Goal: Task Accomplishment & Management: Manage account settings

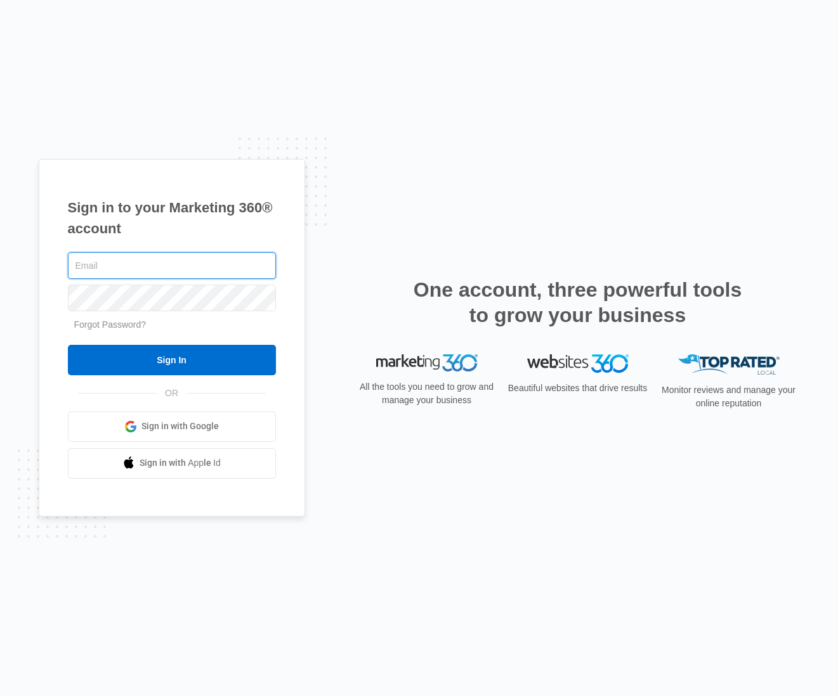
click at [179, 274] on input "text" at bounding box center [172, 265] width 208 height 27
type input "[PERSON_NAME][EMAIL_ADDRESS][PERSON_NAME][DOMAIN_NAME]"
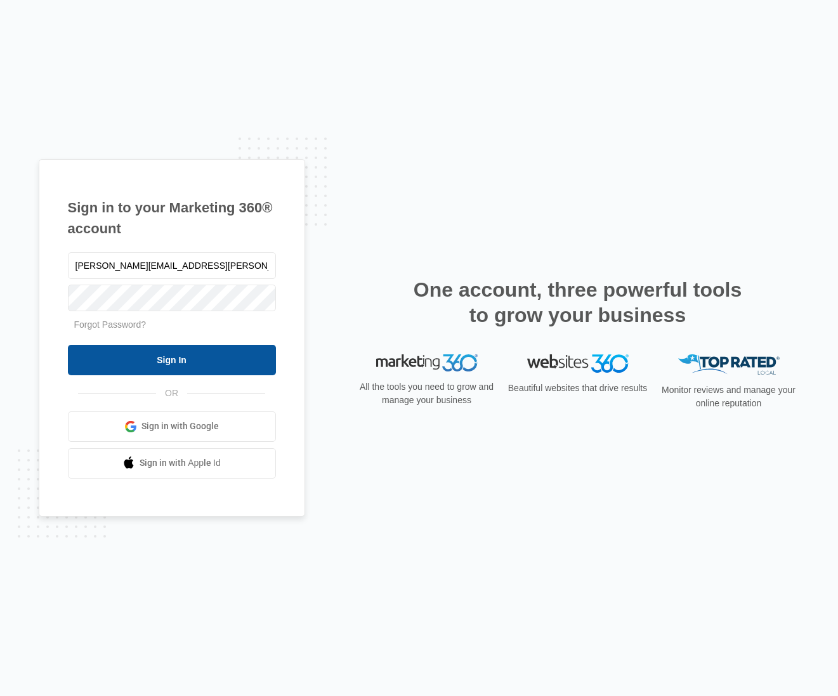
click at [192, 363] on input "Sign In" at bounding box center [172, 360] width 208 height 30
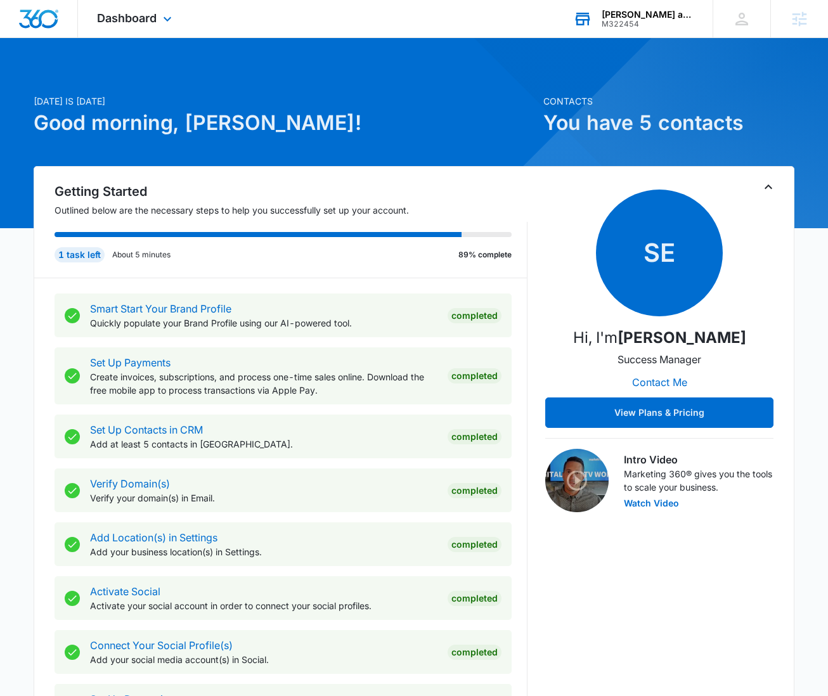
click at [633, 22] on div "M322454" at bounding box center [648, 24] width 93 height 9
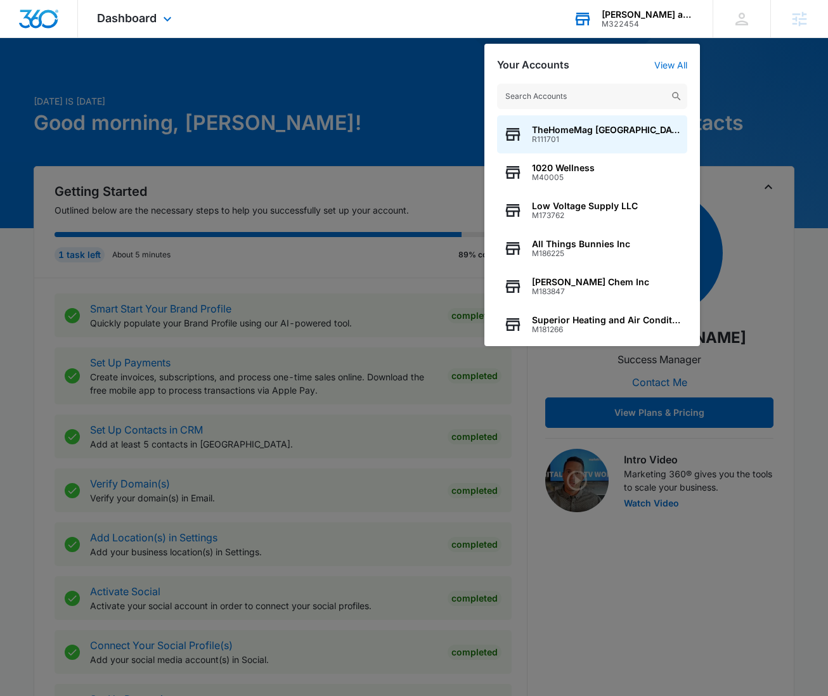
click at [540, 91] on input "text" at bounding box center [592, 96] width 190 height 25
type input "(405) 310-3143"
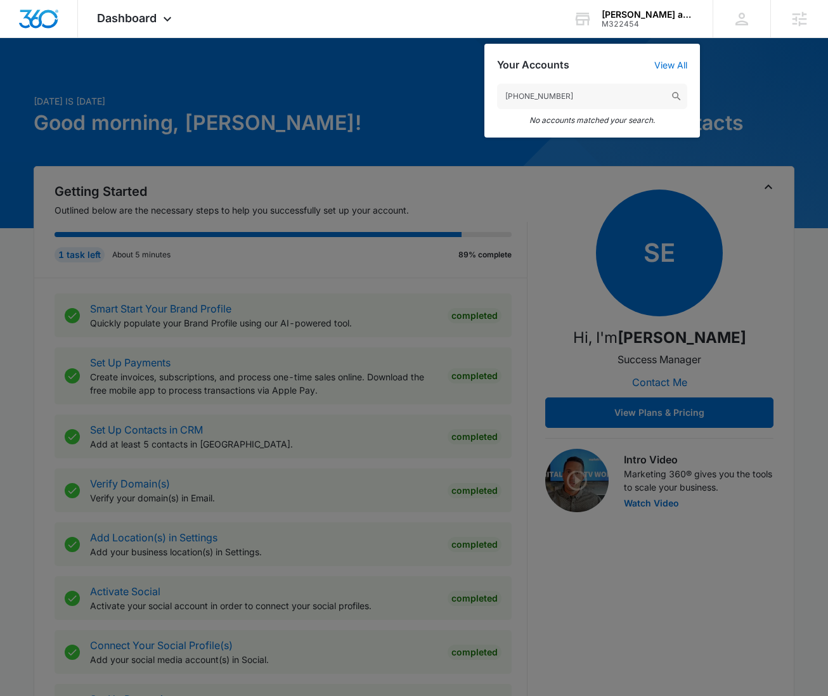
drag, startPoint x: 602, startPoint y: 96, endPoint x: 448, endPoint y: 79, distance: 155.6
click at [452, 38] on nav "Dashboard Apps Reputation Websites Forms CRM Email Social Shop Content Ads Inte…" at bounding box center [414, 19] width 828 height 38
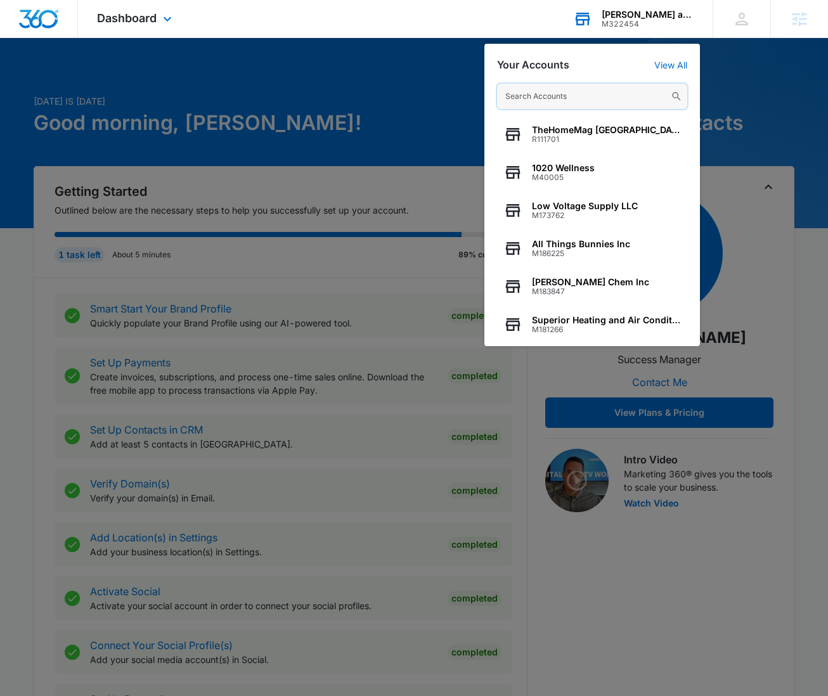
click at [540, 95] on input "text" at bounding box center [592, 96] width 190 height 25
paste input "M335424"
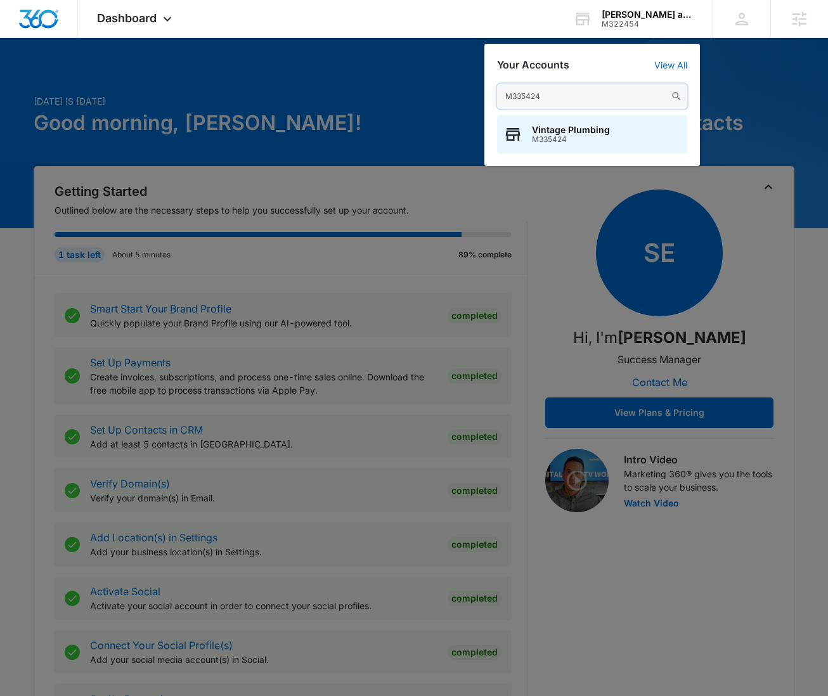
type input "M335424"
click at [555, 131] on span "Vintage Plumbing" at bounding box center [571, 130] width 78 height 10
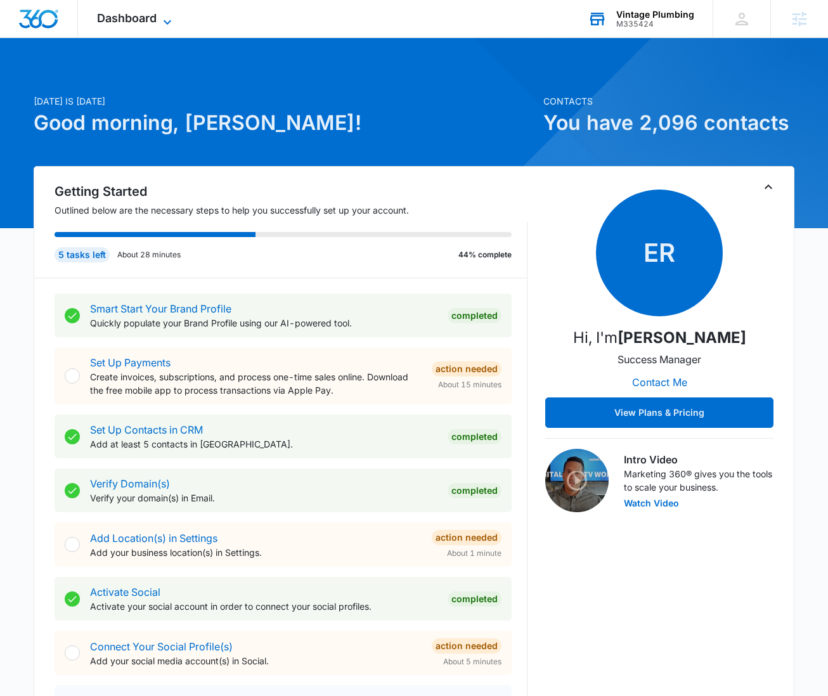
click at [154, 18] on span "Dashboard" at bounding box center [127, 17] width 60 height 13
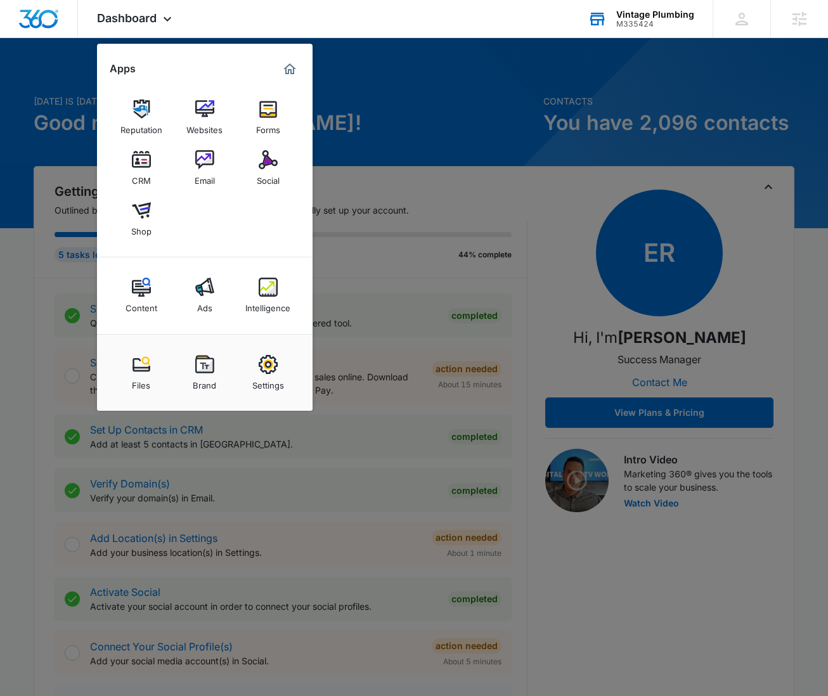
click at [268, 287] on img at bounding box center [268, 287] width 19 height 19
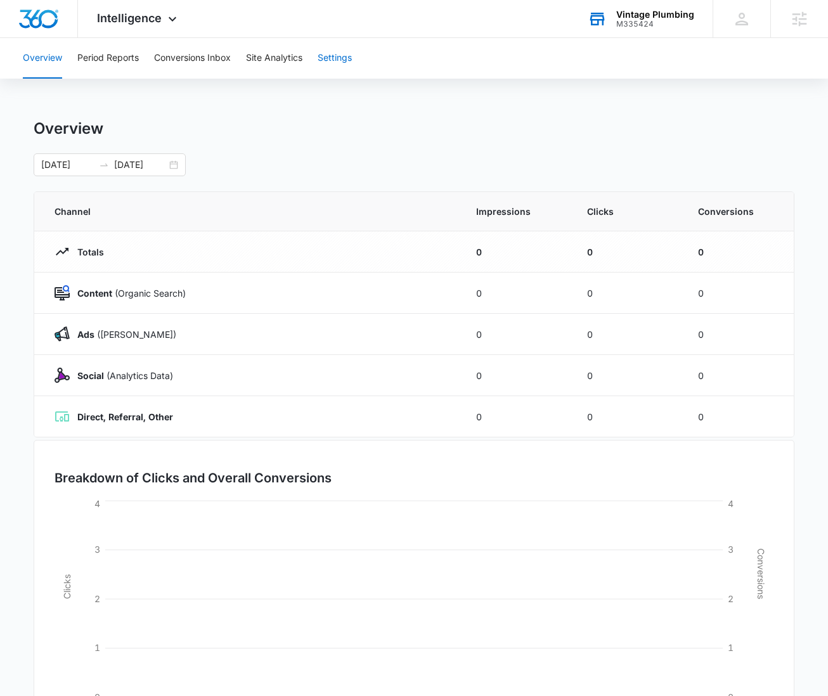
click at [349, 61] on button "Settings" at bounding box center [335, 58] width 34 height 41
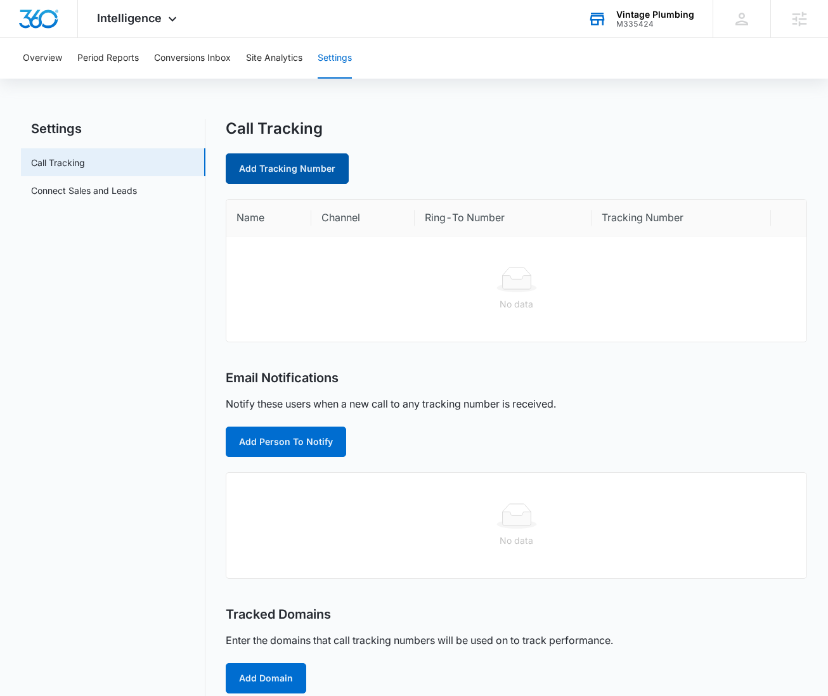
click at [296, 166] on link "Add Tracking Number" at bounding box center [287, 168] width 123 height 30
select select "by_area_code"
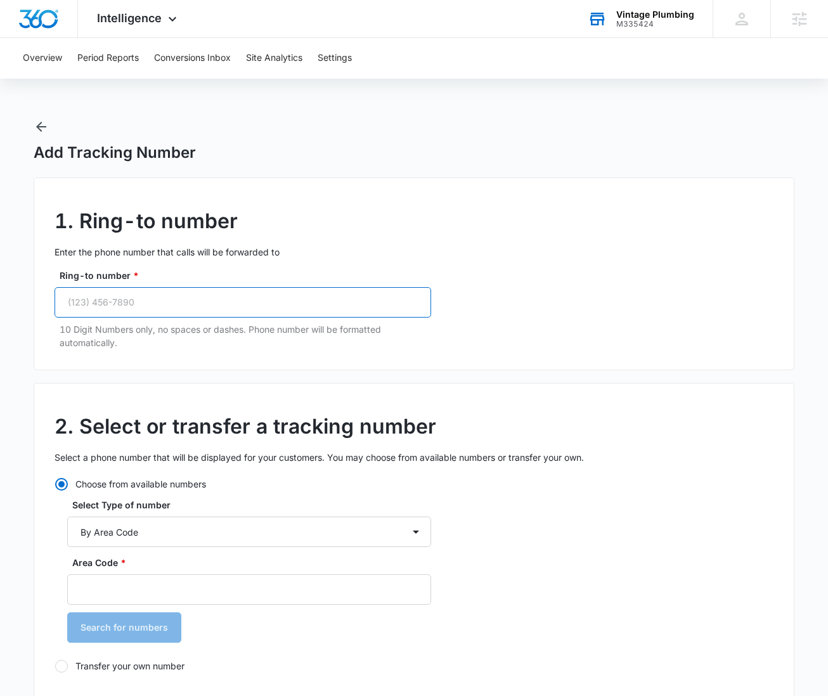
click at [179, 310] on input "Ring-to number *" at bounding box center [243, 302] width 377 height 30
click at [180, 309] on input "Ring-to number *" at bounding box center [243, 302] width 377 height 30
paste input "(405) 310-3143"
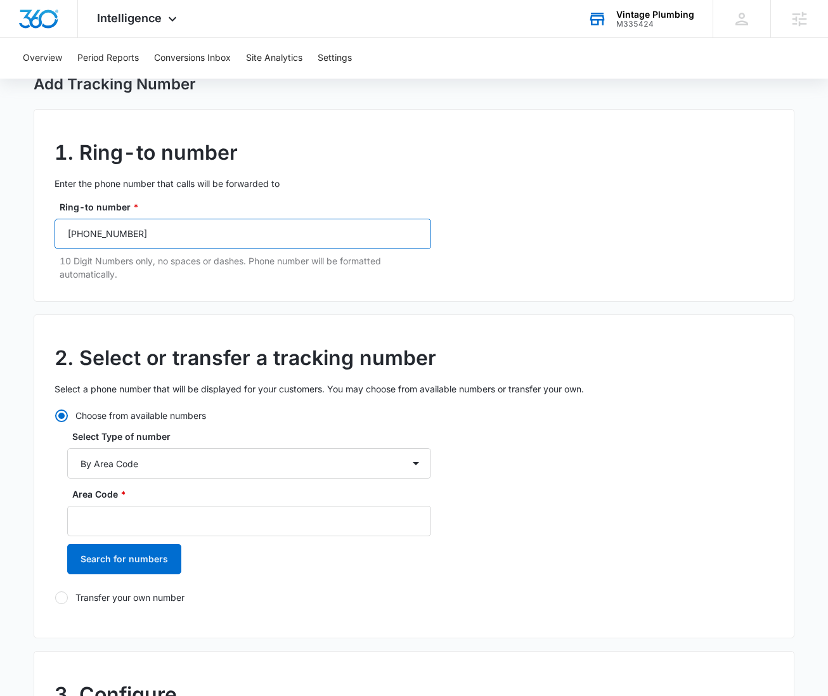
scroll to position [74, 0]
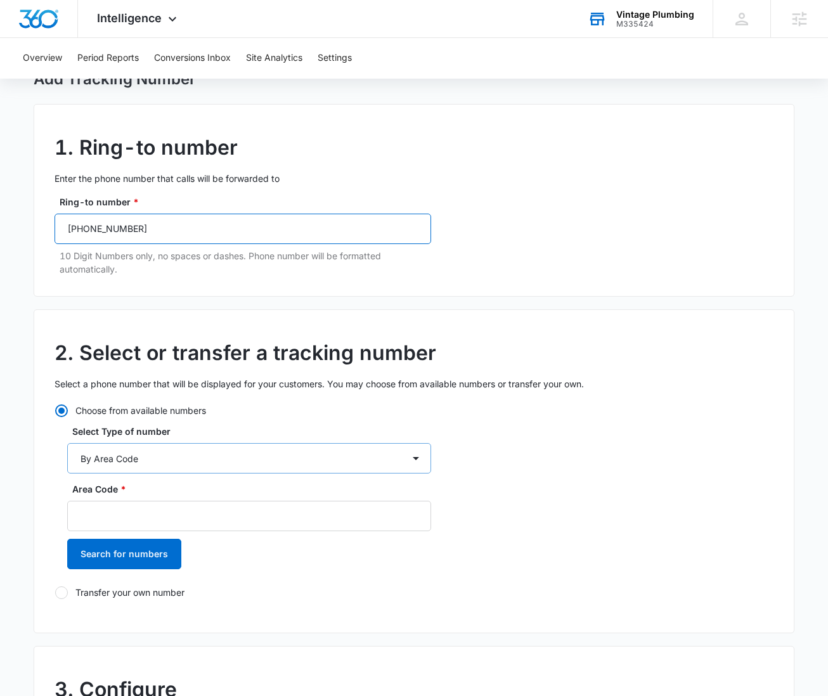
type input "(405) 310-3143"
click at [249, 456] on select "By City & State By State Only By Zip Code By Area Code Toll Free Numbers" at bounding box center [249, 458] width 364 height 30
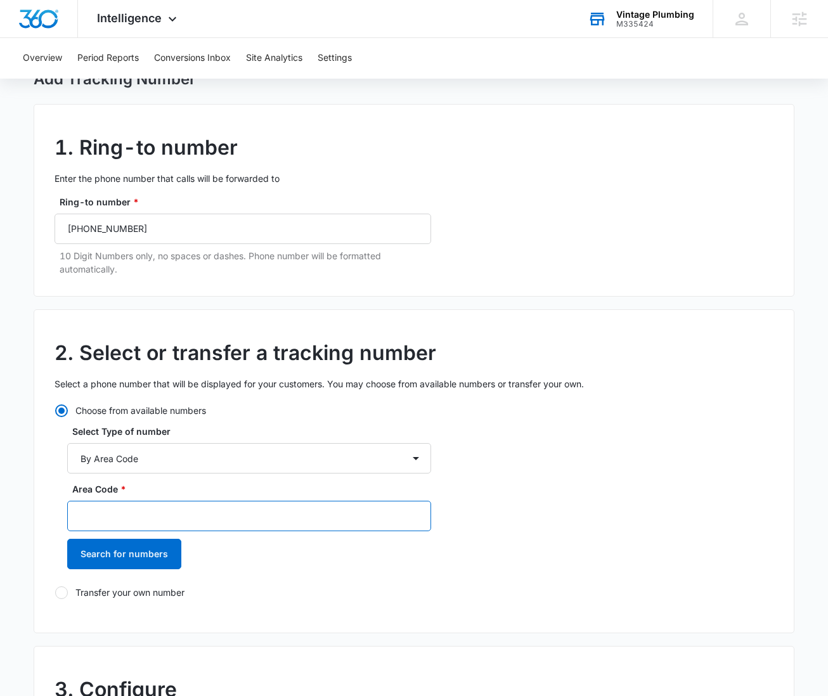
click at [127, 514] on input "Area Code *" at bounding box center [249, 516] width 364 height 30
type input "405"
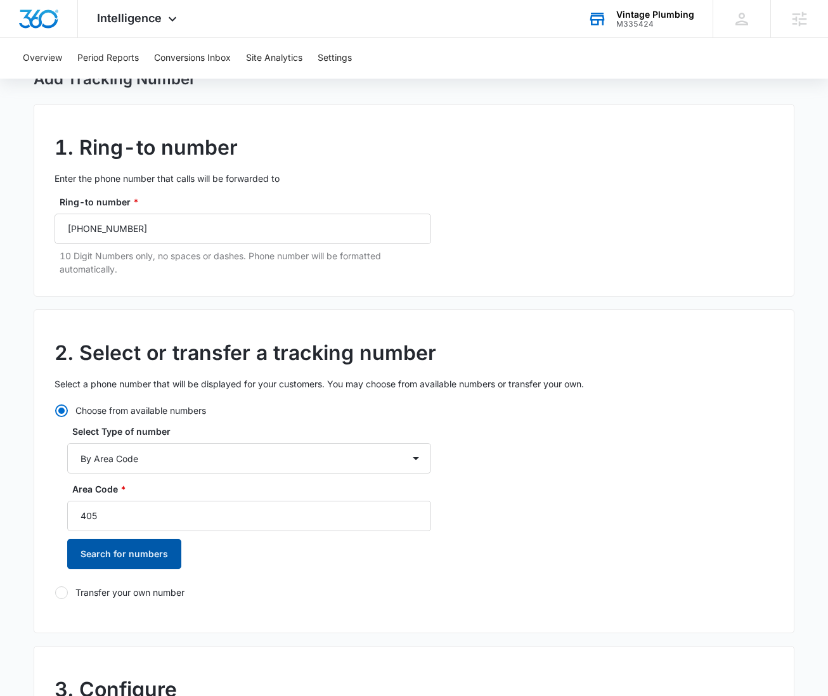
click at [146, 545] on button "Search for numbers" at bounding box center [124, 554] width 114 height 30
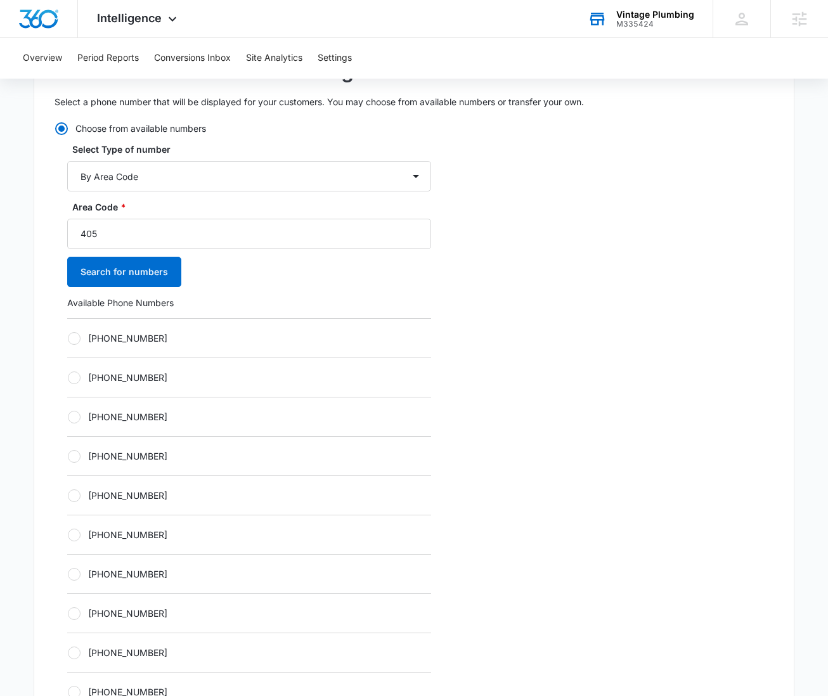
scroll to position [380, 0]
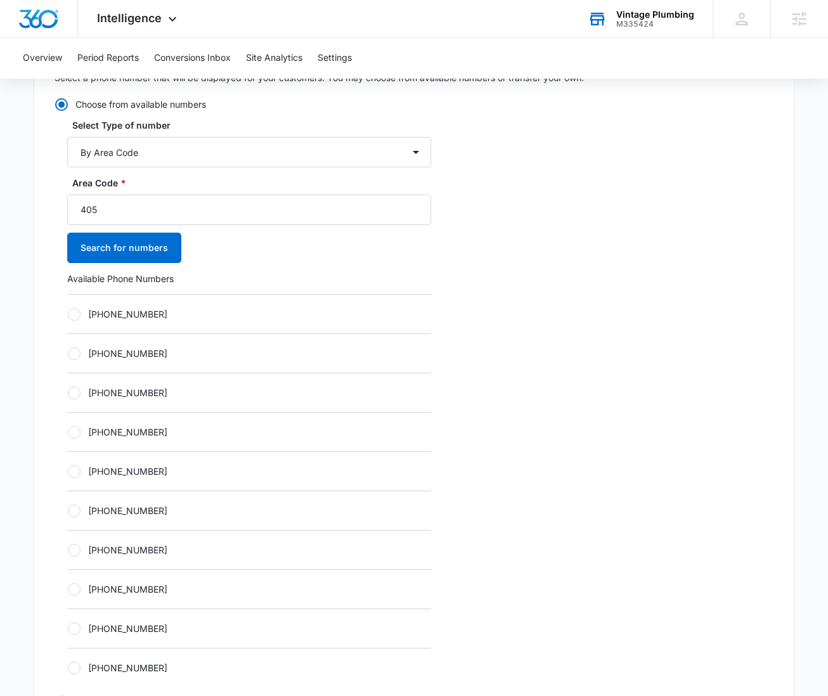
click at [69, 433] on div at bounding box center [74, 432] width 13 height 13
click at [68, 432] on input "[PHONE_NUMBER]" at bounding box center [67, 432] width 1 height 1
radio input "true"
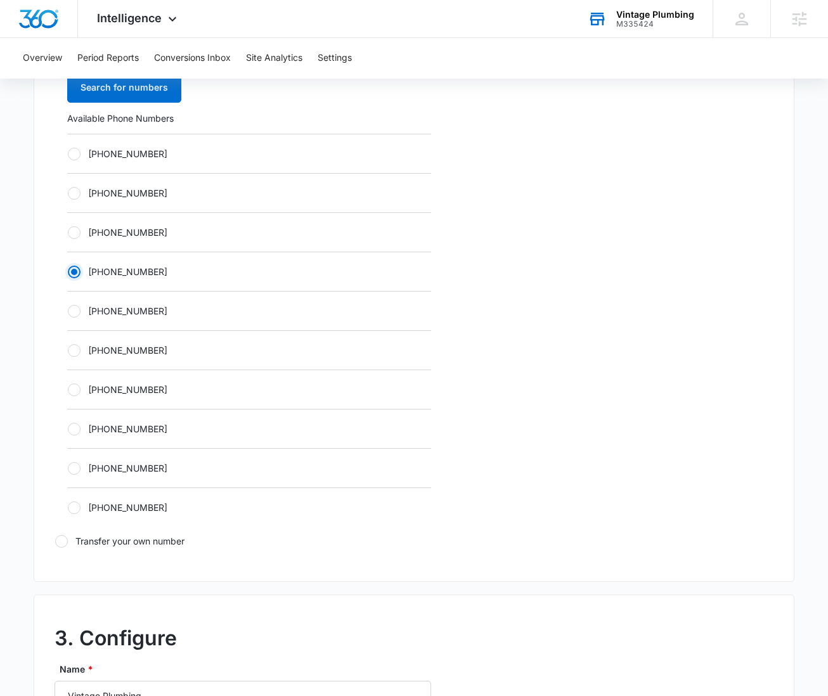
scroll to position [772, 0]
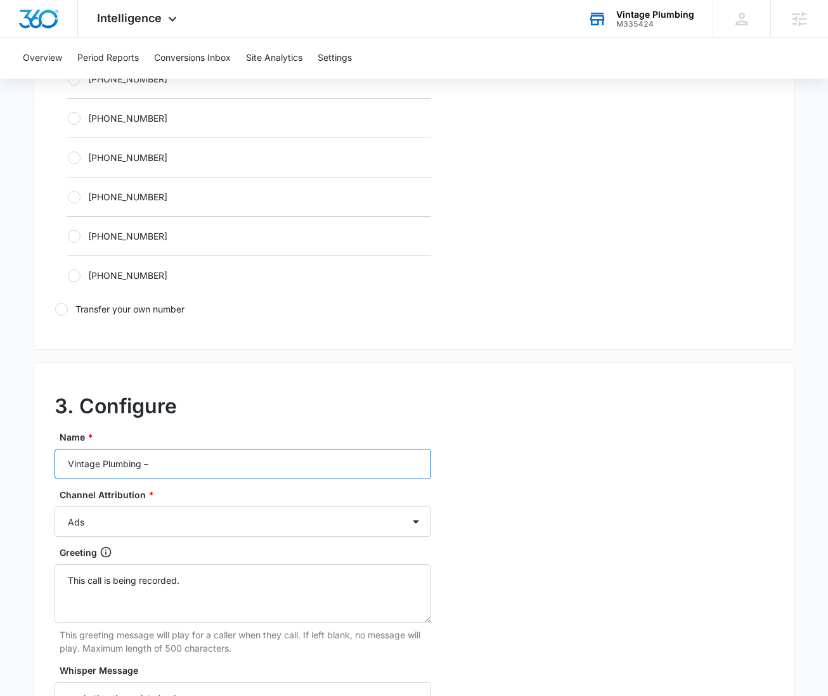
click at [174, 468] on input "Vintage Plumbing –" at bounding box center [243, 464] width 377 height 30
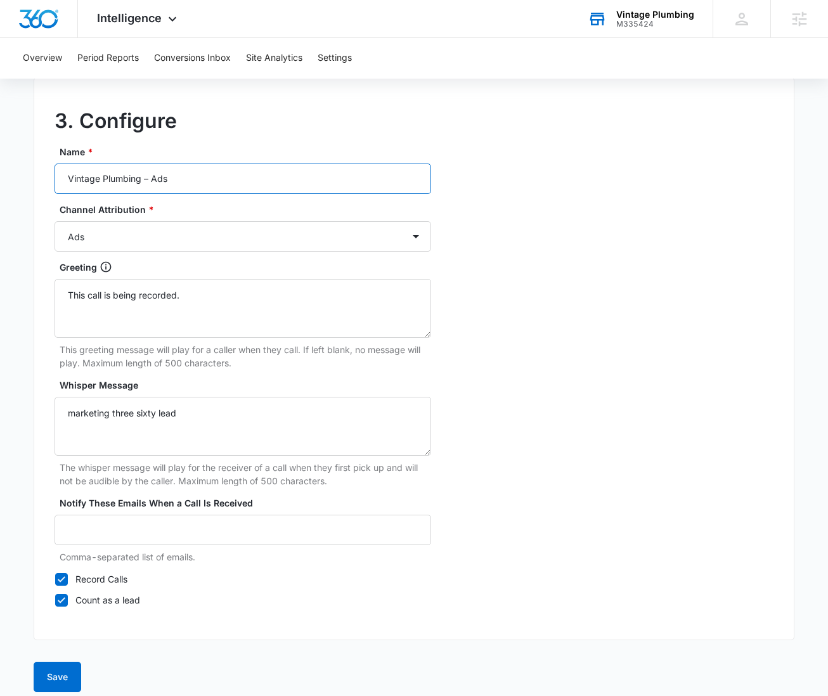
scroll to position [1057, 0]
type input "Vintage Plumbing – Ads"
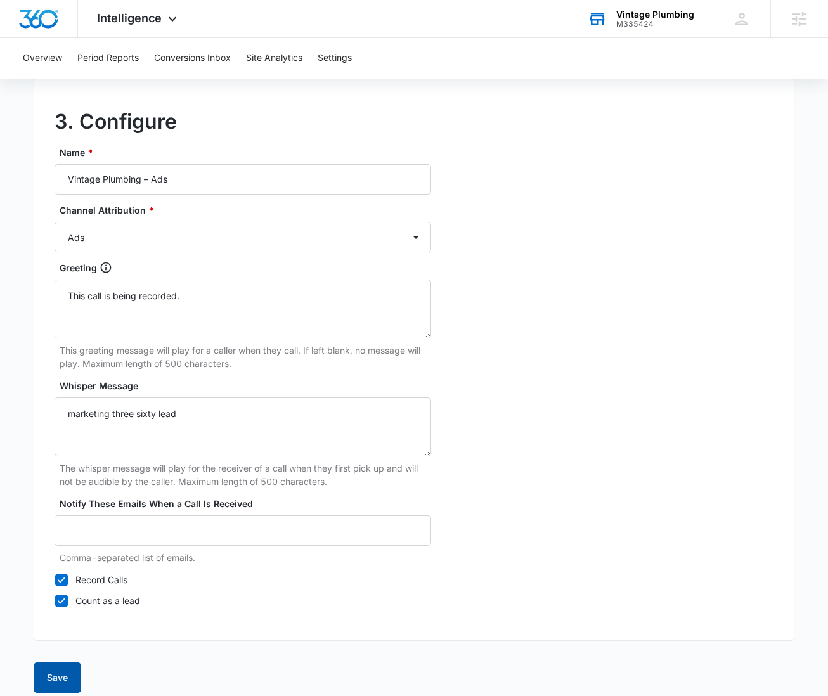
click at [59, 680] on button "Save" at bounding box center [58, 678] width 48 height 30
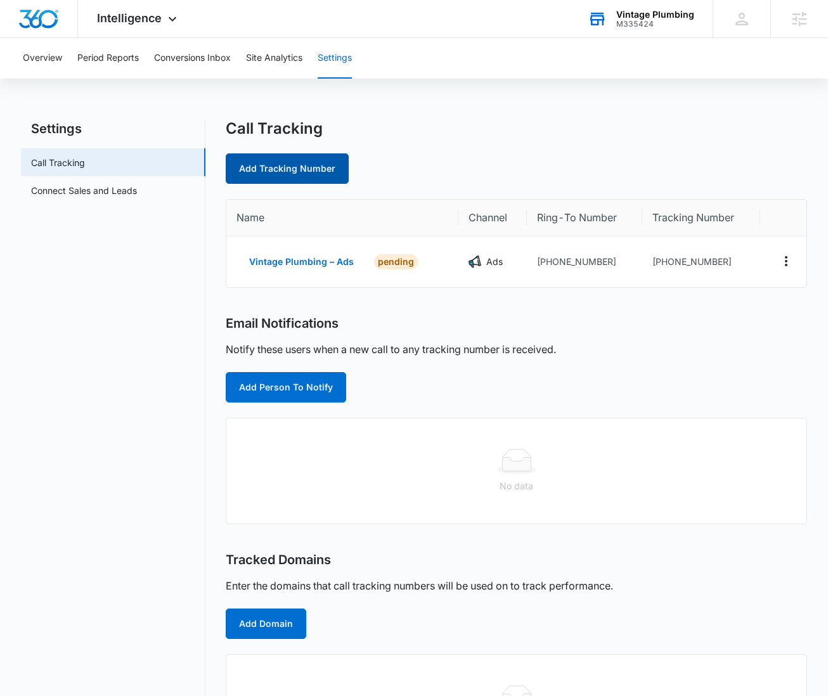
click at [268, 171] on link "Add Tracking Number" at bounding box center [287, 168] width 123 height 30
select select "by_area_code"
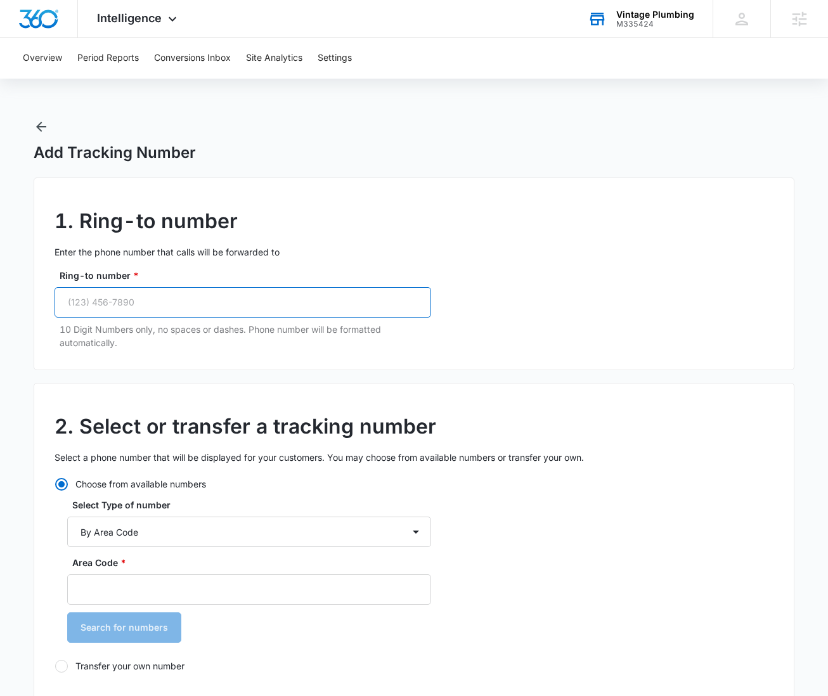
click at [226, 307] on input "Ring-to number *" at bounding box center [243, 302] width 377 height 30
paste input "(405) 310-3143"
type input "(405) 310-3143"
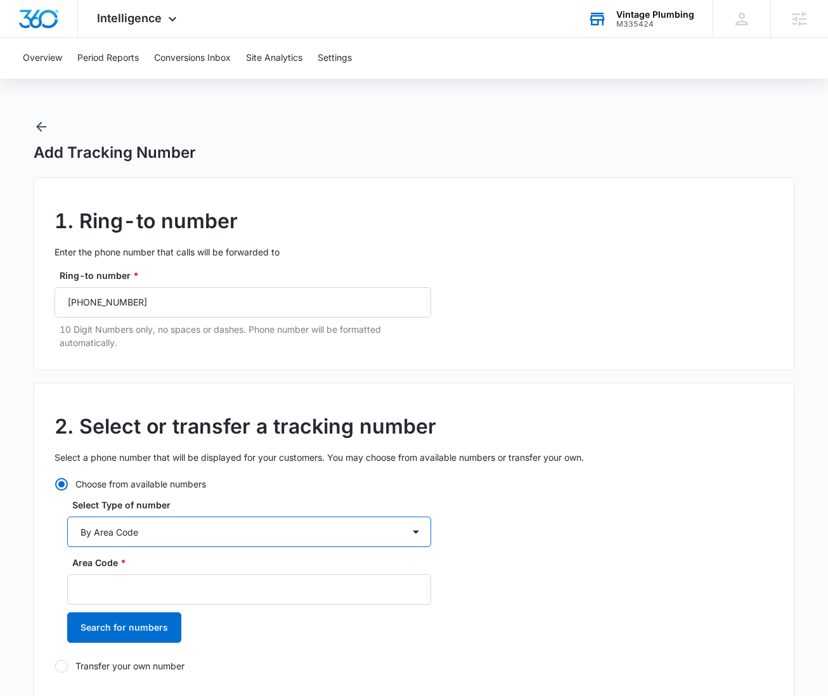
click at [152, 519] on select "By City & State By State Only By Zip Code By Area Code Toll Free Numbers" at bounding box center [249, 532] width 364 height 30
click at [67, 517] on select "By City & State By State Only By Zip Code By Area Code Toll Free Numbers" at bounding box center [249, 532] width 364 height 30
click at [132, 585] on input "Area Code *" at bounding box center [249, 589] width 364 height 30
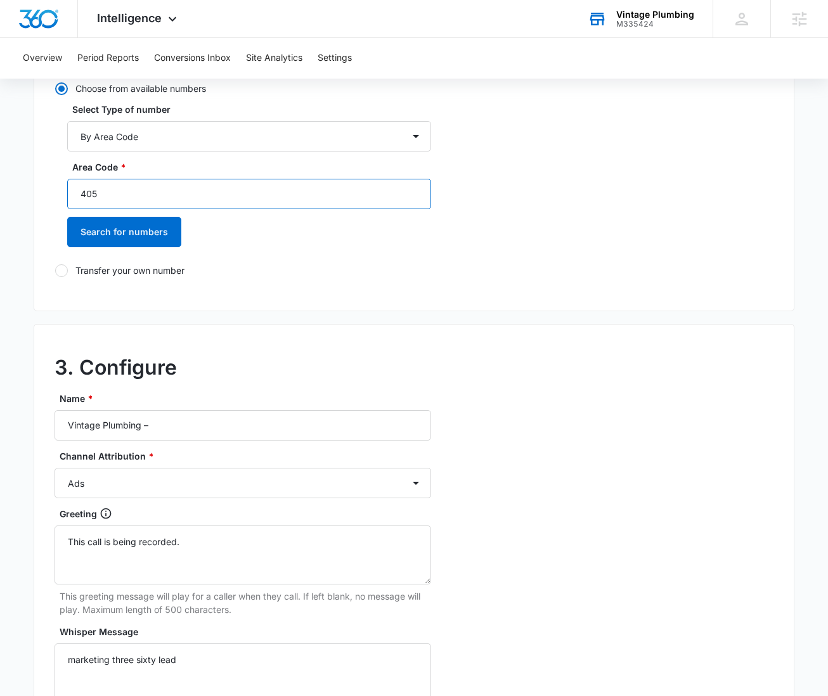
scroll to position [398, 0]
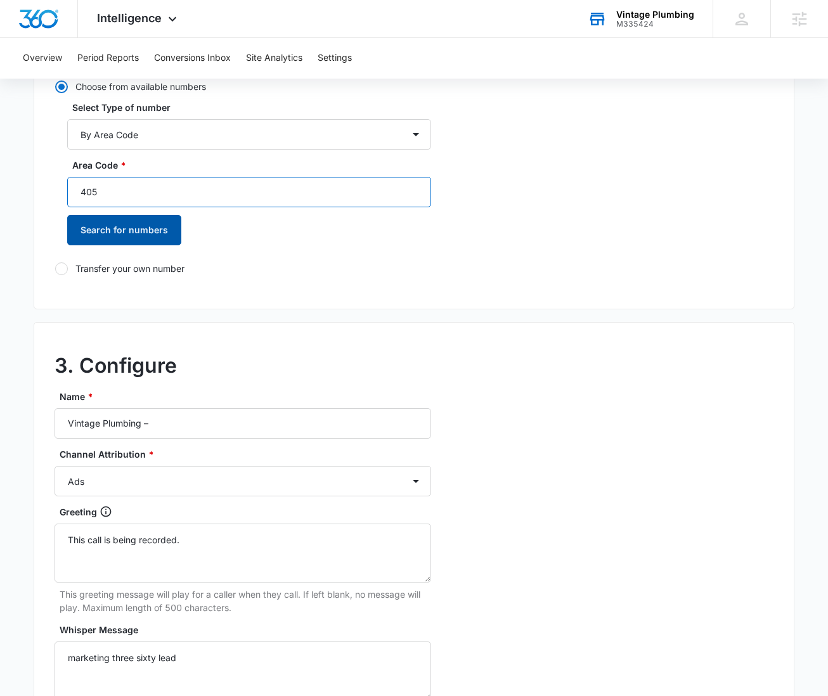
type input "405"
click at [110, 232] on button "Search for numbers" at bounding box center [124, 230] width 114 height 30
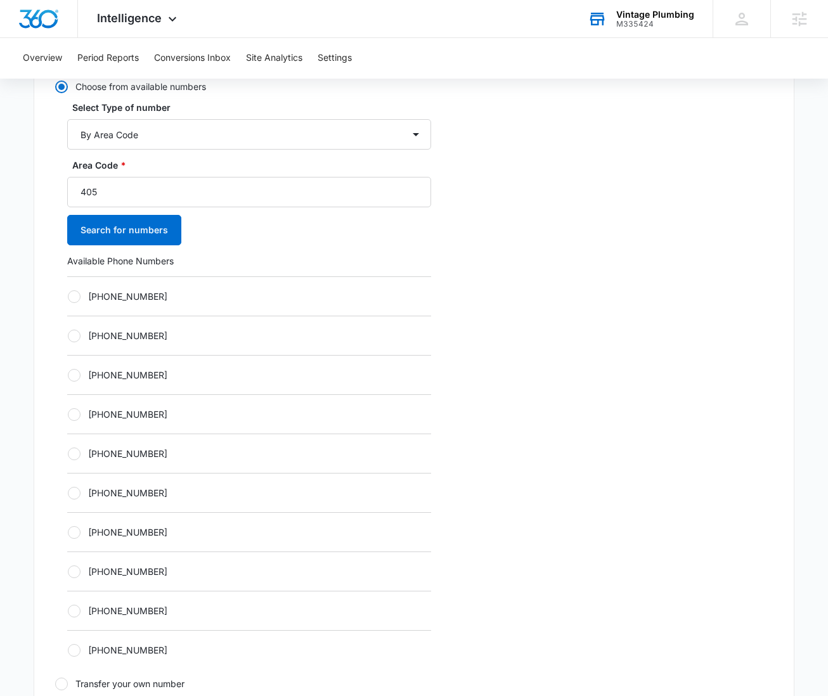
click at [72, 370] on div at bounding box center [74, 375] width 13 height 13
click at [68, 375] on input "[PHONE_NUMBER]" at bounding box center [67, 375] width 1 height 1
radio input "true"
drag, startPoint x: 633, startPoint y: 321, endPoint x: 500, endPoint y: 288, distance: 137.3
click at [633, 321] on div "2. Select or transfer a tracking number Select a phone number that will be disp…" at bounding box center [414, 354] width 761 height 739
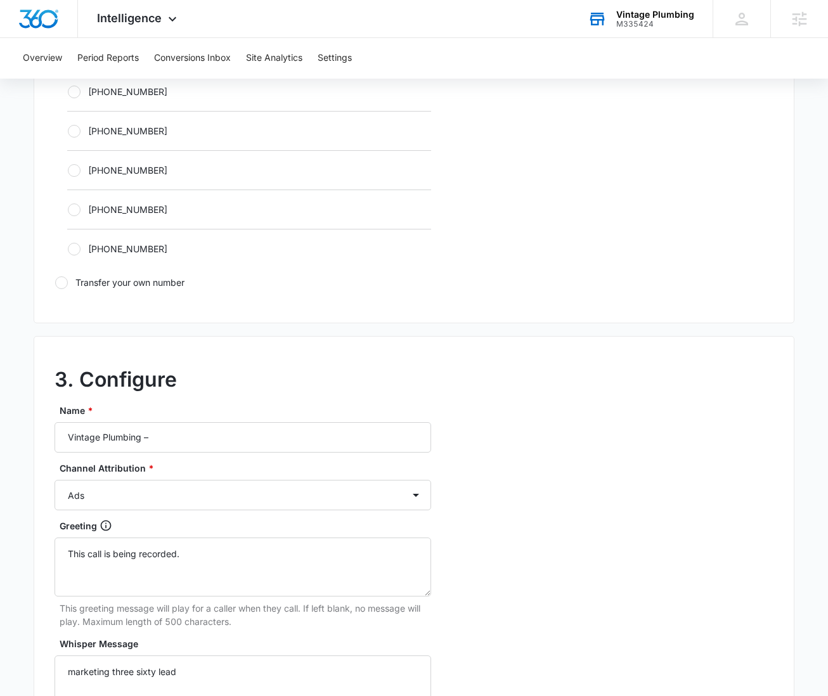
scroll to position [884, 0]
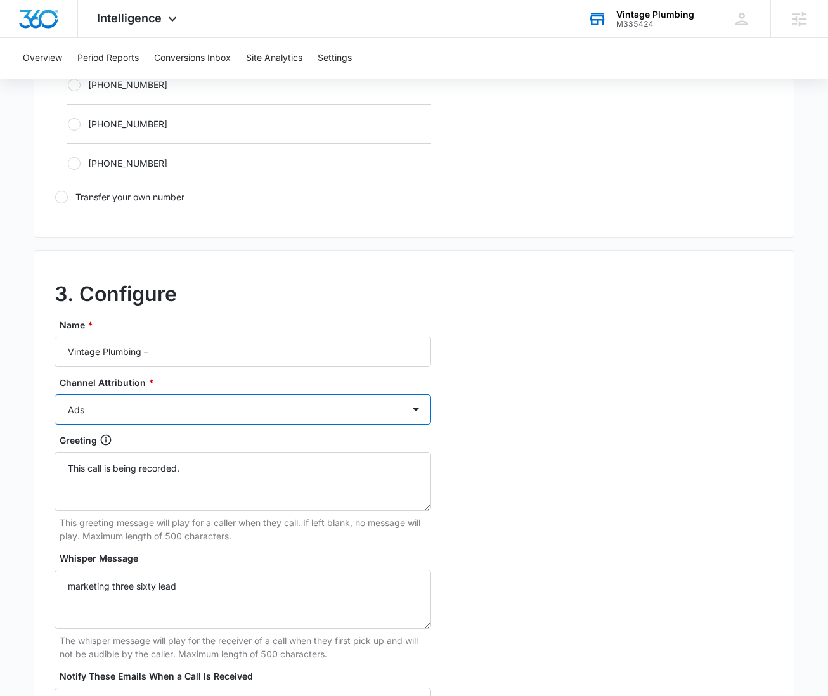
click at [343, 411] on select "Ads Local Service Ads Content Social Other" at bounding box center [243, 409] width 377 height 30
select select "CONTENT"
click at [55, 394] on select "Ads Local Service Ads Content Social Other" at bounding box center [243, 409] width 377 height 30
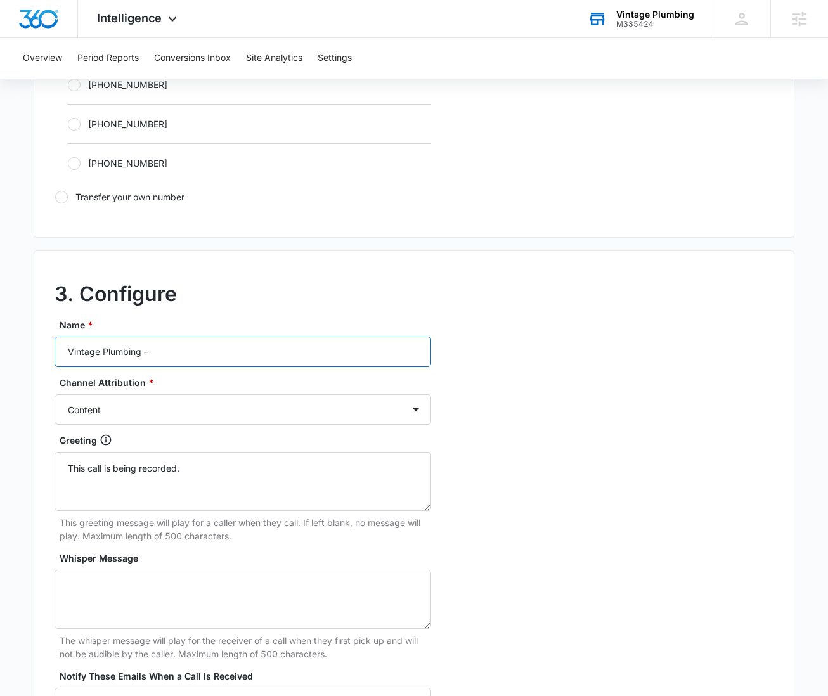
click at [192, 352] on input "Vintage Plumbing –" at bounding box center [243, 352] width 377 height 30
type input "Vintage Plumbing – Content"
click at [493, 353] on div "3. Configure Name * Vintage Plumbing – Content Channel Attribution * Ads Local …" at bounding box center [414, 531] width 761 height 563
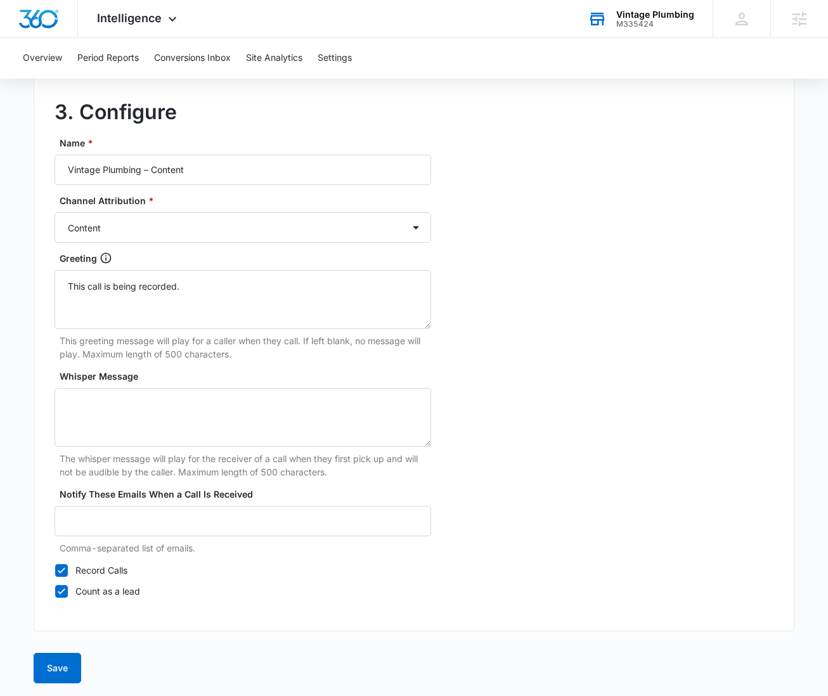
scroll to position [1069, 0]
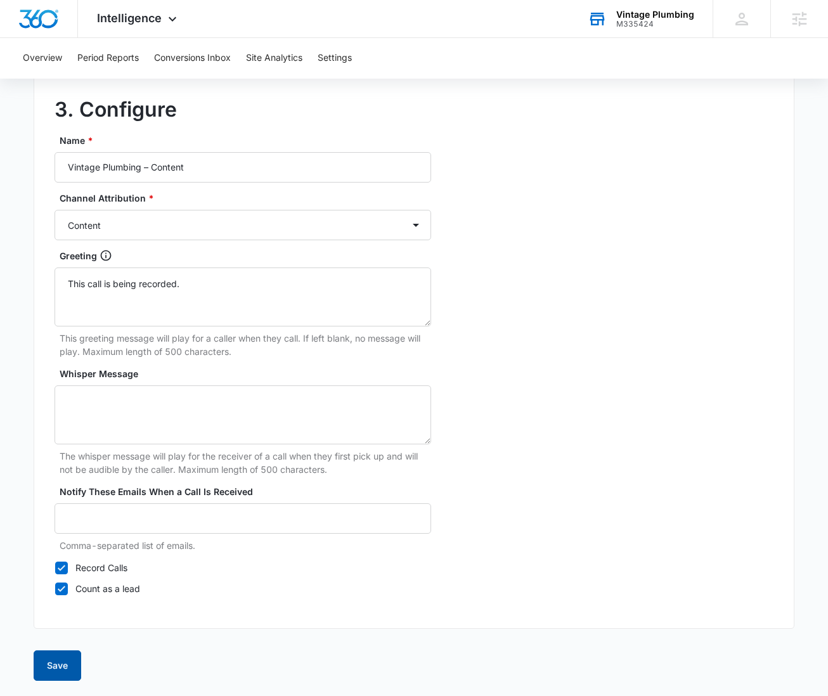
click at [59, 665] on button "Save" at bounding box center [58, 665] width 48 height 30
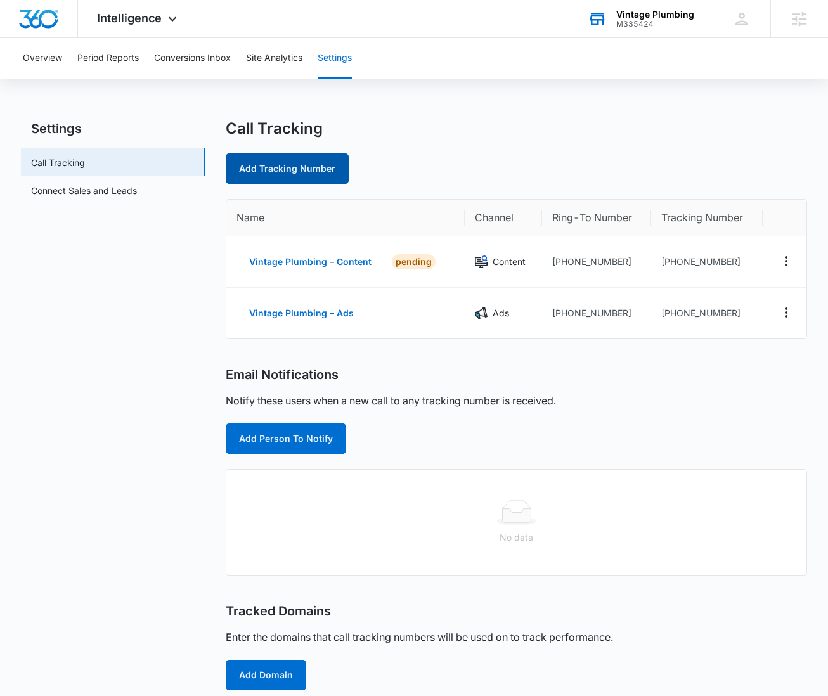
click at [268, 165] on link "Add Tracking Number" at bounding box center [287, 168] width 123 height 30
select select "by_area_code"
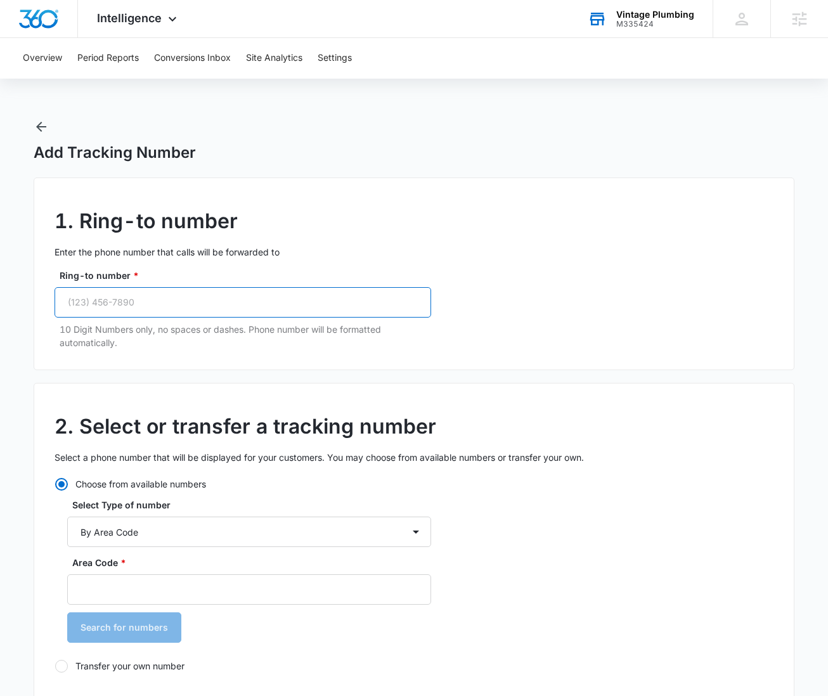
click at [123, 301] on input "Ring-to number *" at bounding box center [243, 302] width 377 height 30
type input "(405) 998-2330"
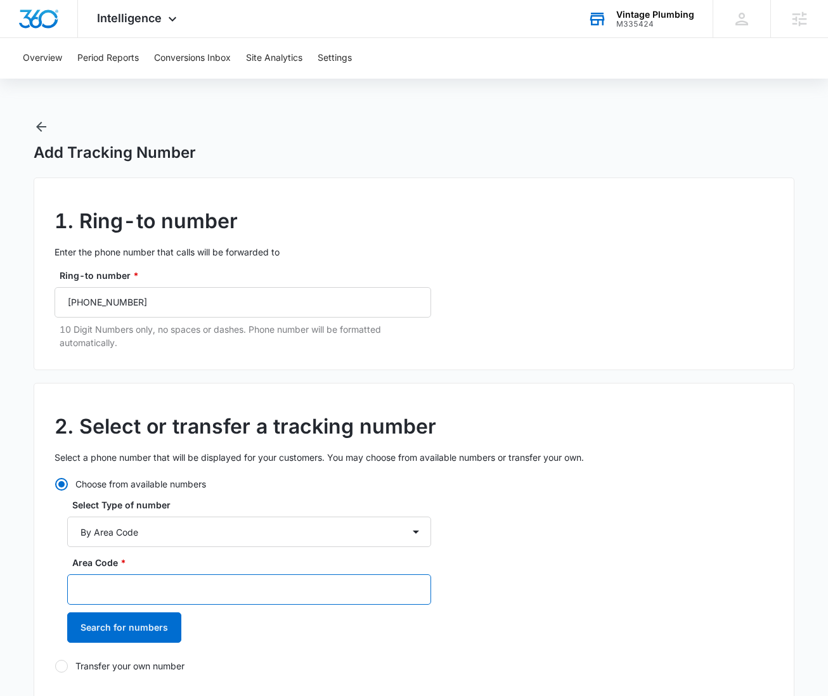
click at [115, 593] on input "Area Code *" at bounding box center [249, 589] width 364 height 30
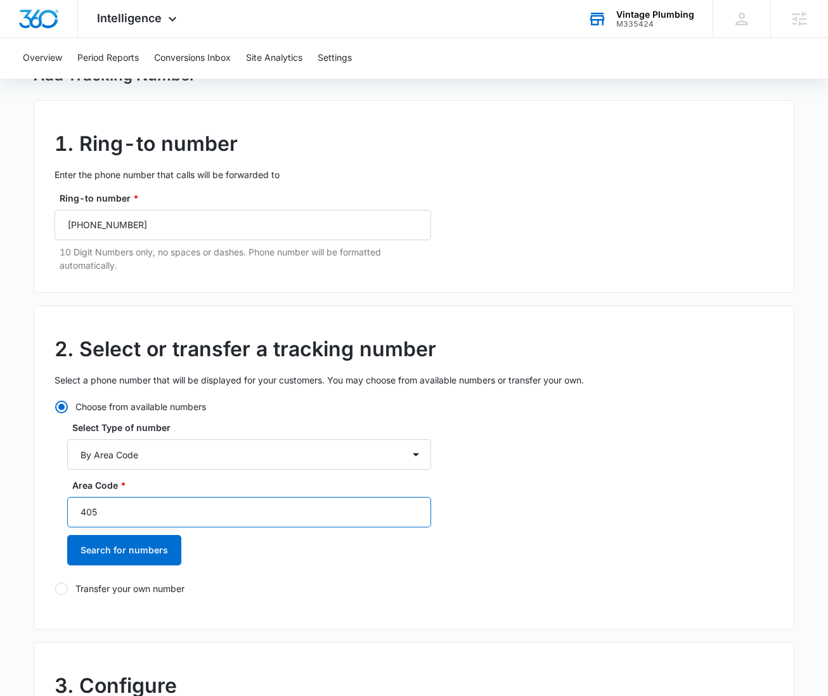
scroll to position [223, 0]
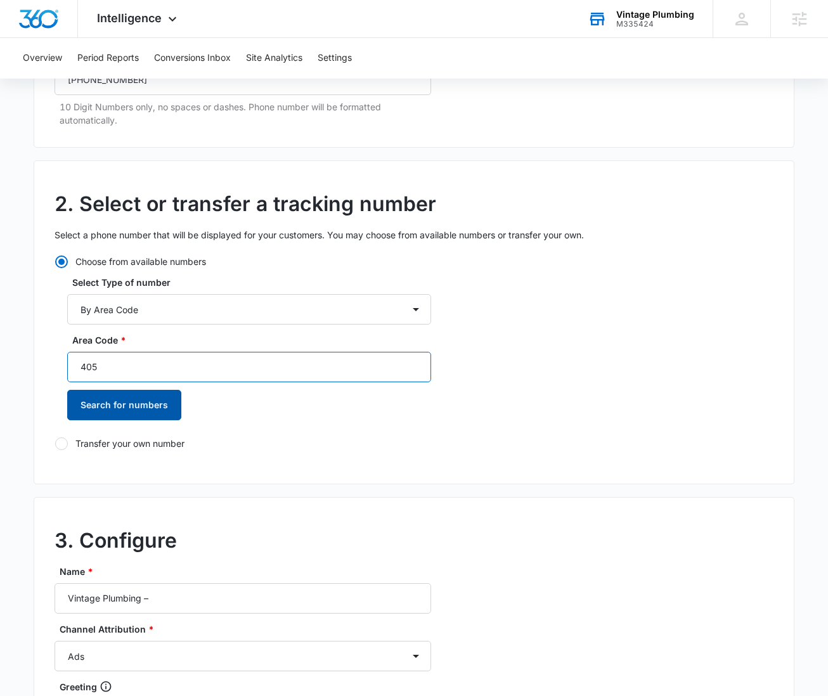
type input "405"
click at [135, 404] on button "Search for numbers" at bounding box center [124, 405] width 114 height 30
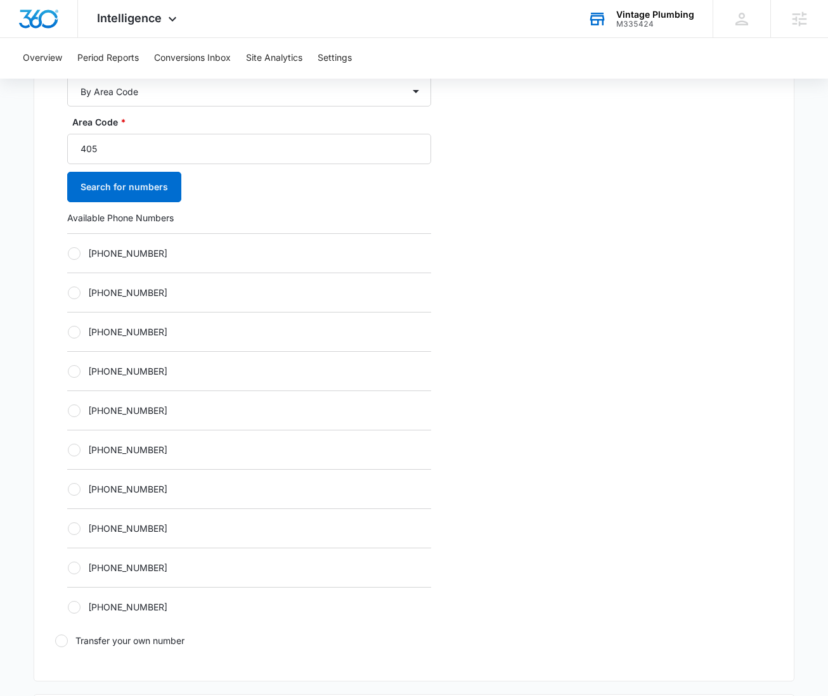
scroll to position [632, 0]
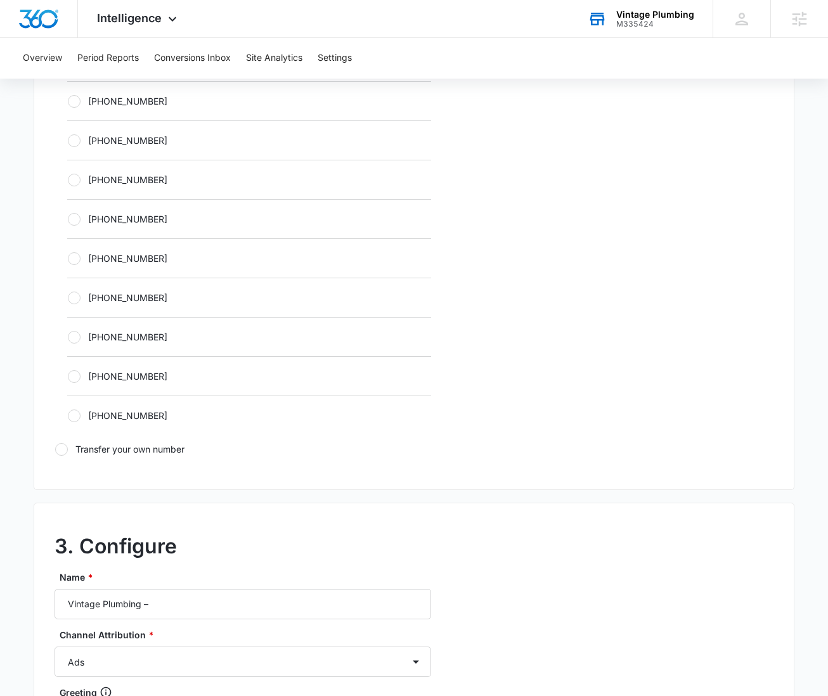
click at [81, 334] on label "[PHONE_NUMBER]" at bounding box center [249, 336] width 364 height 13
click at [68, 337] on input "[PHONE_NUMBER]" at bounding box center [67, 337] width 1 height 1
radio input "true"
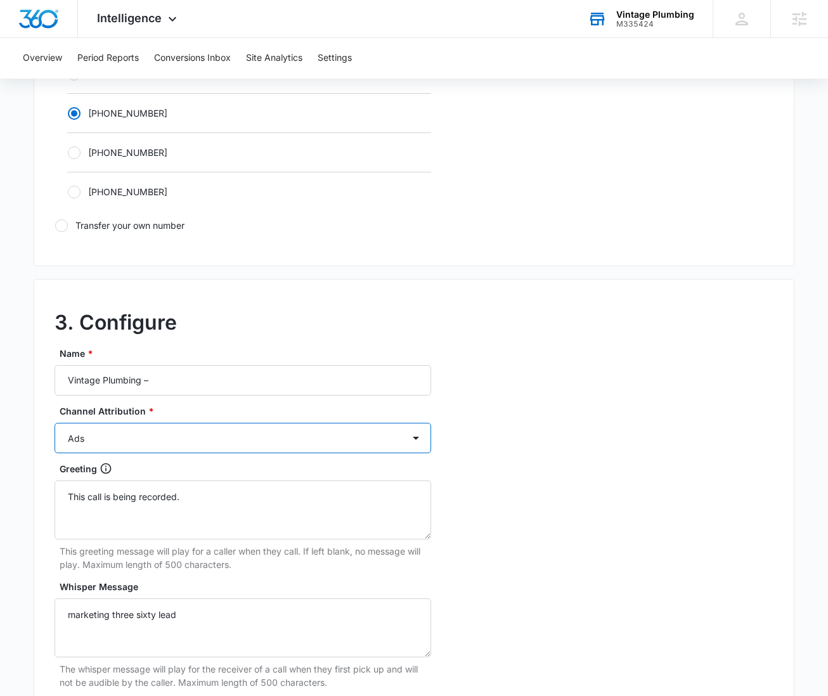
click at [124, 441] on select "Ads Local Service Ads Content Social Other" at bounding box center [243, 438] width 377 height 30
select select "SOCIAL"
click at [55, 423] on select "Ads Local Service Ads Content Social Other" at bounding box center [243, 438] width 377 height 30
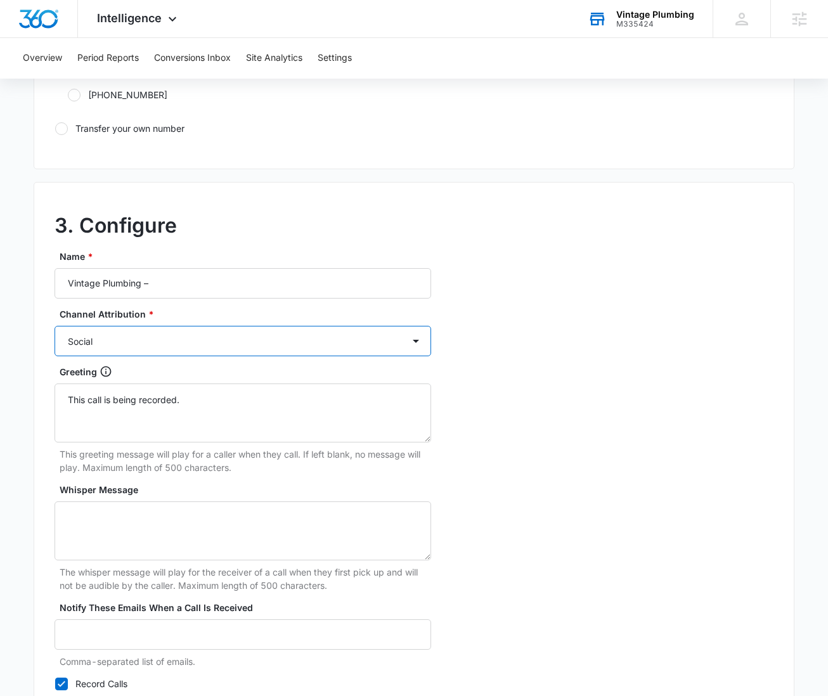
scroll to position [890, 0]
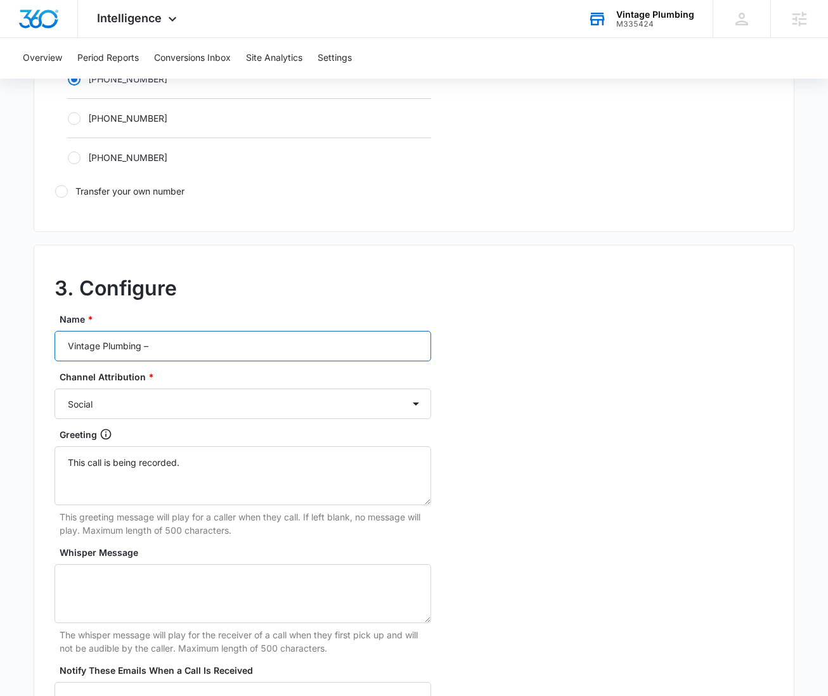
click at [200, 347] on input "Vintage Plumbing –" at bounding box center [243, 346] width 377 height 30
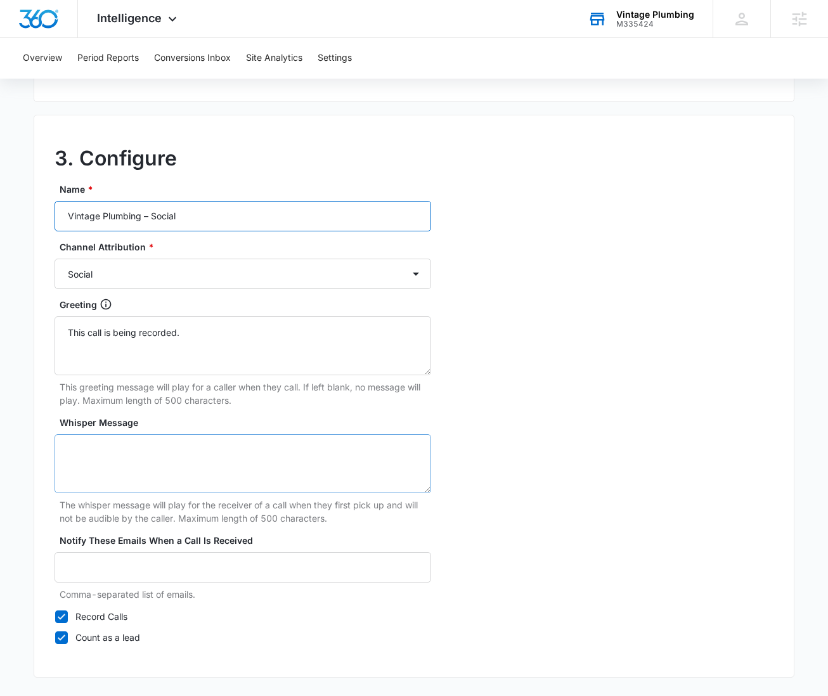
scroll to position [1069, 0]
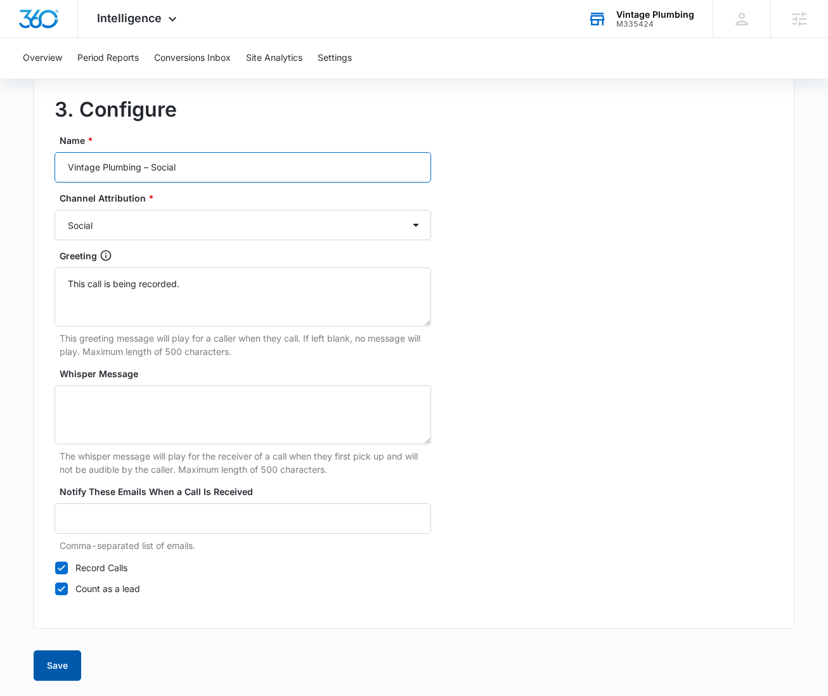
type input "Vintage Plumbing – Social"
click at [46, 675] on button "Save" at bounding box center [58, 665] width 48 height 30
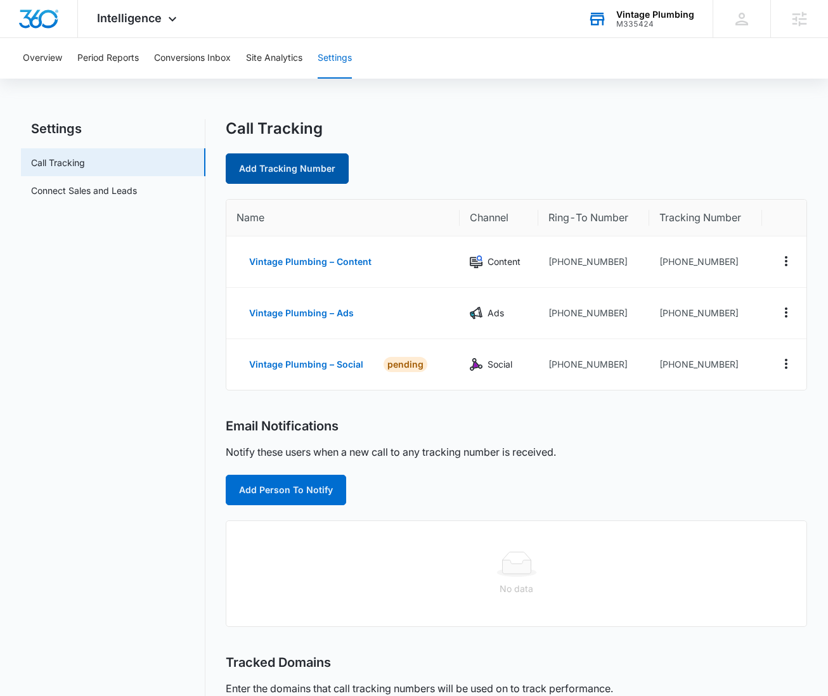
click at [299, 164] on link "Add Tracking Number" at bounding box center [287, 168] width 123 height 30
select select "by_area_code"
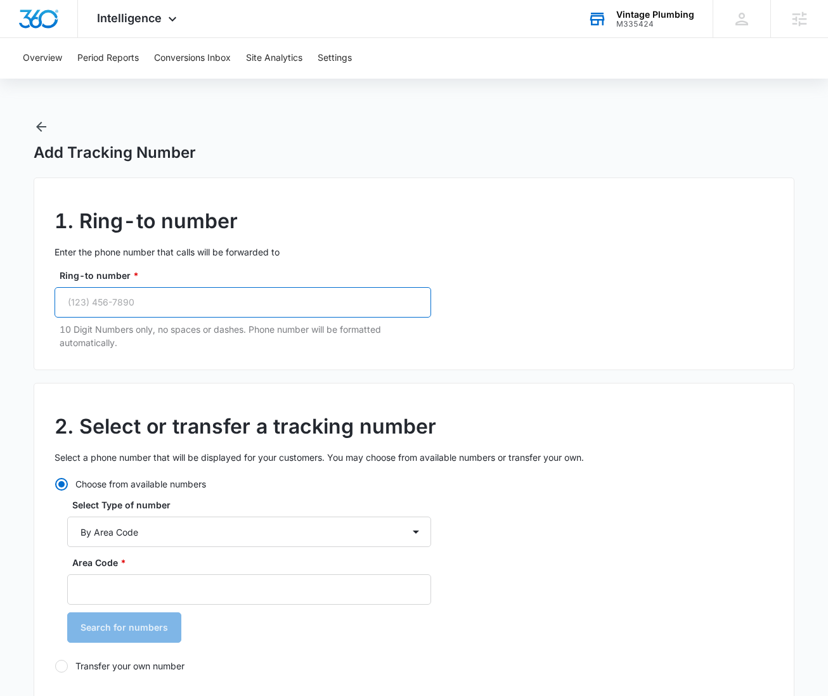
click at [146, 304] on input "Ring-to number *" at bounding box center [243, 302] width 377 height 30
paste input "(405) 310-3143"
type input "(405) 310-3143"
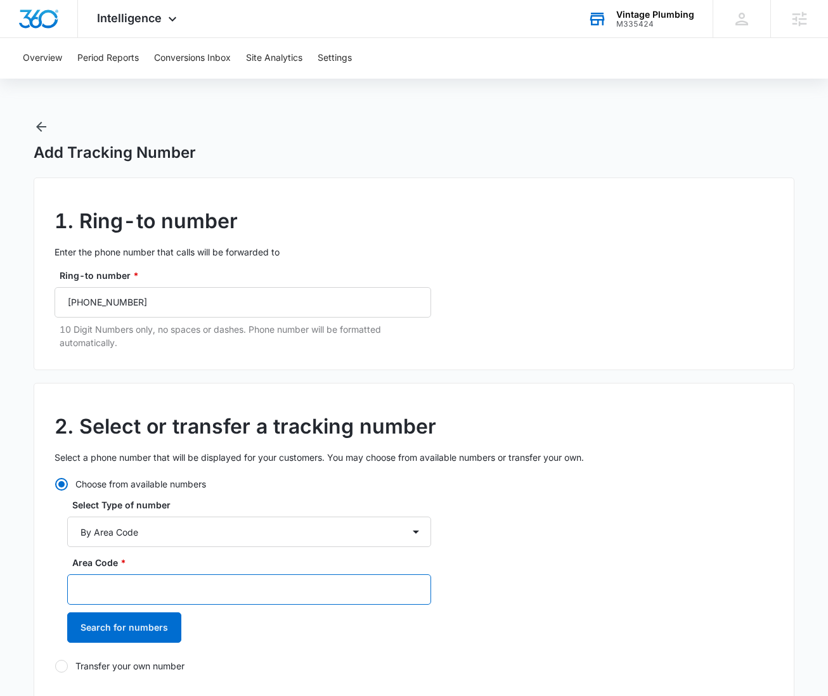
click at [105, 585] on input "Area Code *" at bounding box center [249, 589] width 364 height 30
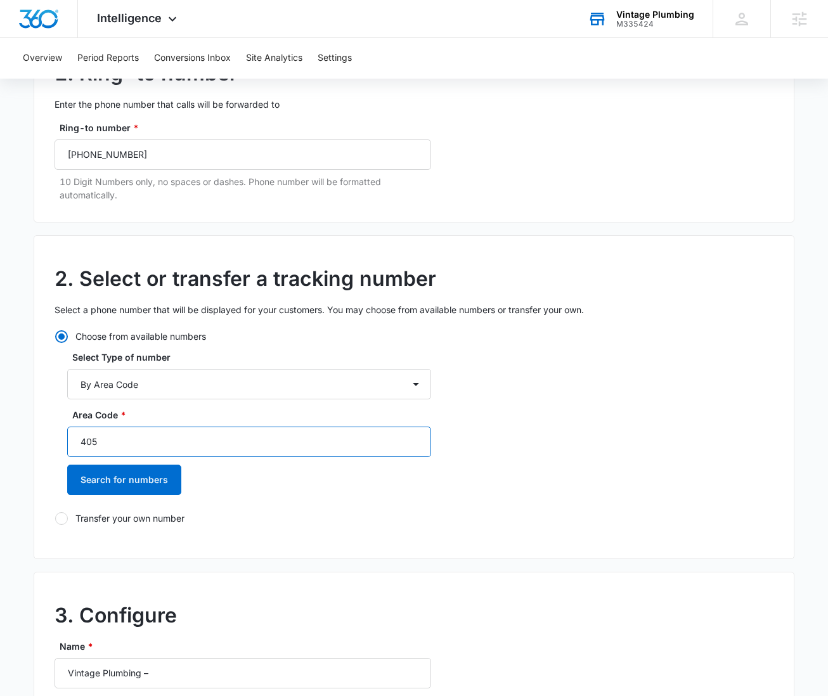
scroll to position [385, 0]
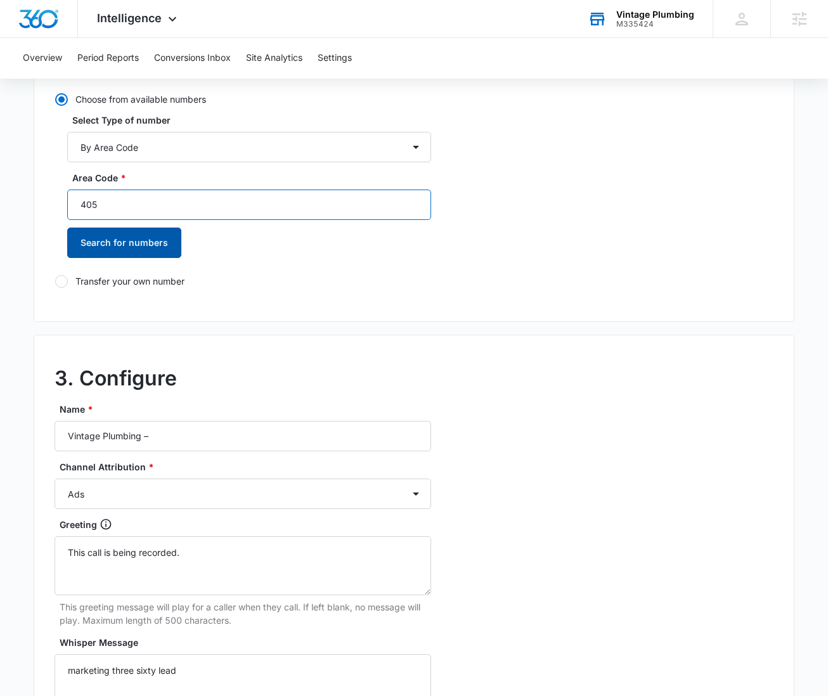
type input "405"
click at [148, 245] on button "Search for numbers" at bounding box center [124, 243] width 114 height 30
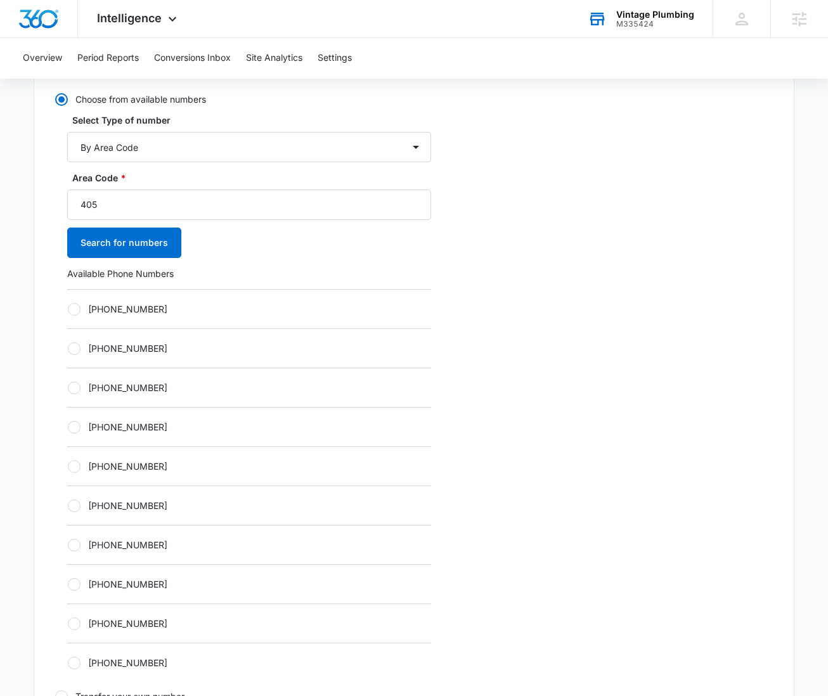
click at [74, 429] on div at bounding box center [74, 427] width 13 height 13
click at [68, 427] on input "[PHONE_NUMBER]" at bounding box center [67, 427] width 1 height 1
radio input "true"
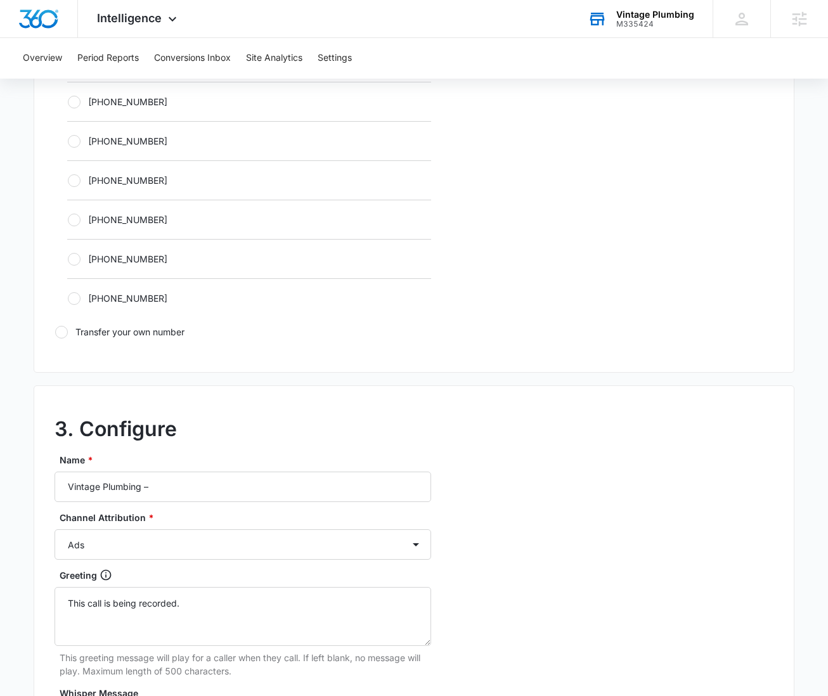
scroll to position [843, 0]
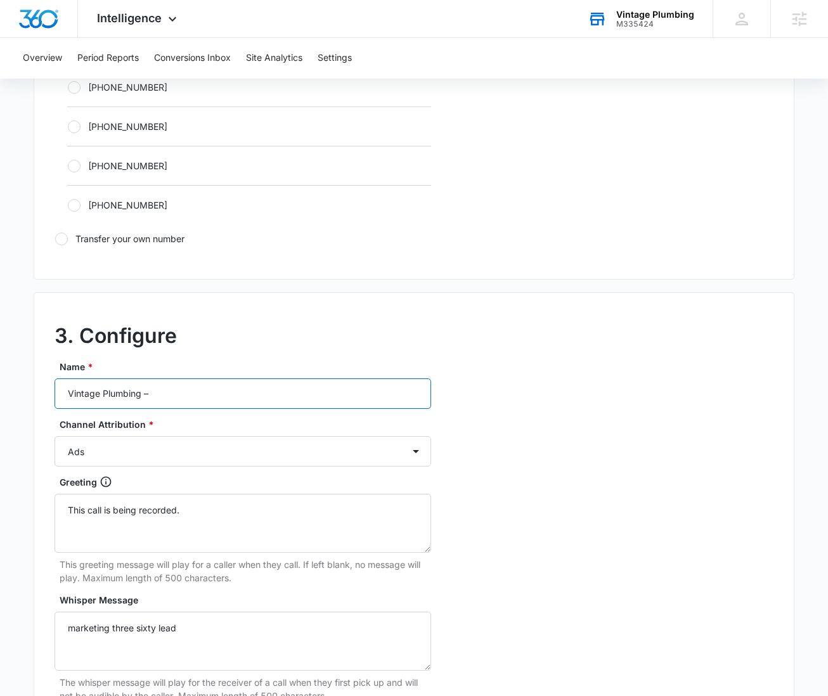
click at [177, 396] on input "Vintage Plumbing –" at bounding box center [243, 394] width 377 height 30
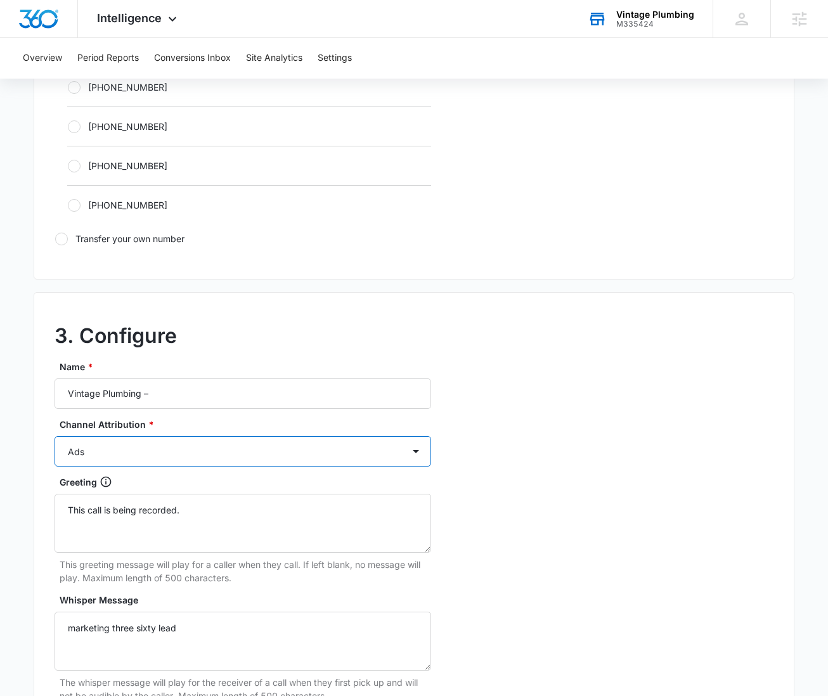
click at [261, 451] on select "Ads Local Service Ads Content Social Other" at bounding box center [243, 451] width 377 height 30
select select "OTHER"
click at [55, 436] on select "Ads Local Service Ads Content Social Other" at bounding box center [243, 451] width 377 height 30
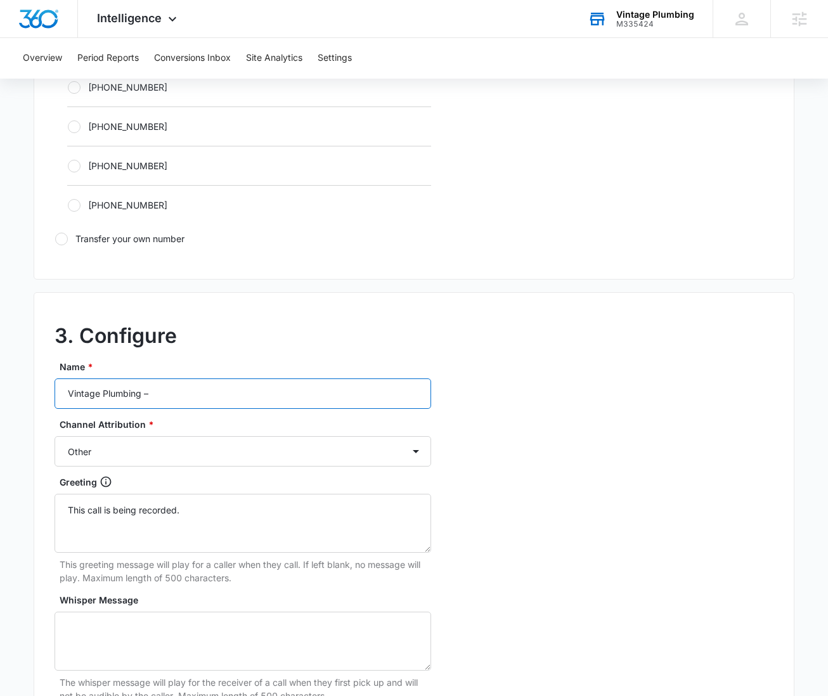
click at [202, 396] on input "Vintage Plumbing –" at bounding box center [243, 394] width 377 height 30
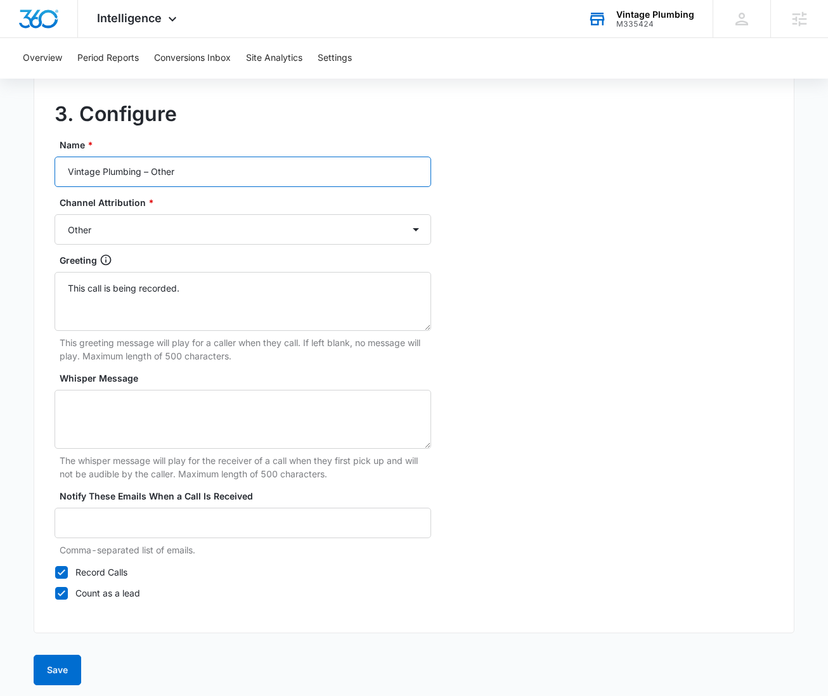
scroll to position [1069, 0]
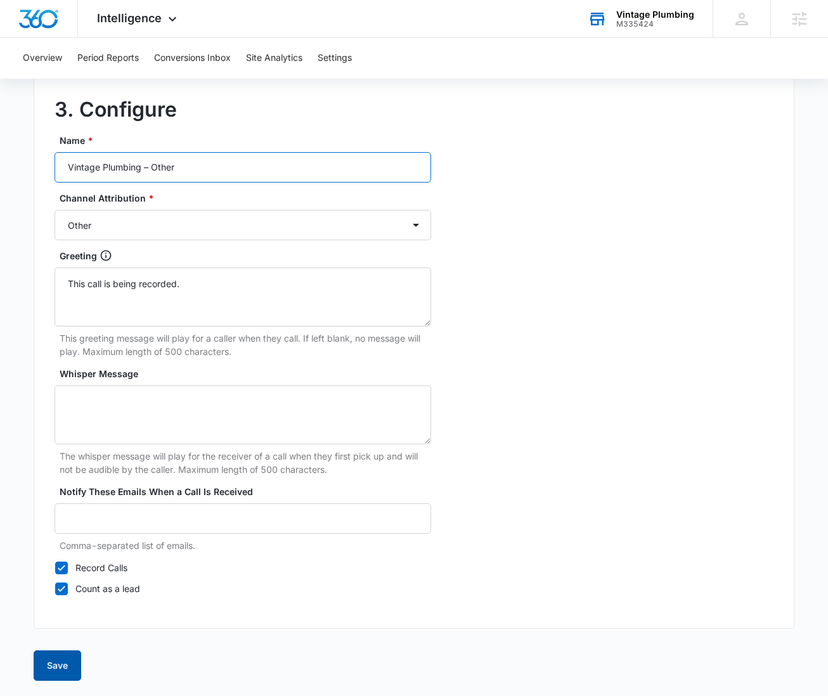
type input "Vintage Plumbing – Other"
click at [74, 663] on button "Save" at bounding box center [58, 665] width 48 height 30
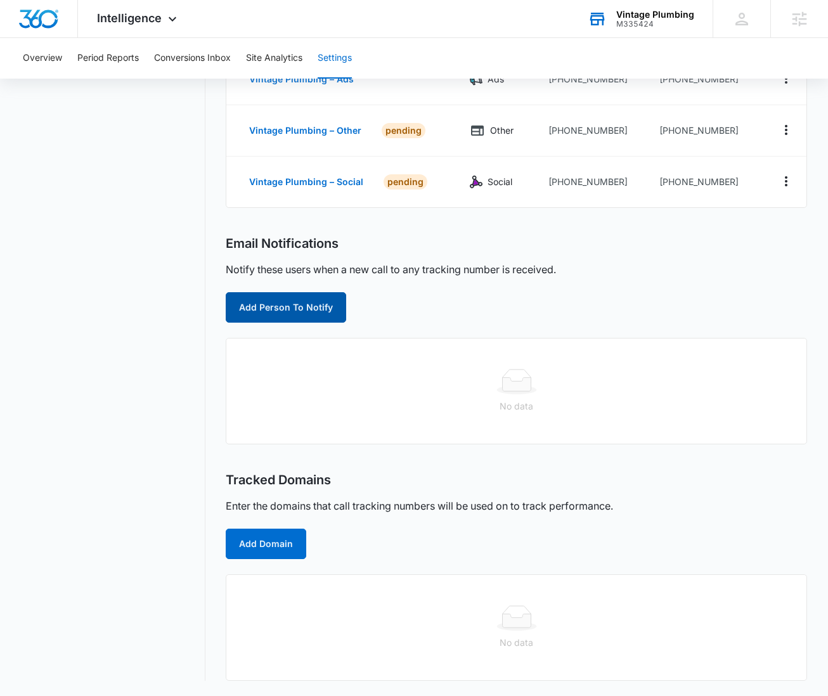
click at [283, 292] on button "Add Person To Notify" at bounding box center [286, 307] width 120 height 30
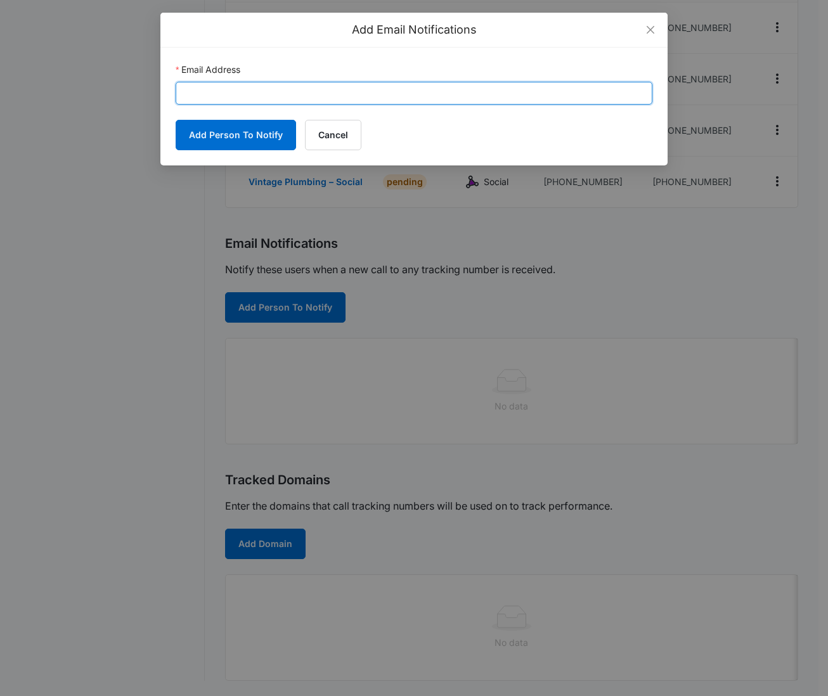
click at [297, 91] on input "Email Address" at bounding box center [414, 93] width 477 height 23
paste input "jeremy@vintageplumbing.us , marla@vintageplumbing.us"
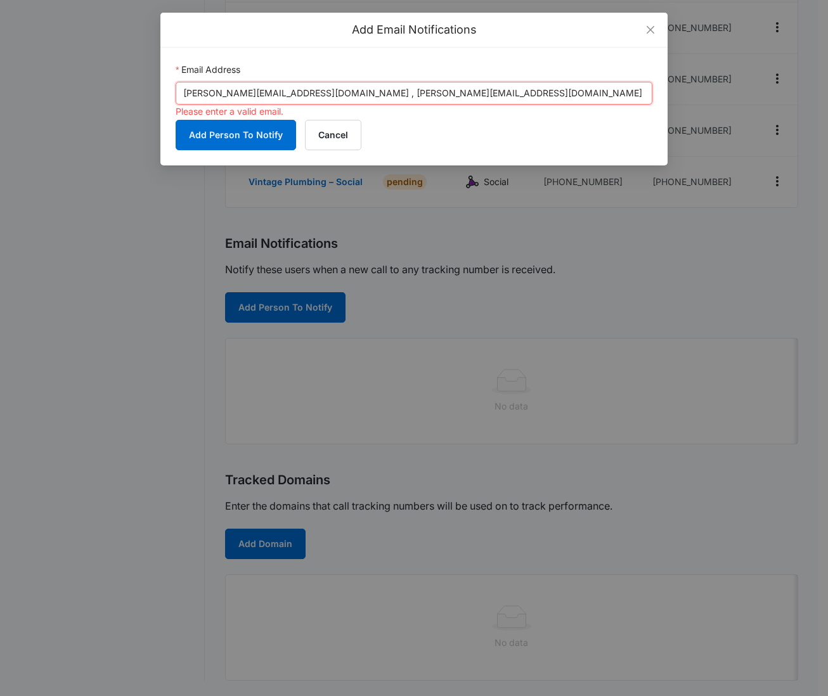
click at [306, 92] on input "jeremy@vintageplumbing.us , marla@vintageplumbing.us" at bounding box center [414, 93] width 477 height 23
click at [432, 89] on input "jeremy@vintageplumbing.us, marla@vintageplumbing.us" at bounding box center [414, 93] width 477 height 23
drag, startPoint x: 430, startPoint y: 91, endPoint x: 312, endPoint y: 91, distance: 117.9
click at [310, 90] on input "jeremy@vintageplumbing.us, marla@vintageplumbing.us" at bounding box center [414, 93] width 477 height 23
click at [226, 133] on button "Add Person To Notify" at bounding box center [236, 135] width 120 height 30
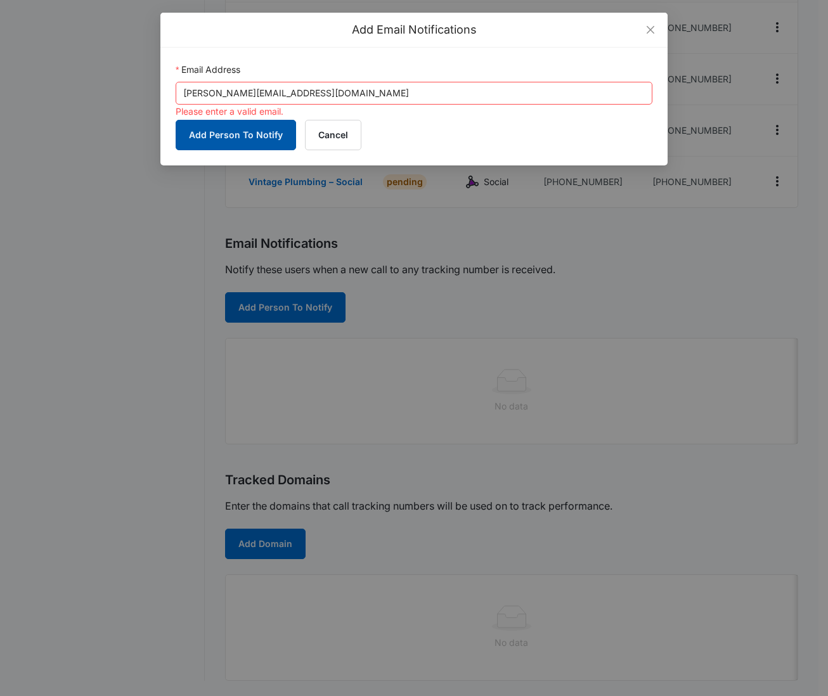
click at [256, 139] on button "Add Person To Notify" at bounding box center [236, 135] width 120 height 30
drag, startPoint x: 308, startPoint y: 96, endPoint x: 249, endPoint y: 92, distance: 59.1
click at [307, 96] on input "[PERSON_NAME][EMAIL_ADDRESS][DOMAIN_NAME]" at bounding box center [414, 93] width 477 height 23
click at [185, 92] on input "[PERSON_NAME][EMAIL_ADDRESS][DOMAIN_NAME]" at bounding box center [414, 93] width 477 height 23
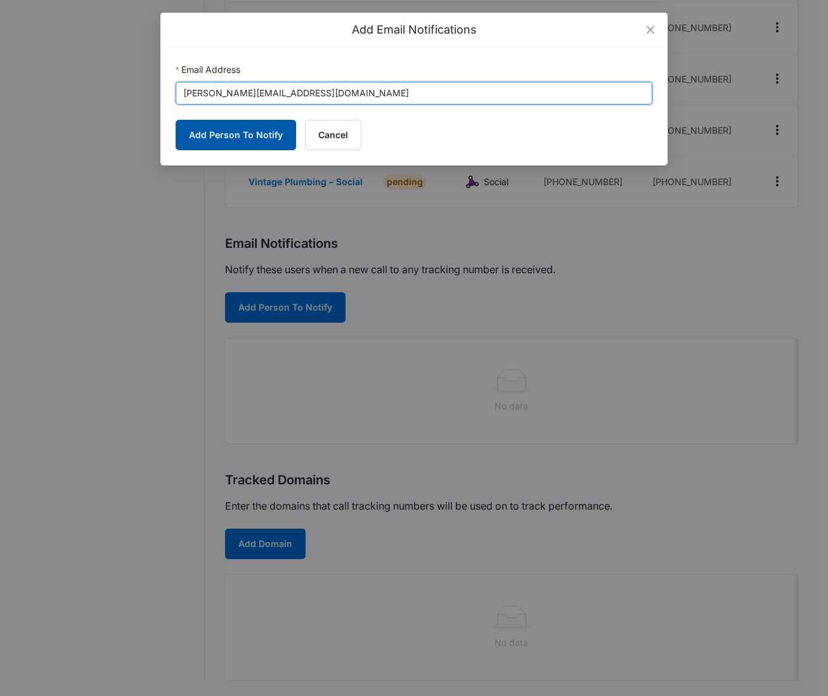
type input "[PERSON_NAME][EMAIL_ADDRESS][DOMAIN_NAME]"
click at [250, 133] on button "Add Person To Notify" at bounding box center [236, 135] width 120 height 30
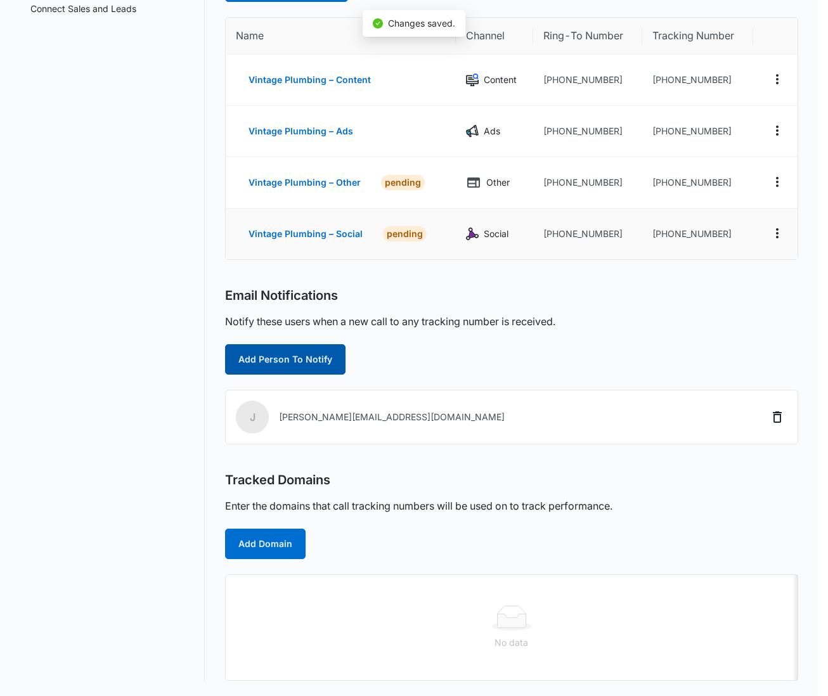
scroll to position [182, 0]
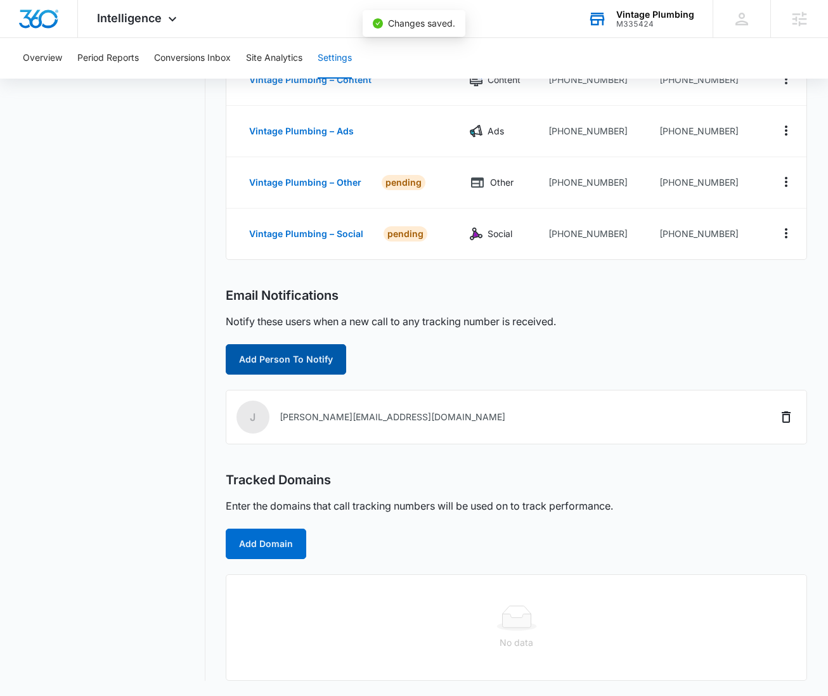
click at [307, 358] on button "Add Person To Notify" at bounding box center [286, 359] width 120 height 30
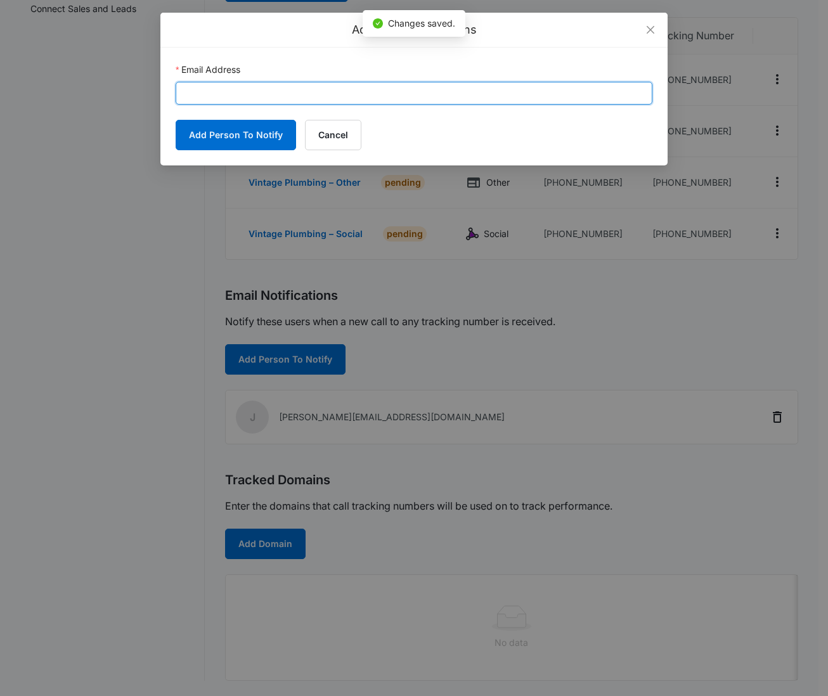
click at [301, 97] on input "Email Address" at bounding box center [414, 93] width 477 height 23
paste input "[PERSON_NAME][EMAIL_ADDRESS][DOMAIN_NAME]"
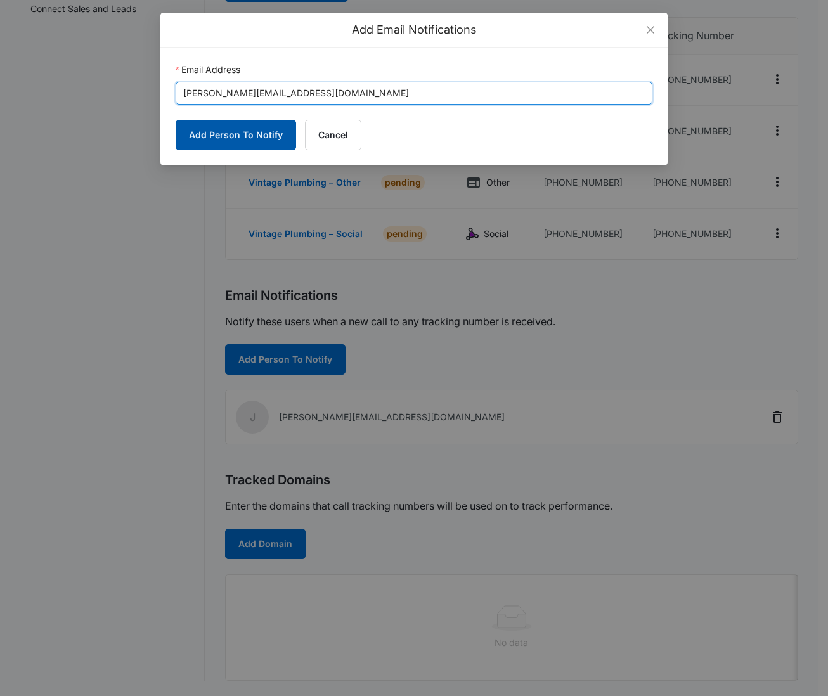
type input "[PERSON_NAME][EMAIL_ADDRESS][DOMAIN_NAME]"
click at [265, 136] on button "Add Person To Notify" at bounding box center [236, 135] width 120 height 30
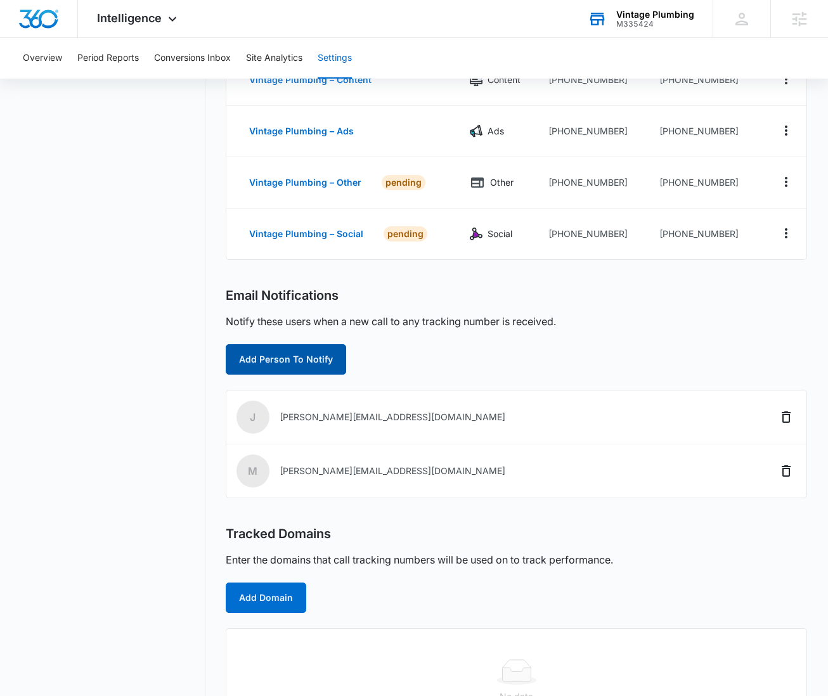
click at [266, 366] on button "Add Person To Notify" at bounding box center [286, 359] width 120 height 30
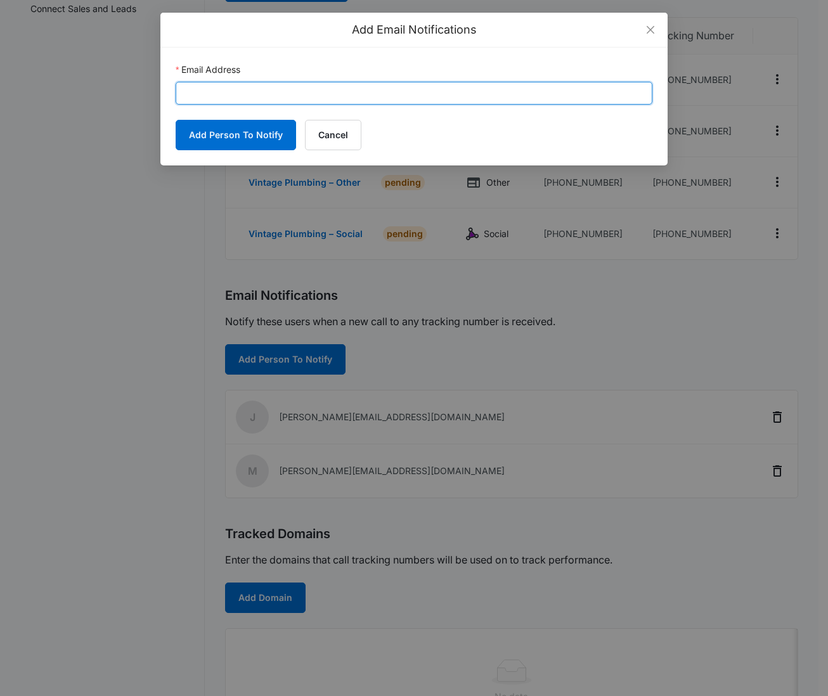
click at [332, 90] on input "Email Address" at bounding box center [414, 93] width 477 height 23
paste input "[PERSON_NAME][EMAIL_ADDRESS][DOMAIN_NAME]"
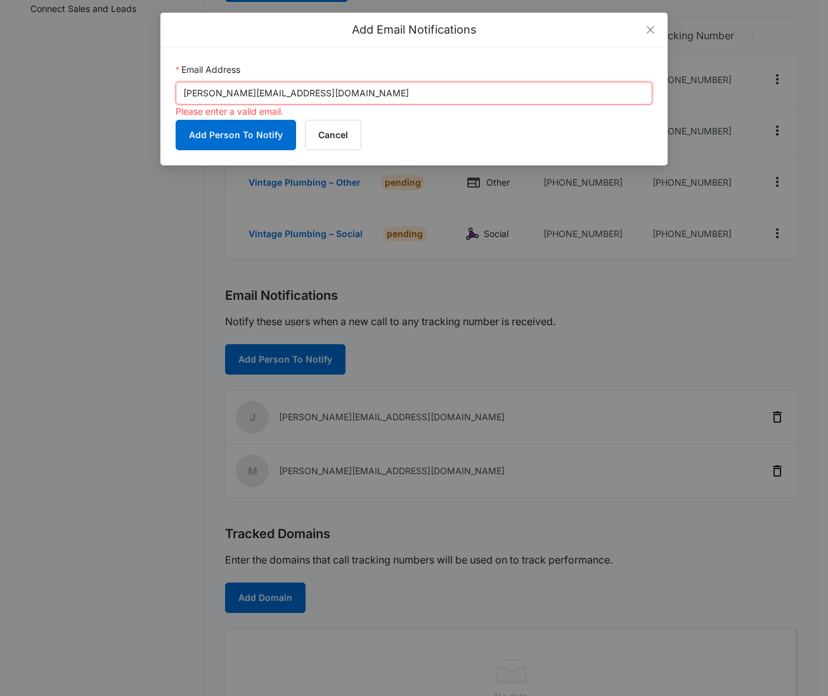
click at [185, 90] on input "[PERSON_NAME][EMAIL_ADDRESS][DOMAIN_NAME]" at bounding box center [414, 93] width 477 height 23
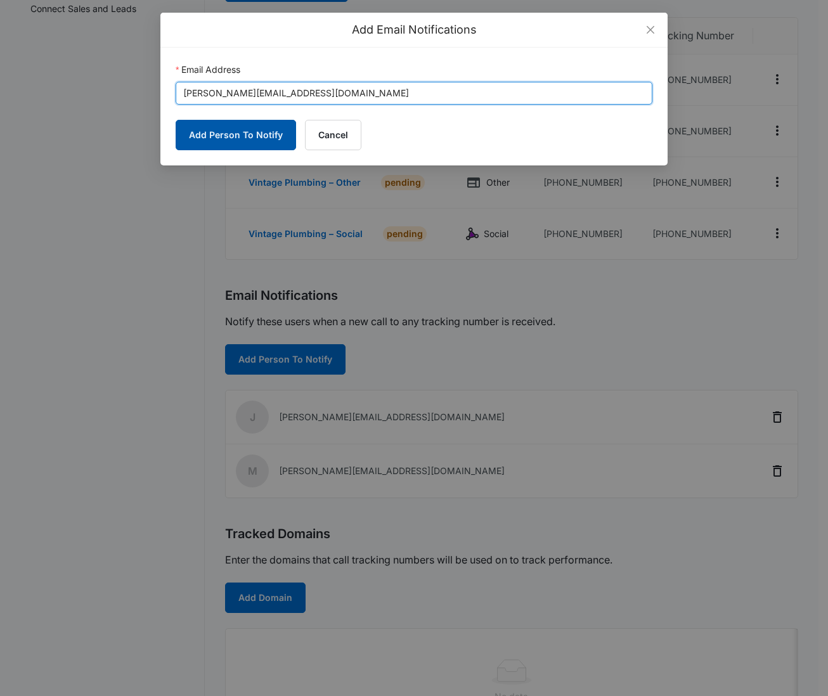
type input "[PERSON_NAME][EMAIL_ADDRESS][DOMAIN_NAME]"
click at [248, 132] on button "Add Person To Notify" at bounding box center [236, 135] width 120 height 30
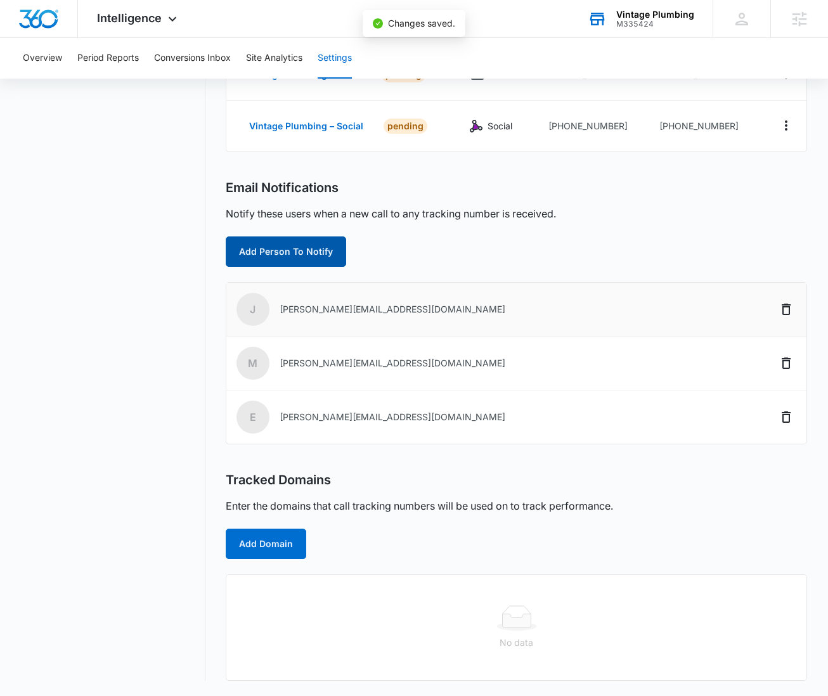
scroll to position [299, 0]
click at [272, 540] on button "Add Domain" at bounding box center [266, 544] width 81 height 30
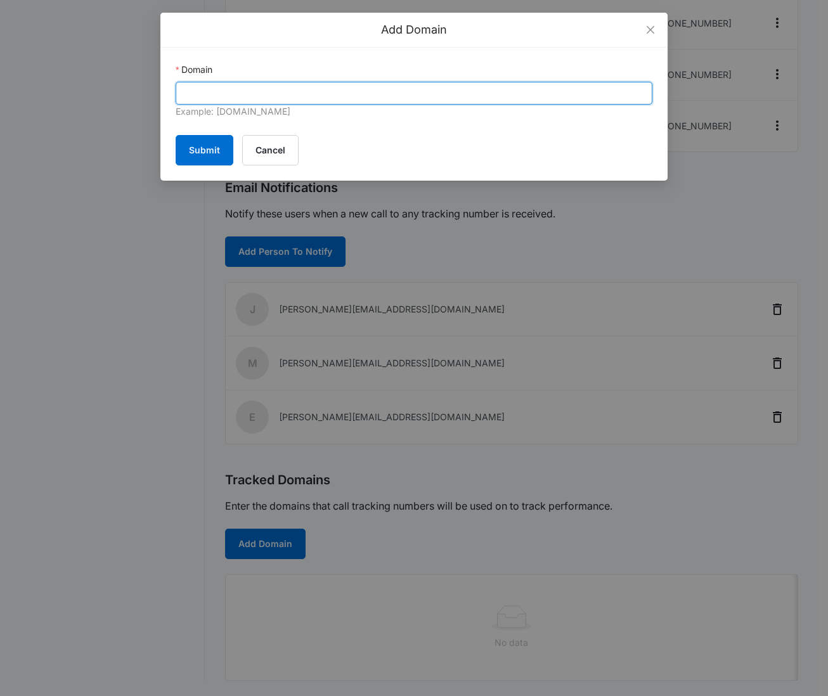
click at [198, 96] on input "Domain" at bounding box center [414, 93] width 477 height 23
paste input "[DOMAIN_NAME]"
type input "[DOMAIN_NAME]"
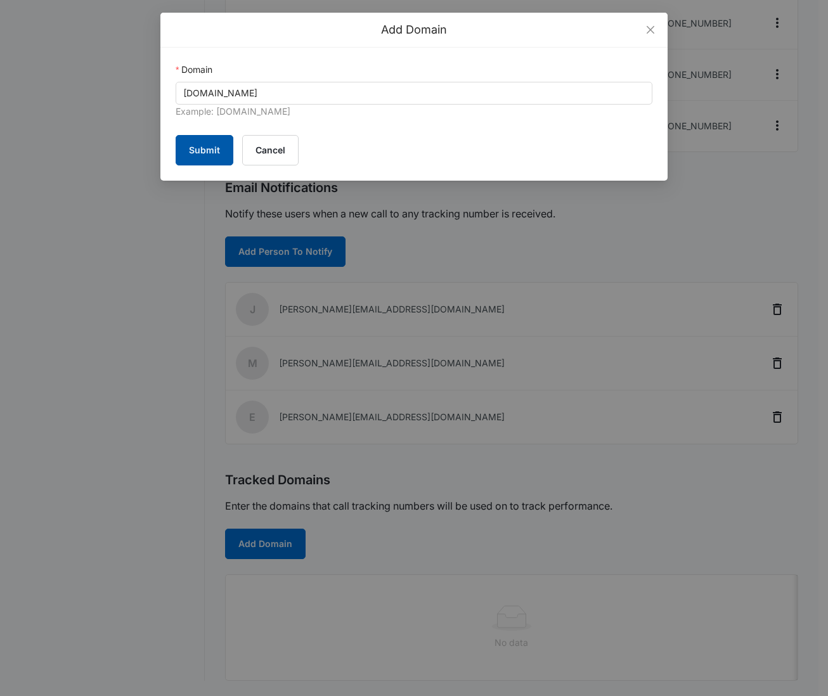
click at [200, 146] on button "Submit" at bounding box center [205, 150] width 58 height 30
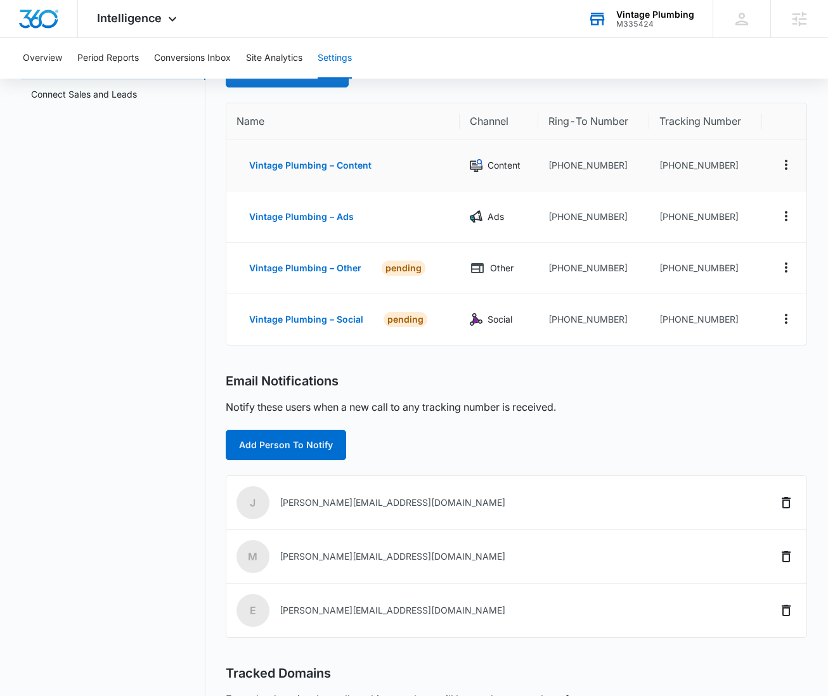
scroll to position [0, 0]
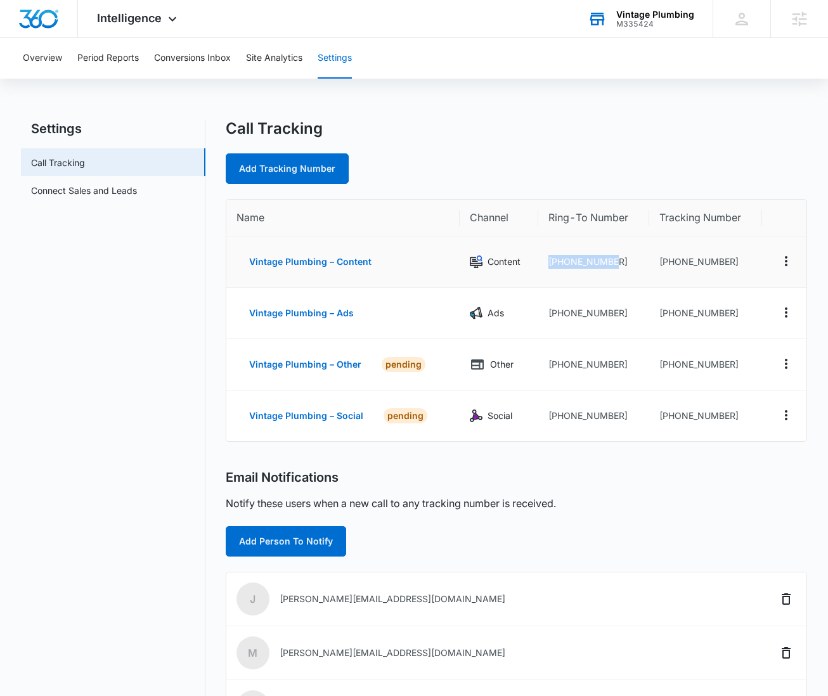
drag, startPoint x: 545, startPoint y: 262, endPoint x: 621, endPoint y: 268, distance: 77.0
click at [621, 268] on td "[PHONE_NUMBER]" at bounding box center [593, 261] width 111 height 51
copy td "[PHONE_NUMBER]"
click at [696, 266] on td "[PHONE_NUMBER]" at bounding box center [705, 261] width 113 height 51
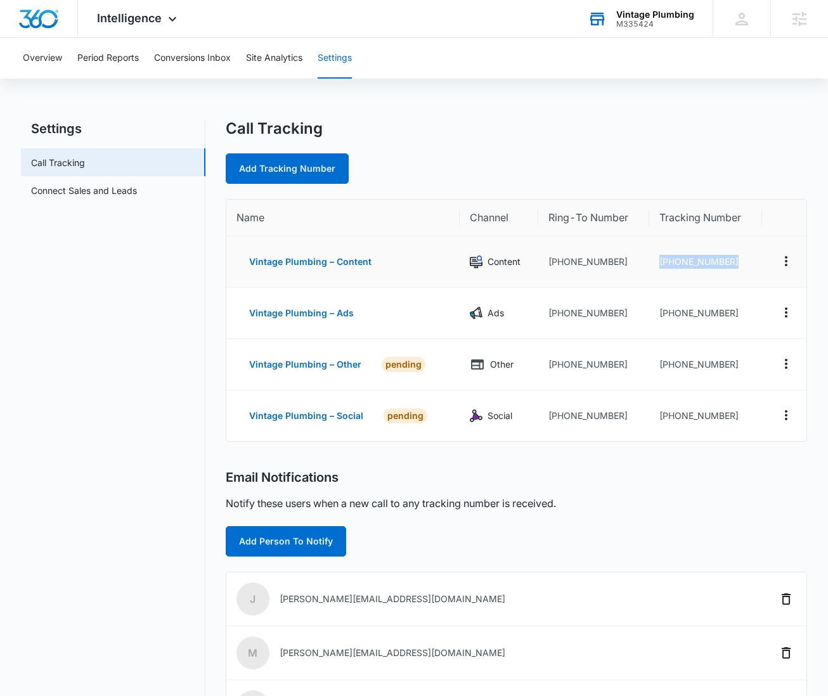
click at [696, 266] on td "[PHONE_NUMBER]" at bounding box center [705, 261] width 113 height 51
copy tr "[PHONE_NUMBER]"
click at [681, 315] on td "[PHONE_NUMBER]" at bounding box center [705, 313] width 113 height 51
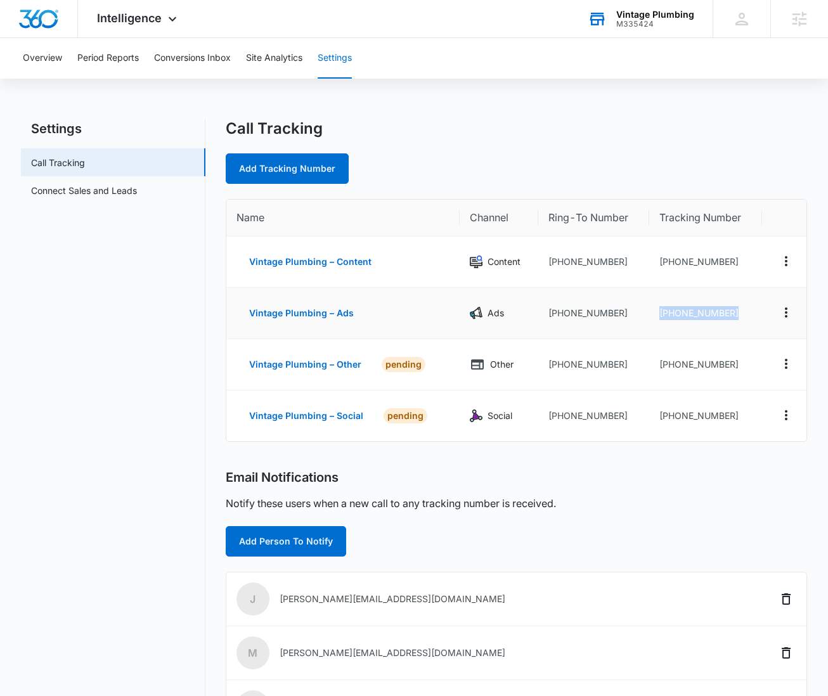
copy tr "[PHONE_NUMBER]"
click at [696, 366] on td "[PHONE_NUMBER]" at bounding box center [705, 364] width 113 height 51
copy tr "[PHONE_NUMBER]"
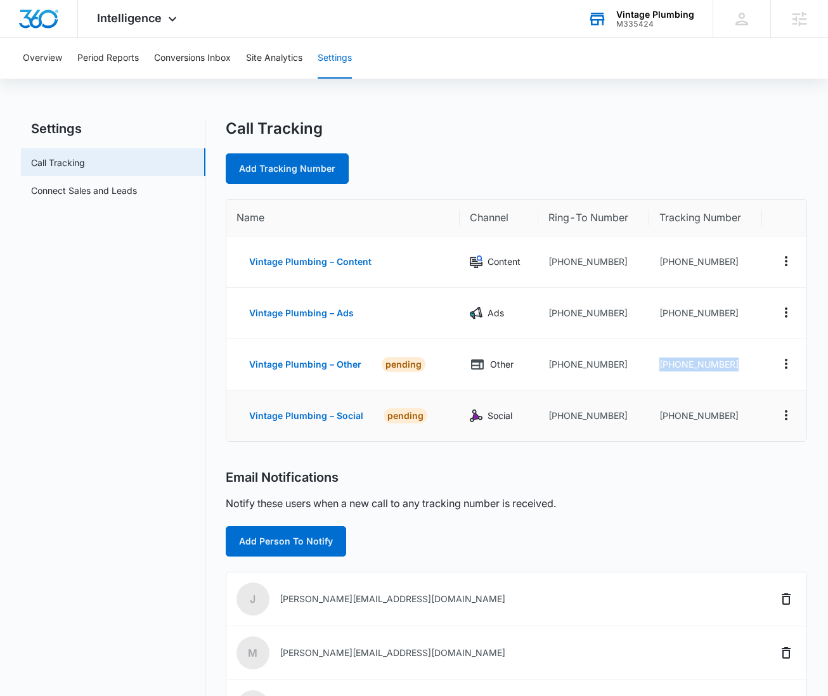
click at [674, 412] on td "[PHONE_NUMBER]" at bounding box center [705, 416] width 113 height 51
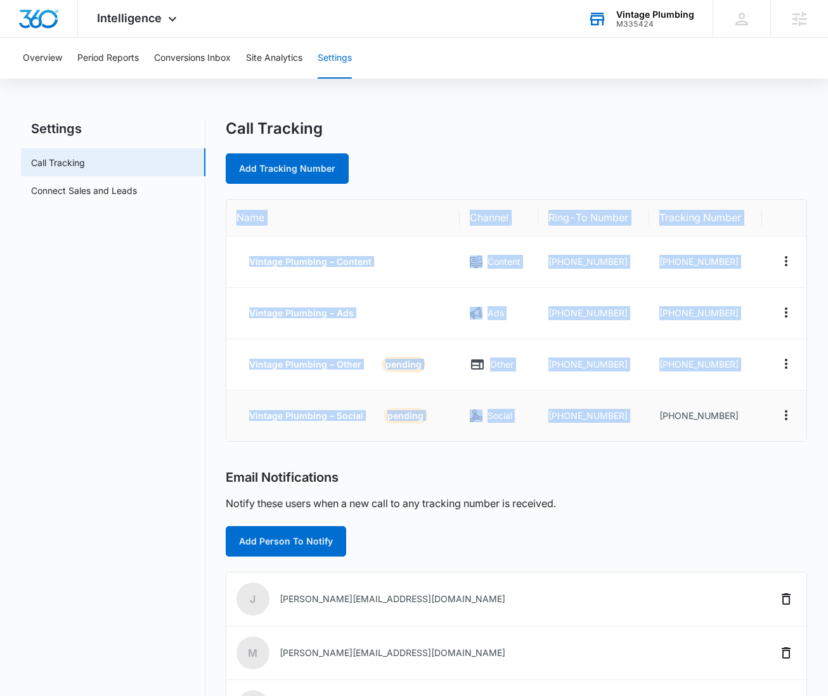
click at [674, 412] on td "[PHONE_NUMBER]" at bounding box center [705, 416] width 113 height 51
copy table "Name Channel Ring-To Number Tracking Number Vintage Plumbing – Content Content …"
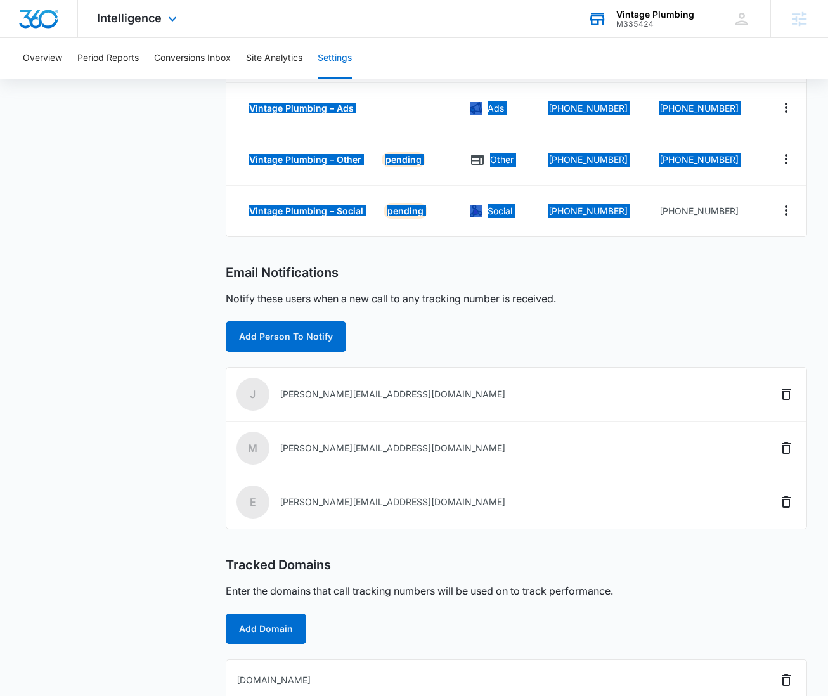
scroll to position [204, 0]
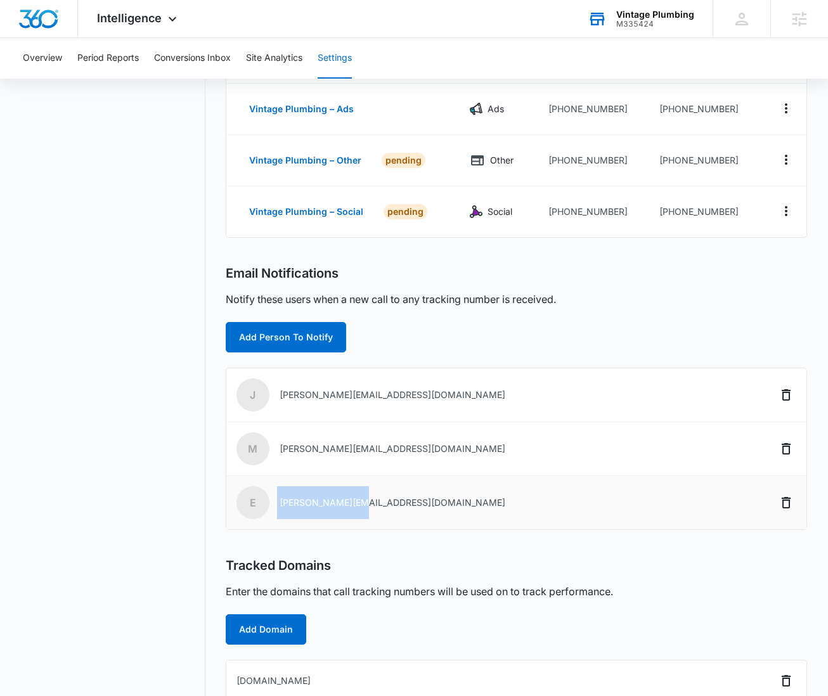
drag, startPoint x: 383, startPoint y: 512, endPoint x: 271, endPoint y: 498, distance: 112.5
click at [271, 498] on td "e erin@madwire.com" at bounding box center [480, 502] width 509 height 53
copy td "[PERSON_NAME][EMAIL_ADDRESS][DOMAIN_NAME]"
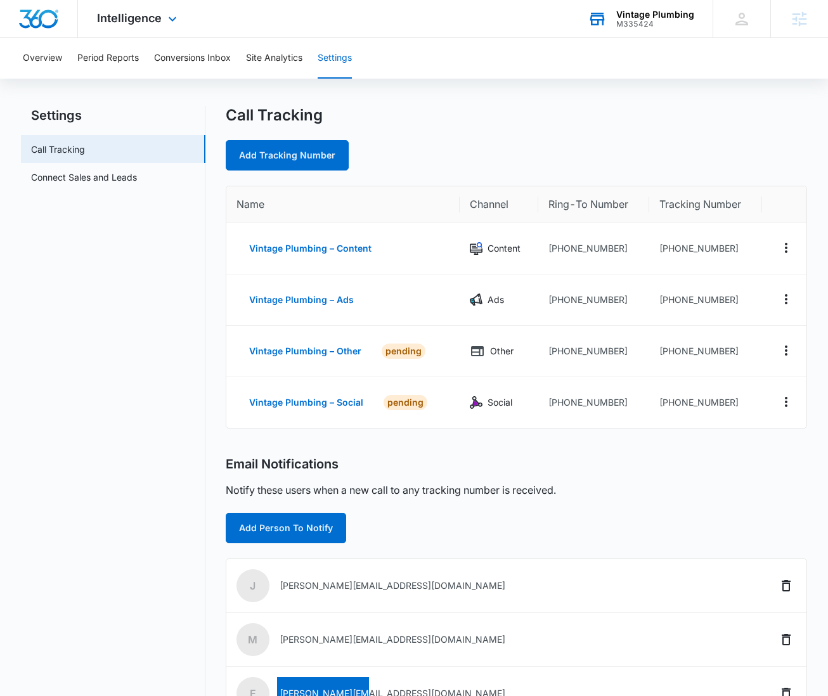
scroll to position [0, 0]
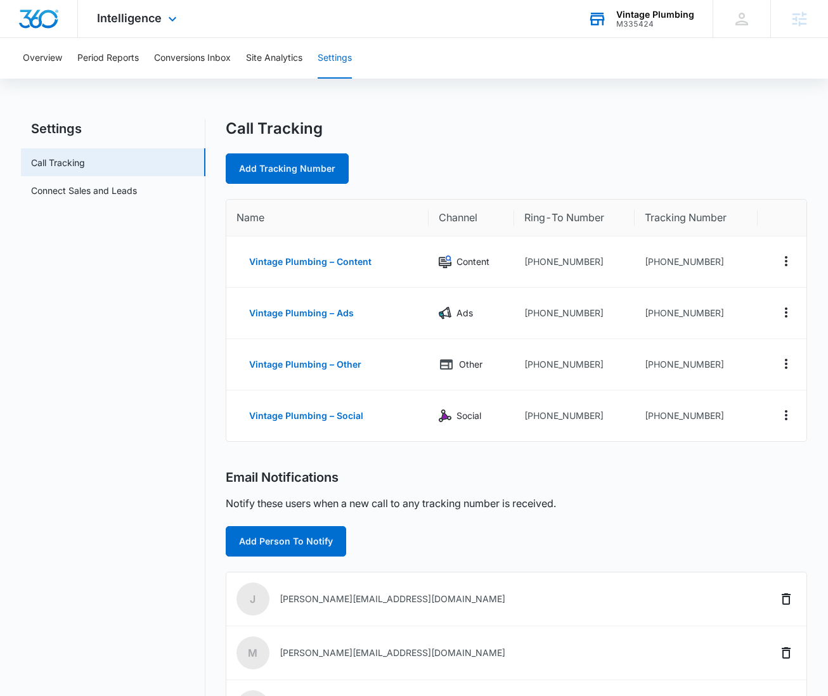
click at [670, 20] on div "M335424" at bounding box center [655, 24] width 78 height 9
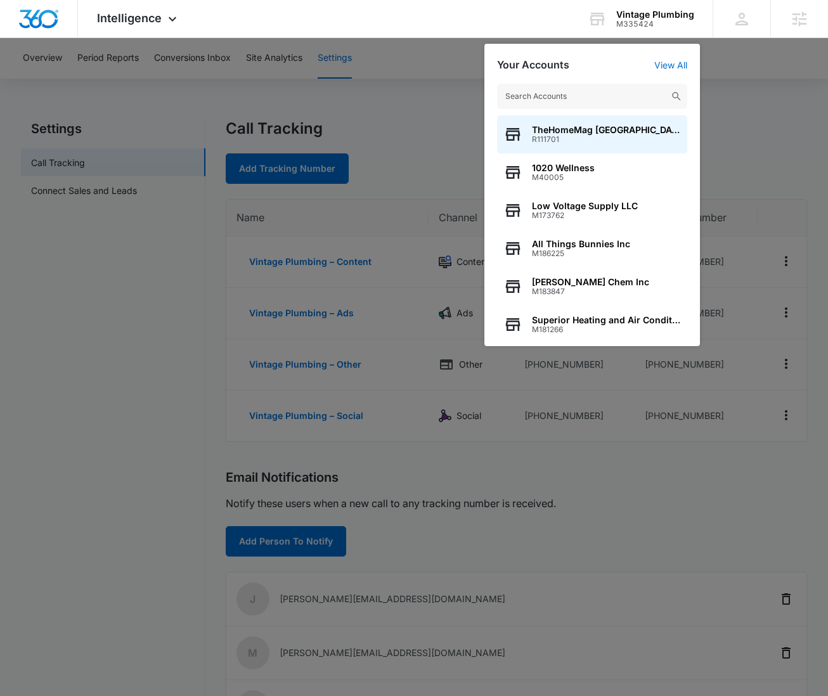
click at [152, 182] on div at bounding box center [414, 348] width 828 height 696
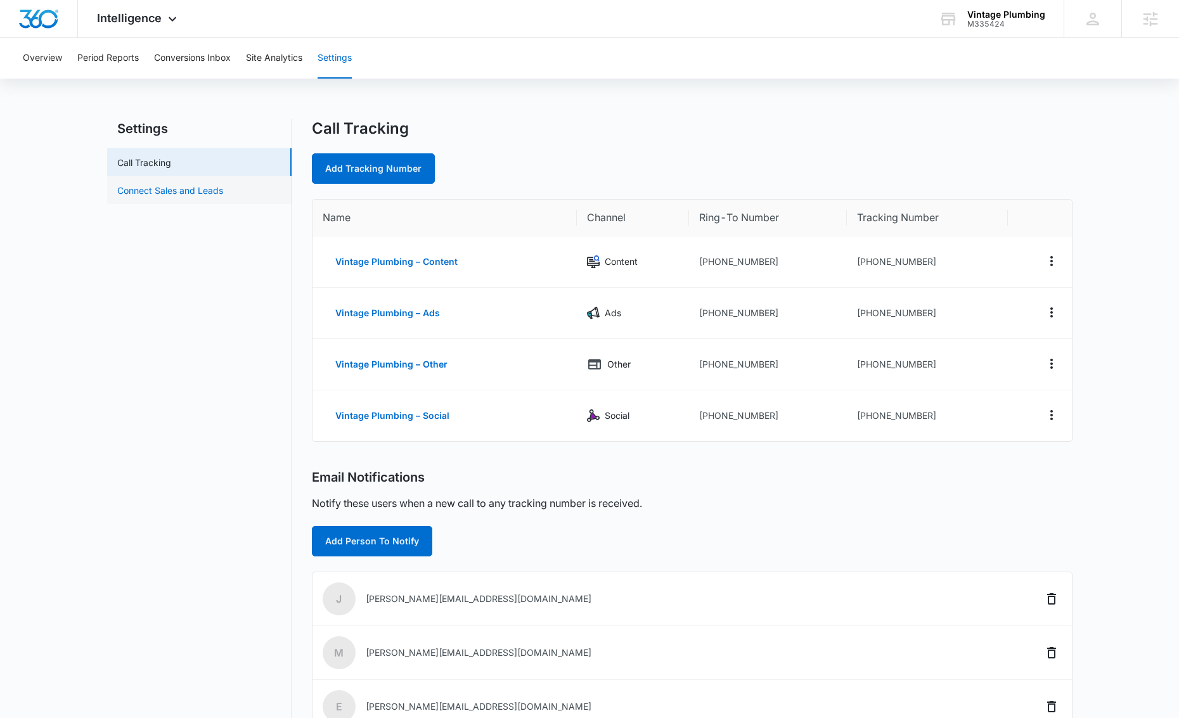
click at [193, 188] on link "Connect Sales and Leads" at bounding box center [170, 190] width 106 height 13
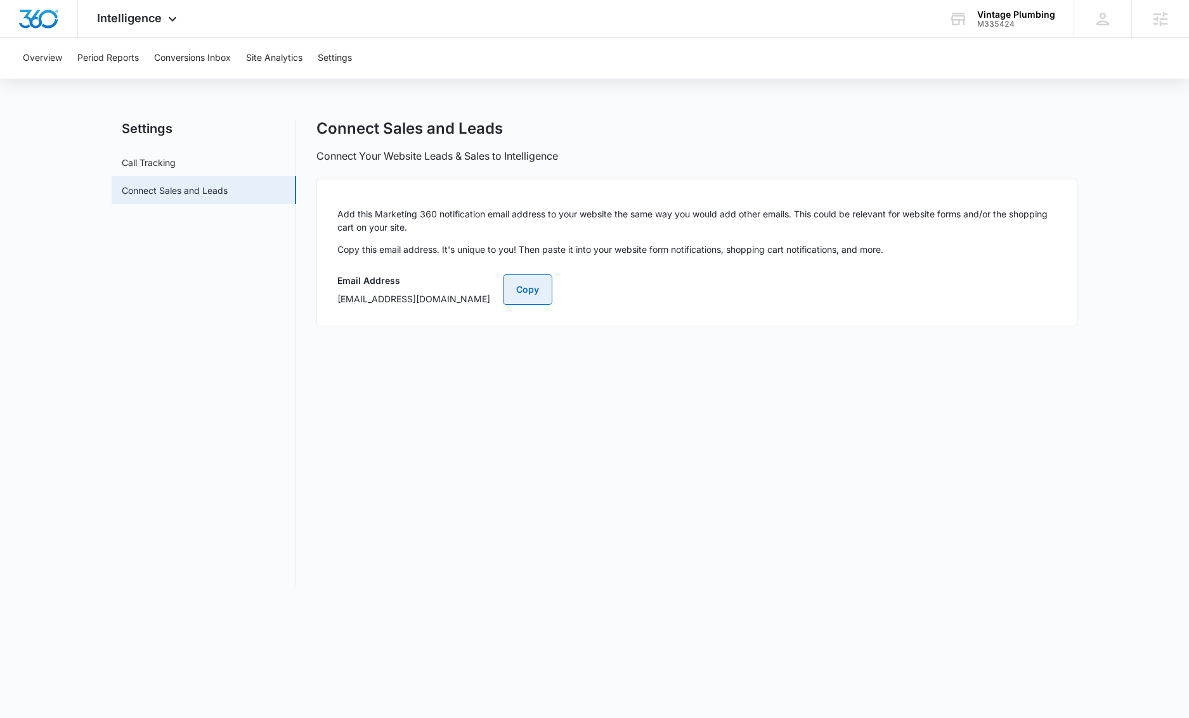
click at [552, 299] on button "Copy" at bounding box center [527, 290] width 49 height 30
click at [552, 287] on button "Copy" at bounding box center [527, 290] width 49 height 30
click at [837, 25] on div "M335424" at bounding box center [1016, 24] width 78 height 9
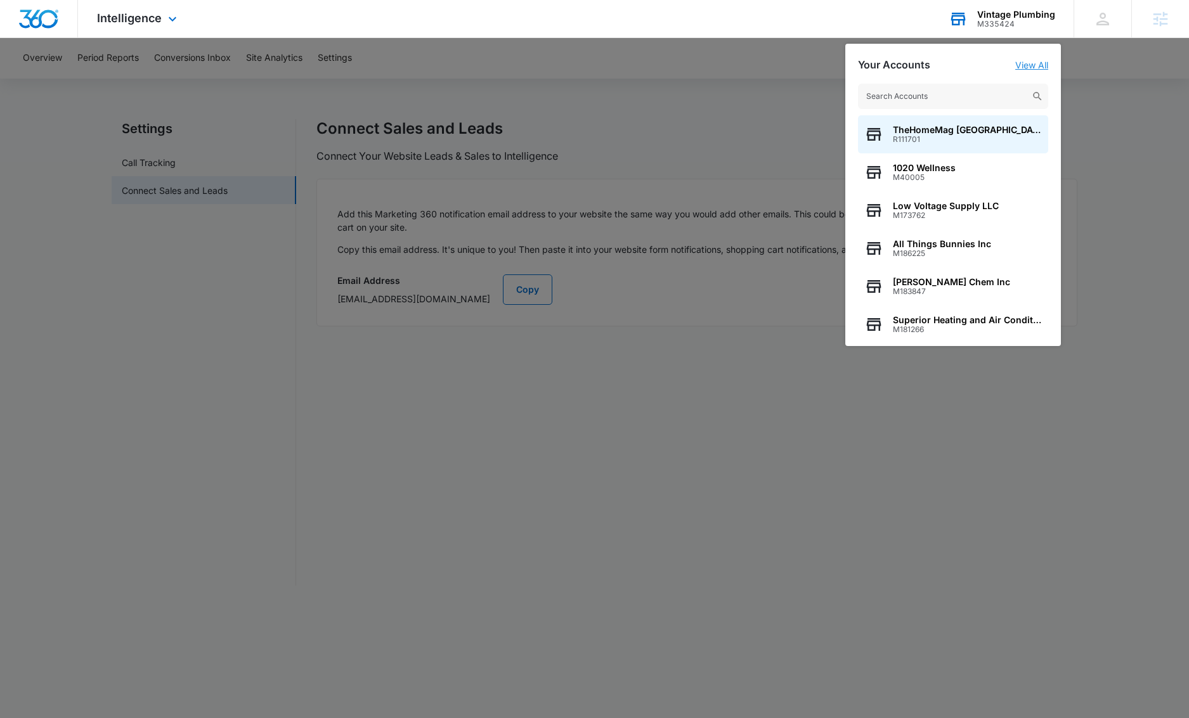
click at [837, 65] on link "View All" at bounding box center [1031, 65] width 33 height 11
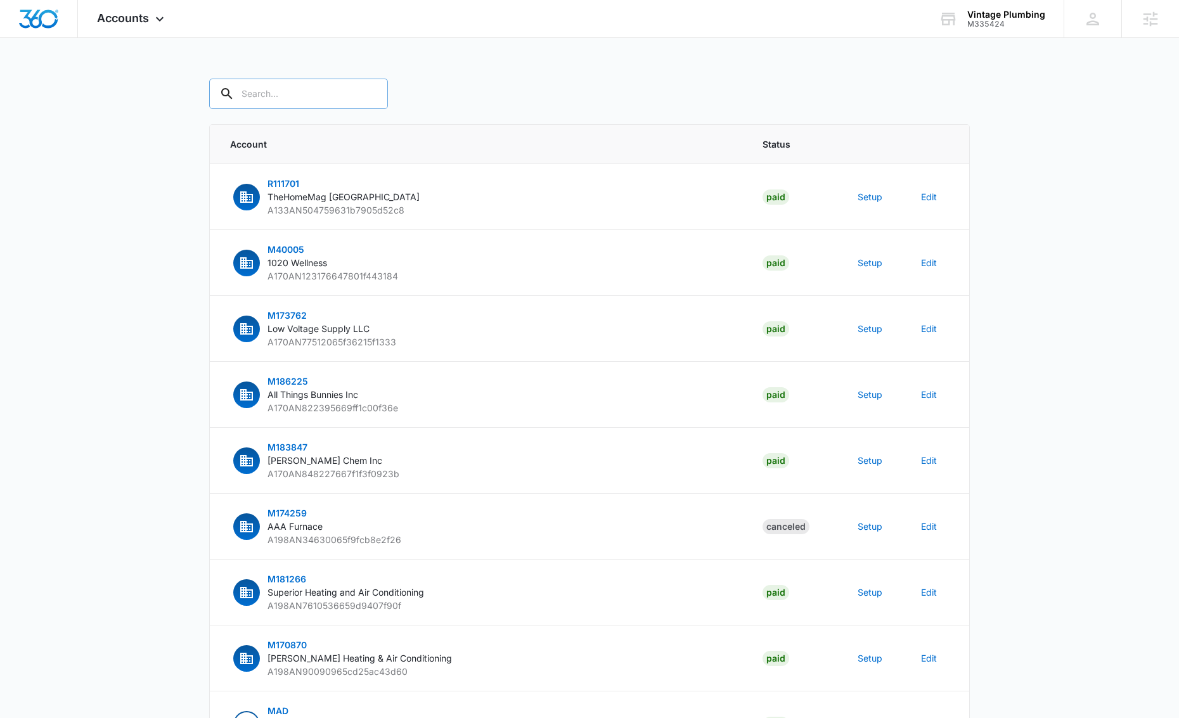
click at [264, 93] on input "text" at bounding box center [298, 94] width 179 height 30
paste input "M335424"
type input "M335424"
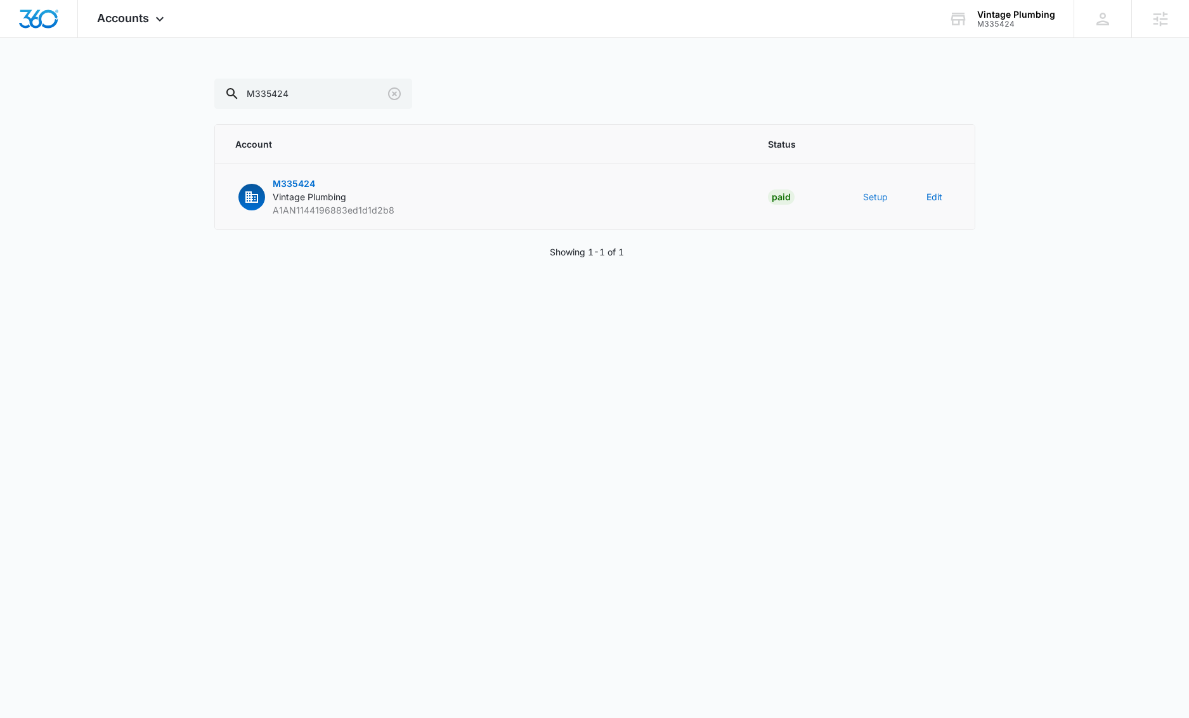
click at [837, 197] on button "Setup" at bounding box center [875, 196] width 25 height 13
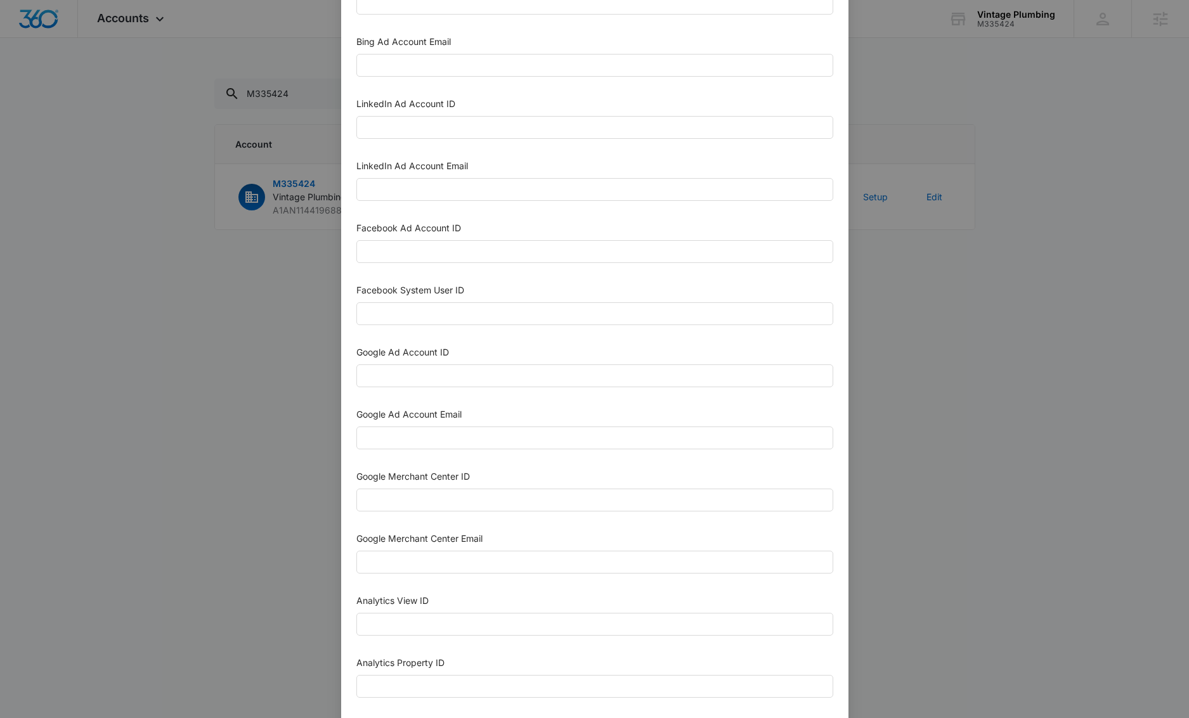
scroll to position [90, 0]
click at [408, 369] on input "Google Ad Account ID" at bounding box center [594, 376] width 477 height 23
paste input "[PHONE_NUMBER]"
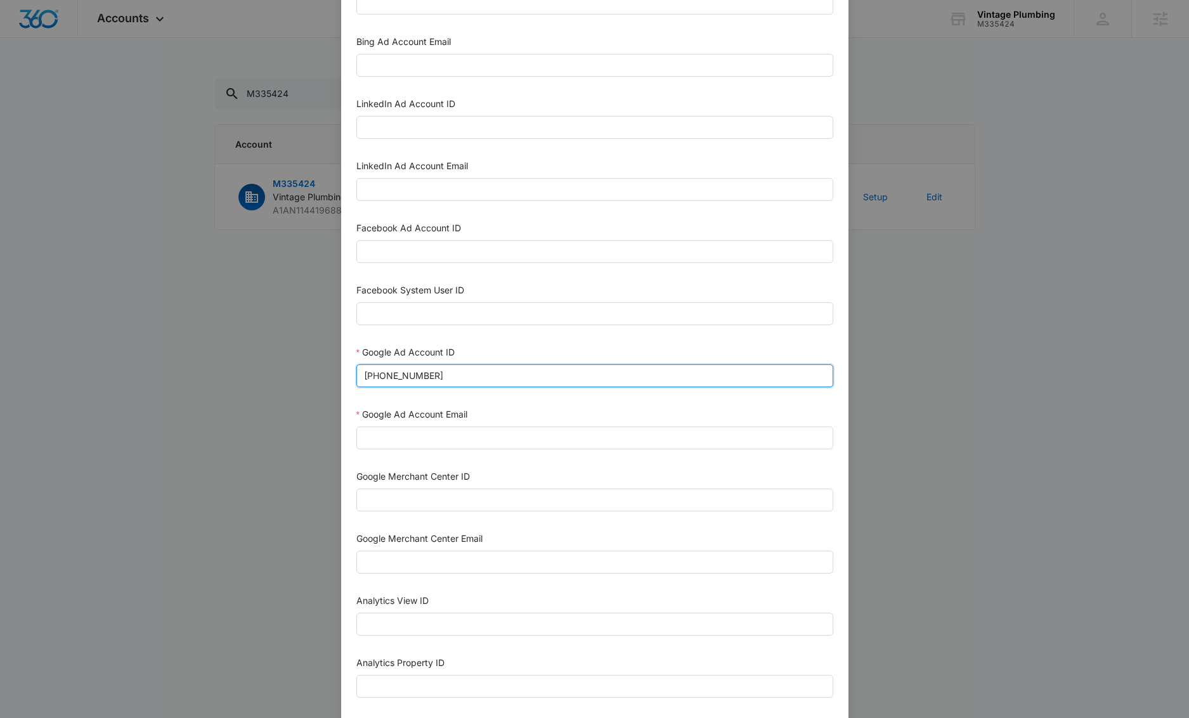
type input "[PHONE_NUMBER]"
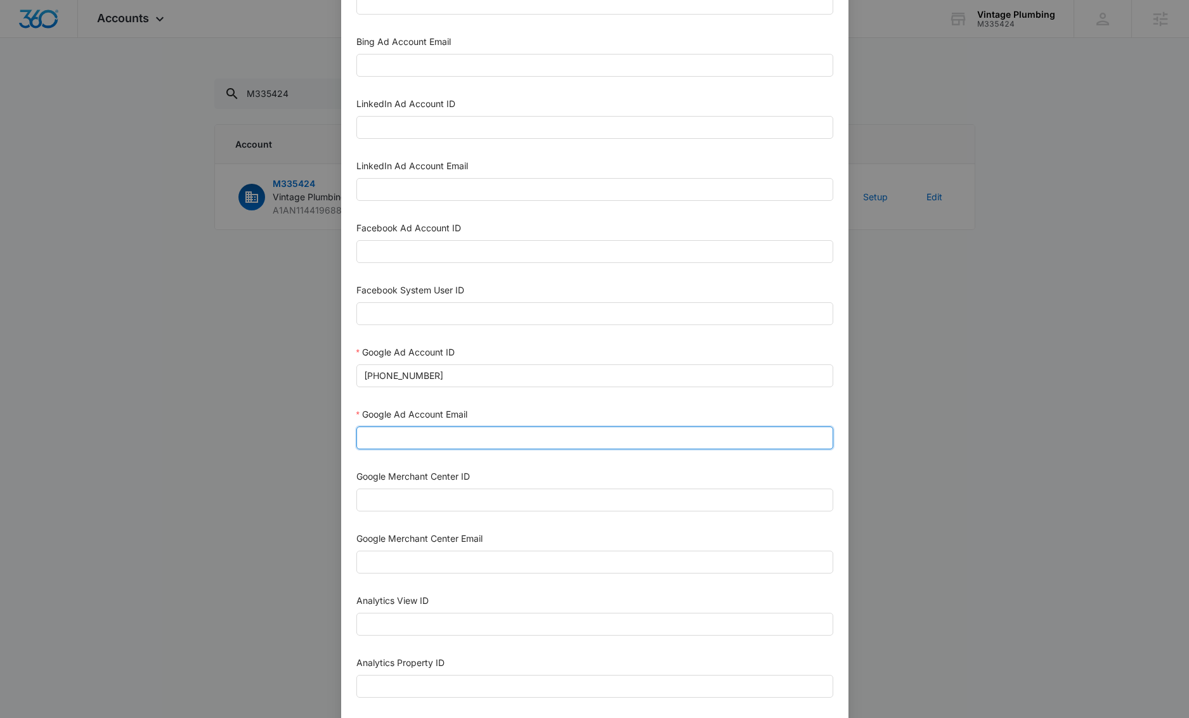
click at [425, 436] on input "Google Ad Account Email" at bounding box center [594, 438] width 477 height 23
paste input "[EMAIL_ADDRESS][DOMAIN_NAME]"
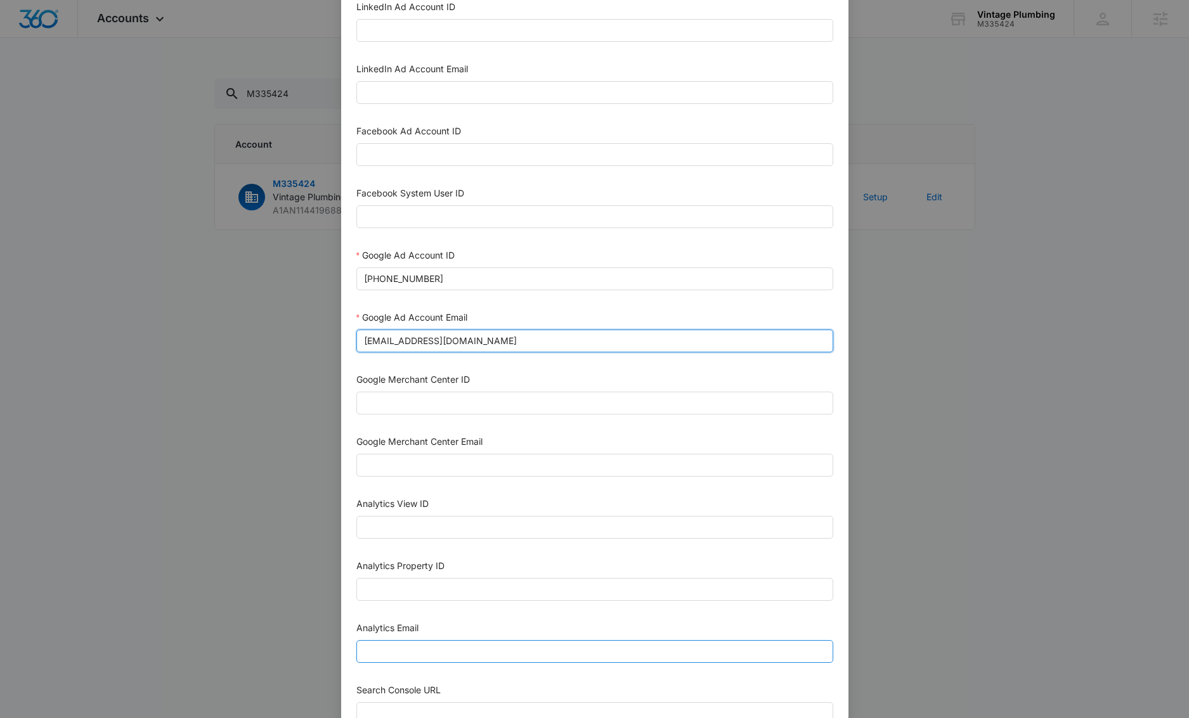
scroll to position [412, 0]
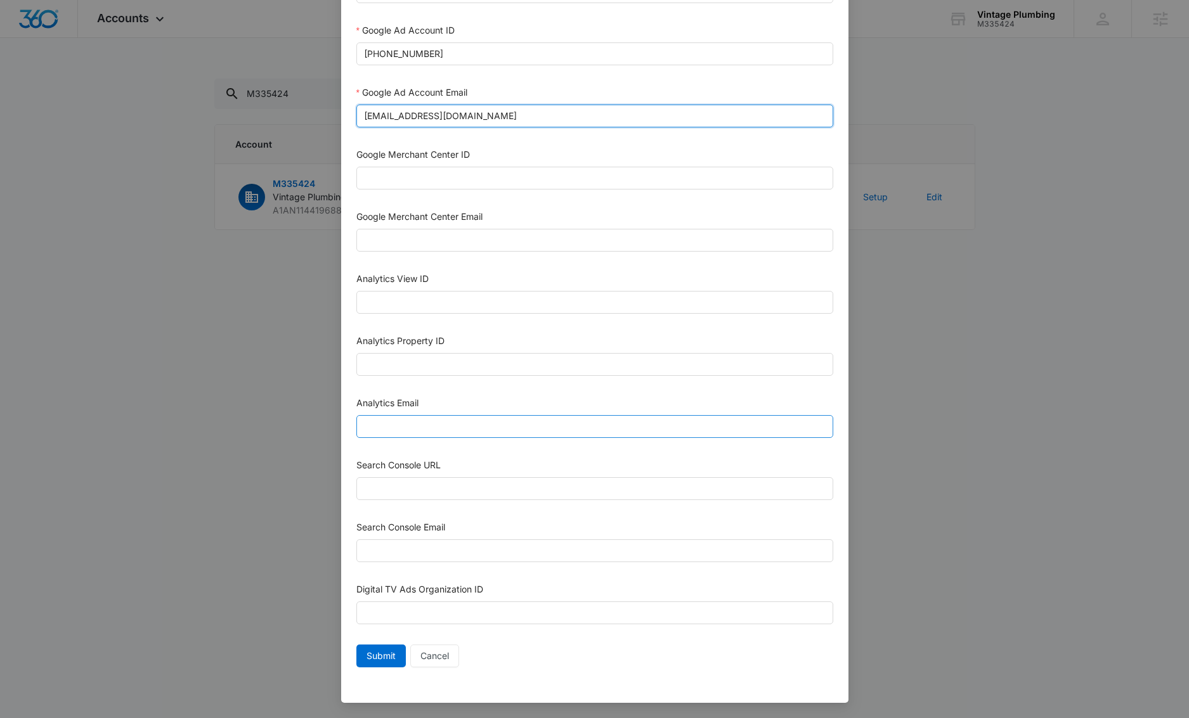
type input "[EMAIL_ADDRESS][DOMAIN_NAME]"
click at [399, 427] on input "Analytics Email" at bounding box center [594, 426] width 477 height 23
paste input "[EMAIL_ADDRESS][DOMAIN_NAME]"
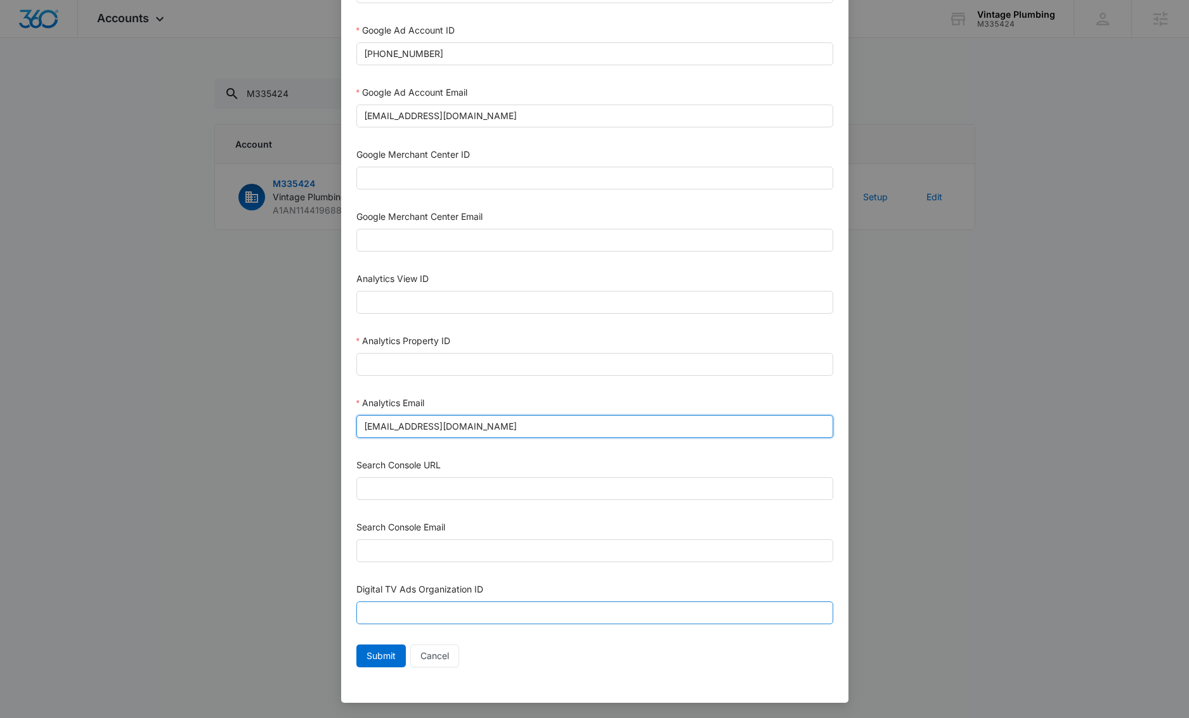
type input "[EMAIL_ADDRESS][DOMAIN_NAME]"
click at [402, 604] on input "Digital TV Ads Organization ID" at bounding box center [594, 613] width 477 height 23
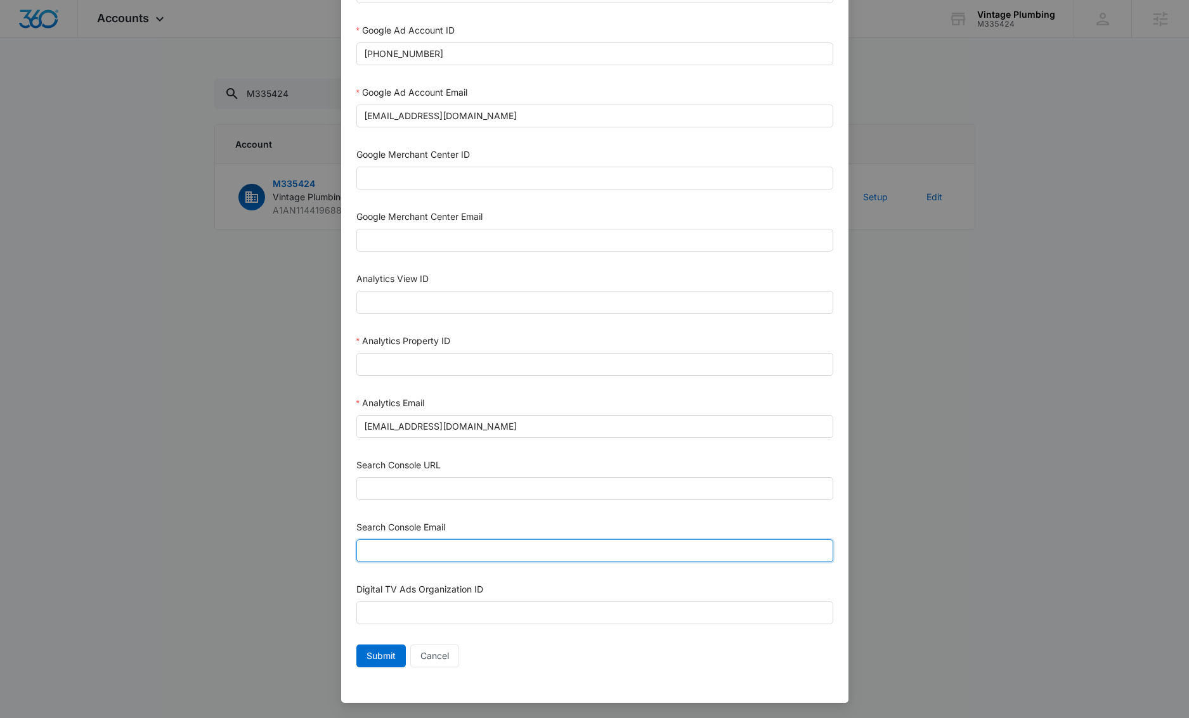
click at [389, 545] on input "Search Console Email" at bounding box center [594, 551] width 477 height 23
paste input "[EMAIL_ADDRESS][DOMAIN_NAME]"
type input "[EMAIL_ADDRESS][DOMAIN_NAME]"
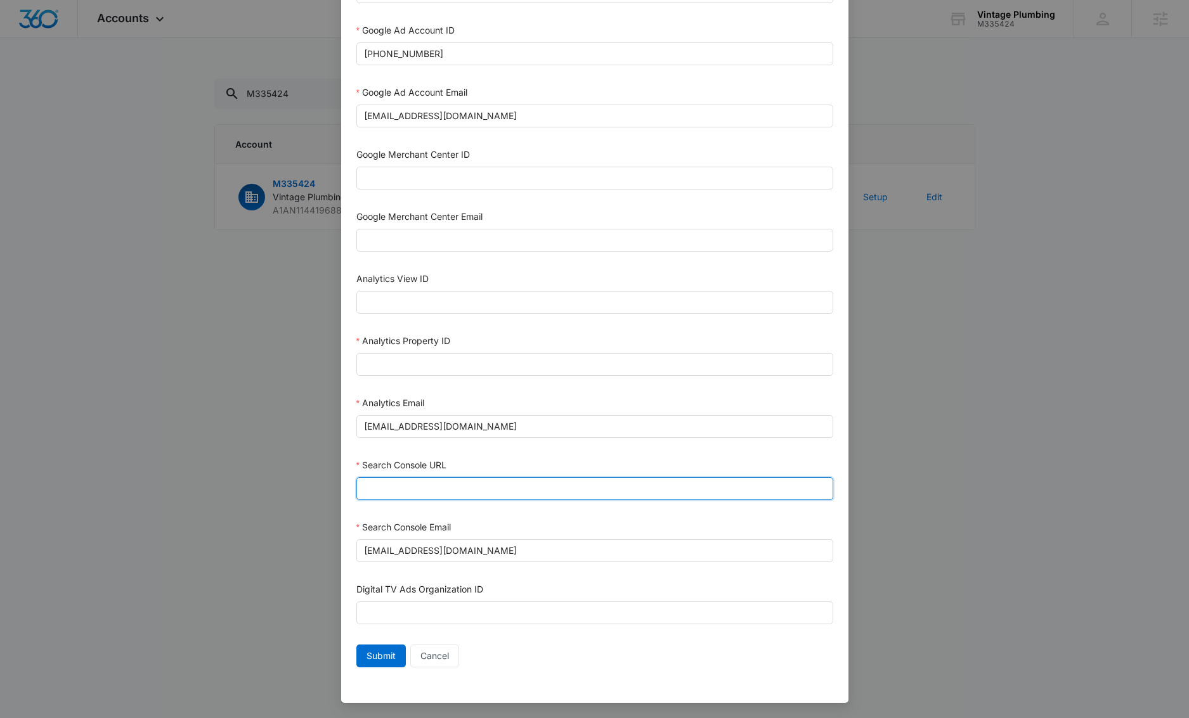
click at [399, 482] on input "Search Console URL" at bounding box center [594, 488] width 477 height 23
paste input "[URL][DOMAIN_NAME]"
type input "[URL][DOMAIN_NAME]"
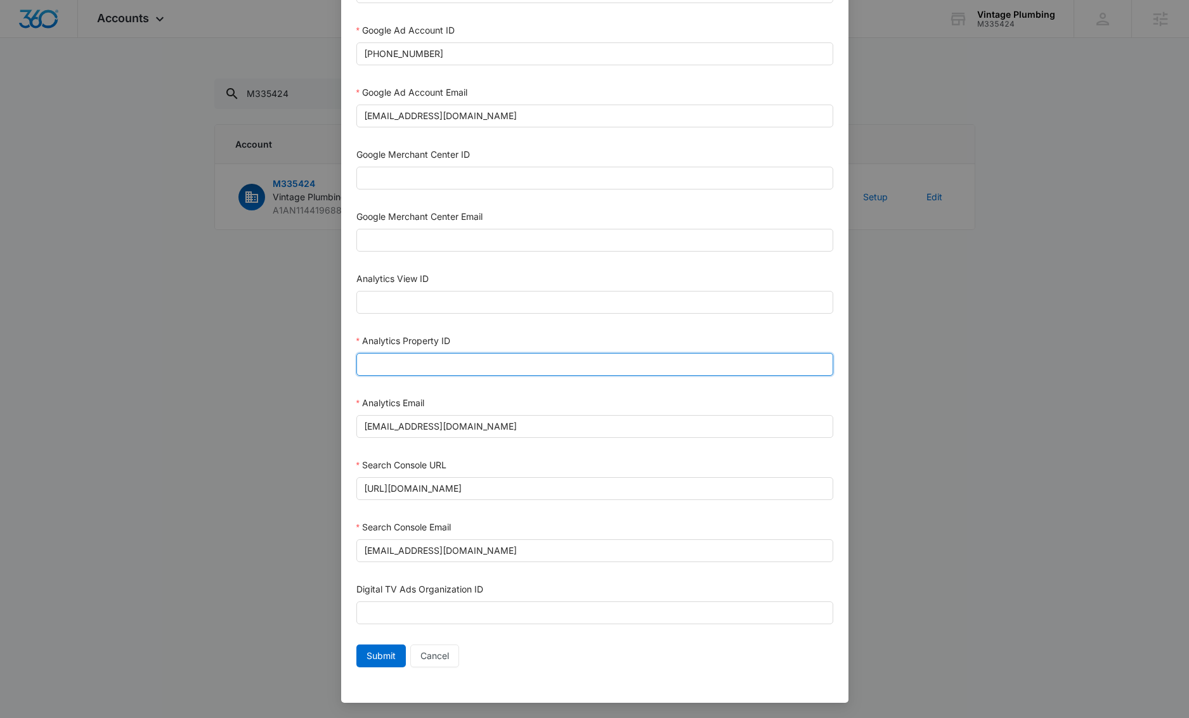
click at [388, 356] on input "Analytics Property ID" at bounding box center [594, 364] width 477 height 23
paste input "504157024"
type input "504157024"
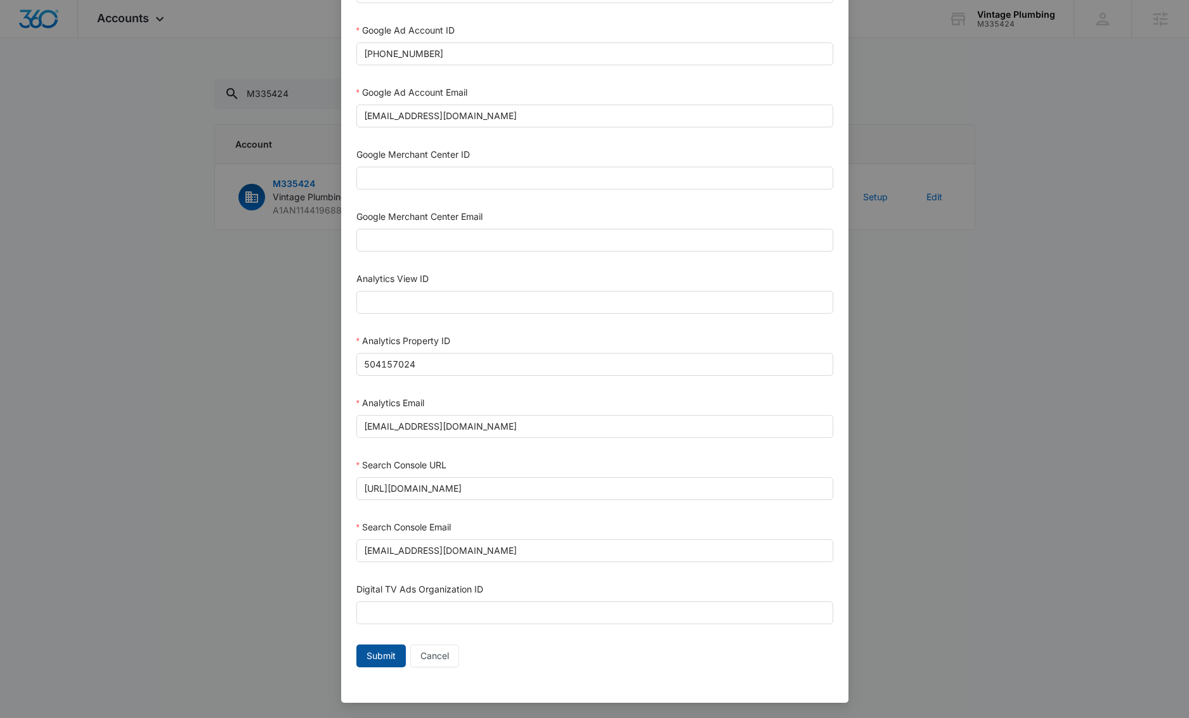
click at [373, 659] on span "Submit" at bounding box center [380, 656] width 29 height 14
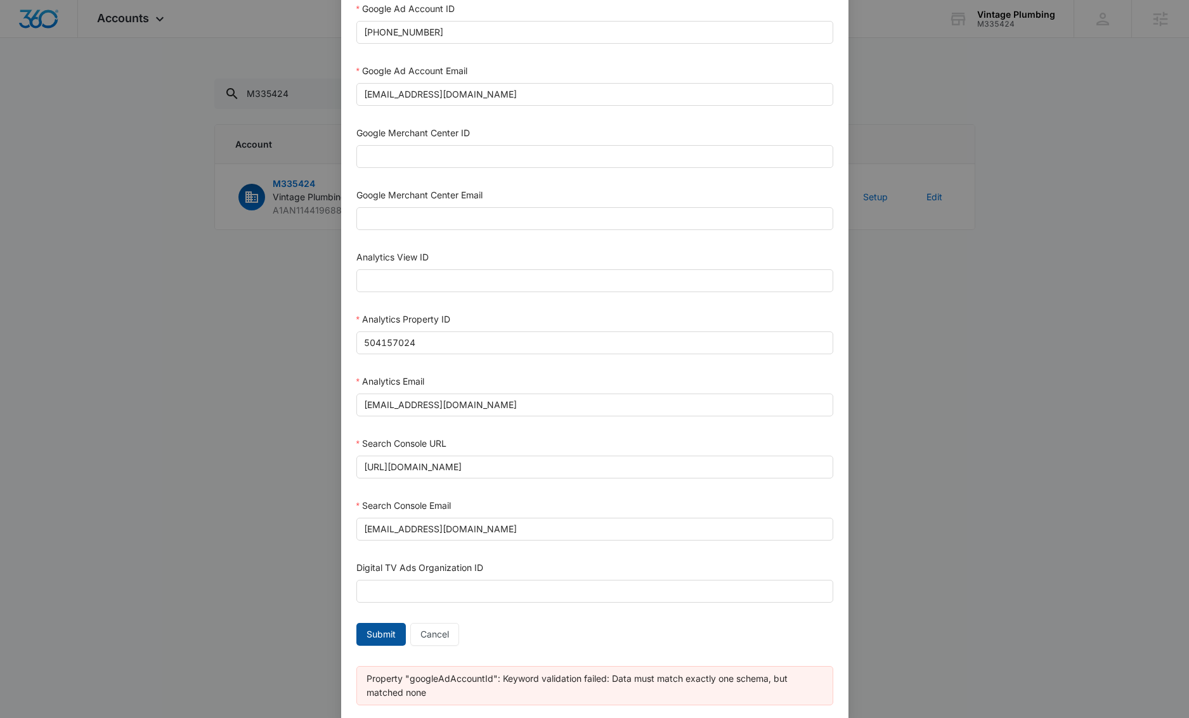
scroll to position [451, 0]
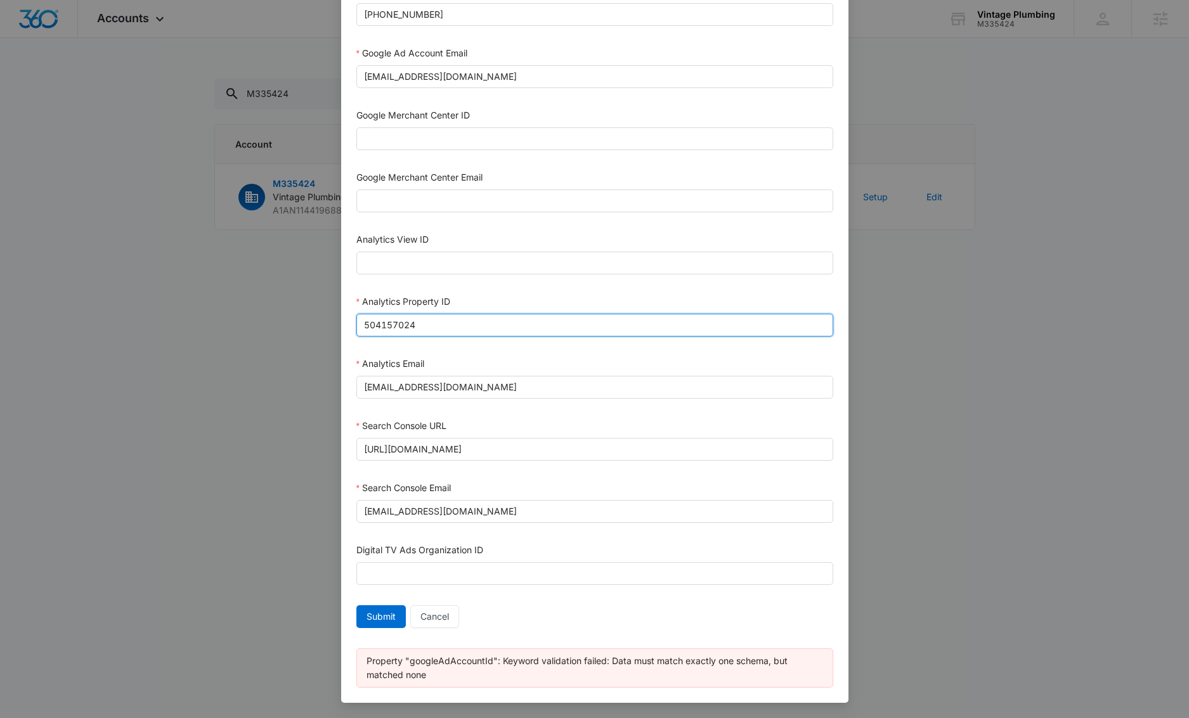
click at [469, 324] on input "504157024" at bounding box center [594, 325] width 477 height 23
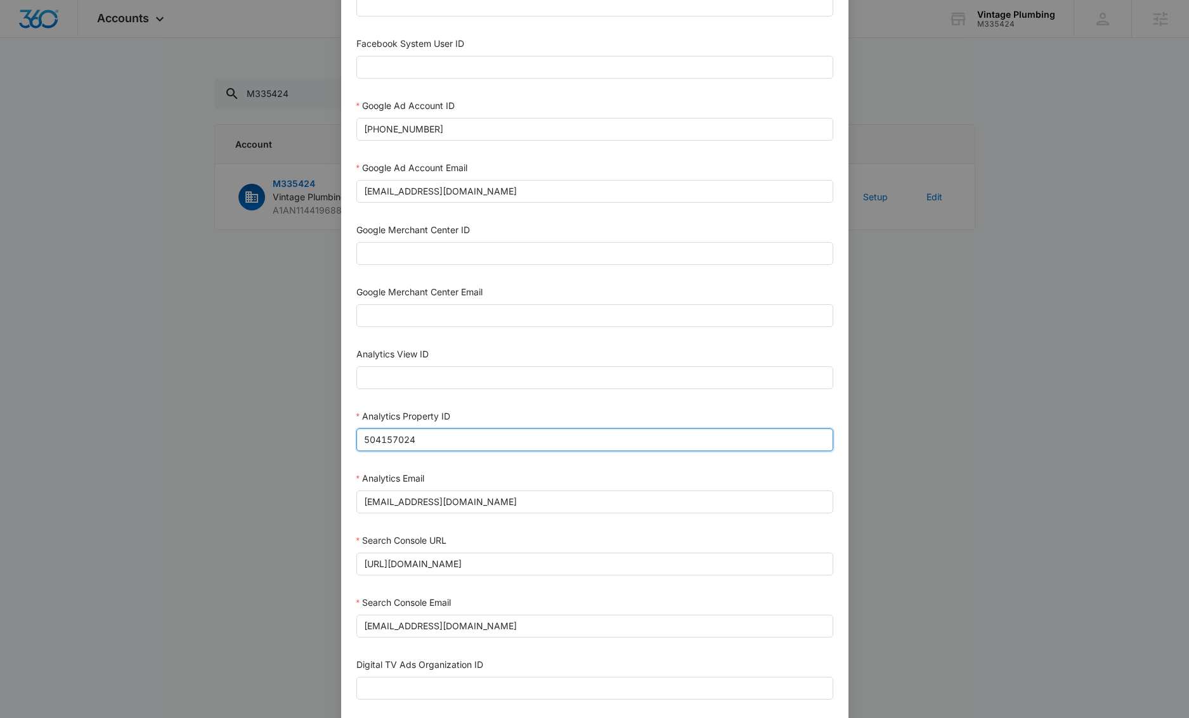
scroll to position [335, 0]
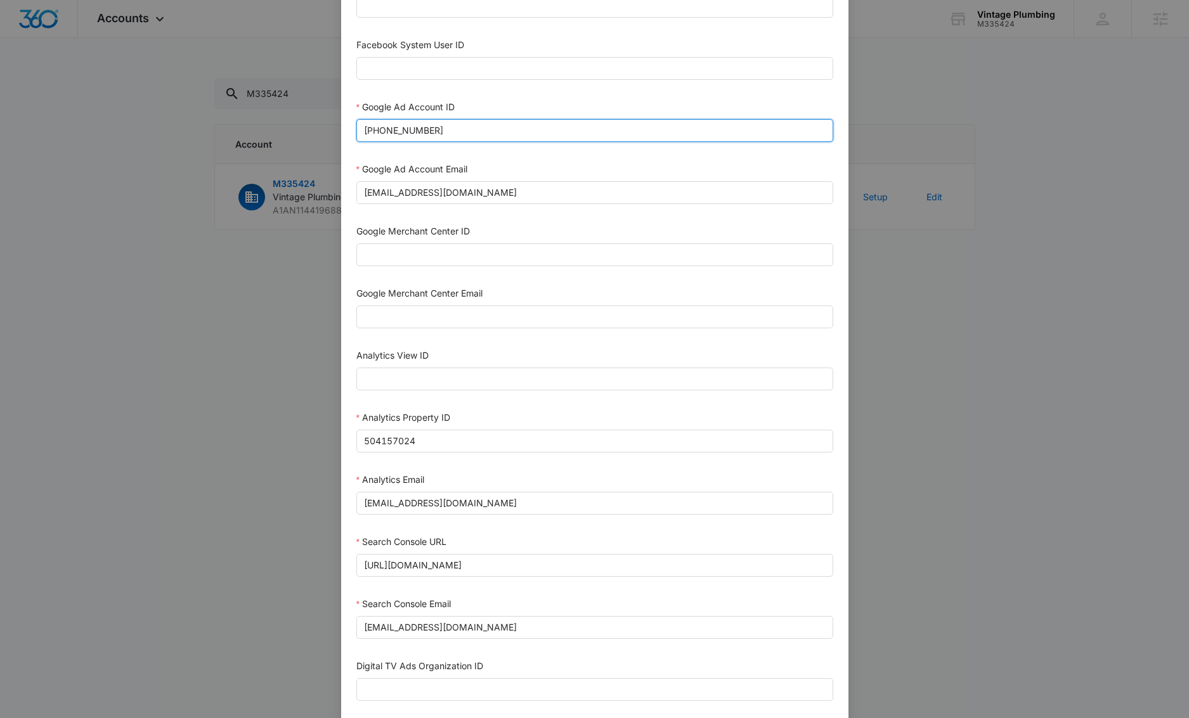
click at [439, 129] on input "[PHONE_NUMBER]" at bounding box center [594, 130] width 477 height 23
click at [398, 133] on input "[PHONE_NUMBER]" at bounding box center [594, 130] width 477 height 23
paste input "text"
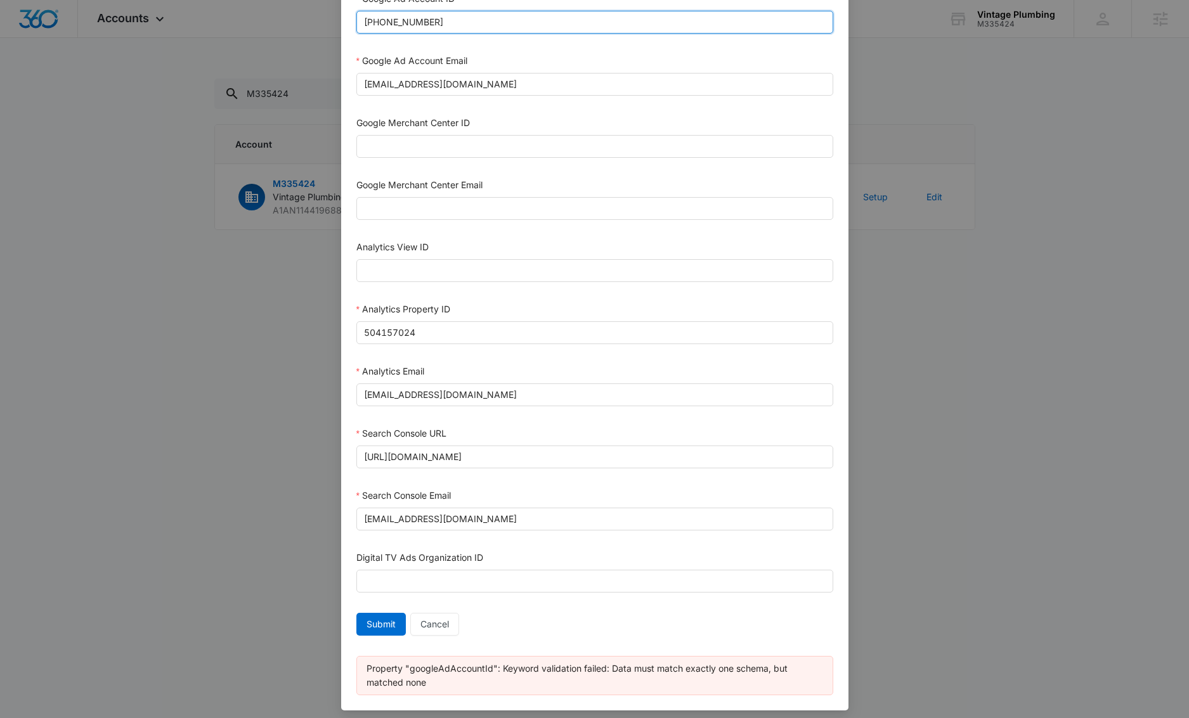
scroll to position [444, 0]
type input "[PHONE_NUMBER]"
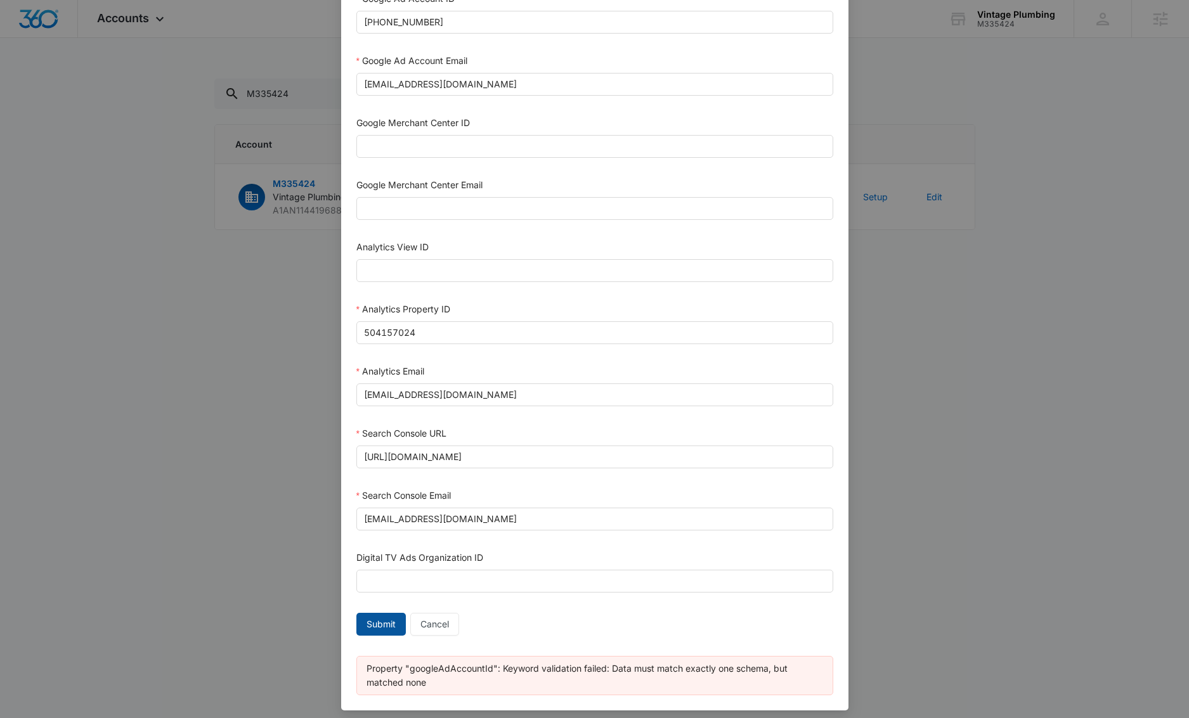
click at [366, 626] on span "Submit" at bounding box center [380, 625] width 29 height 14
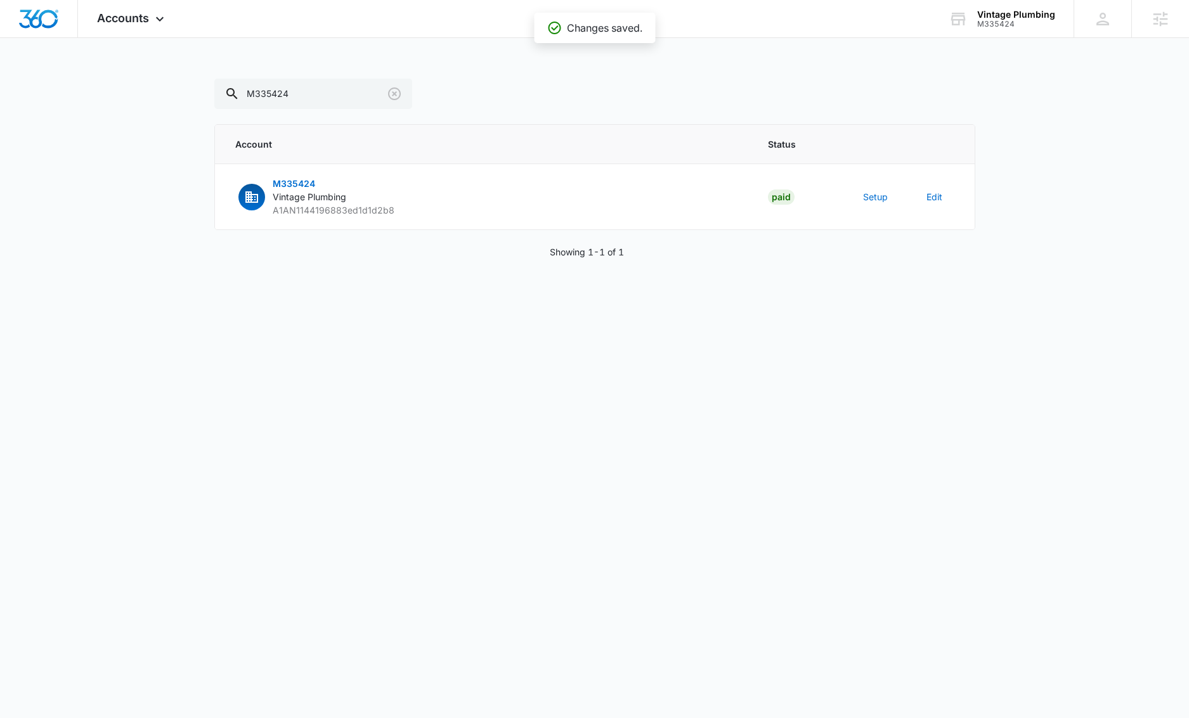
scroll to position [439, 0]
click at [837, 190] on button "Setup" at bounding box center [875, 196] width 25 height 13
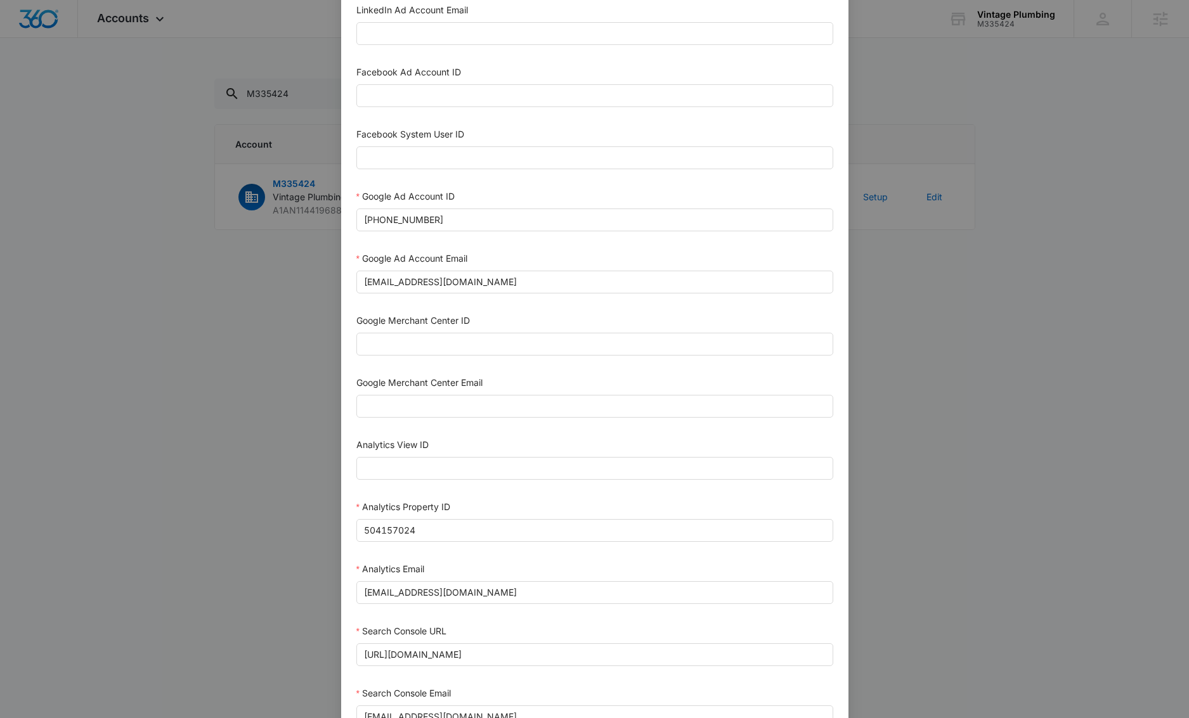
scroll to position [0, 0]
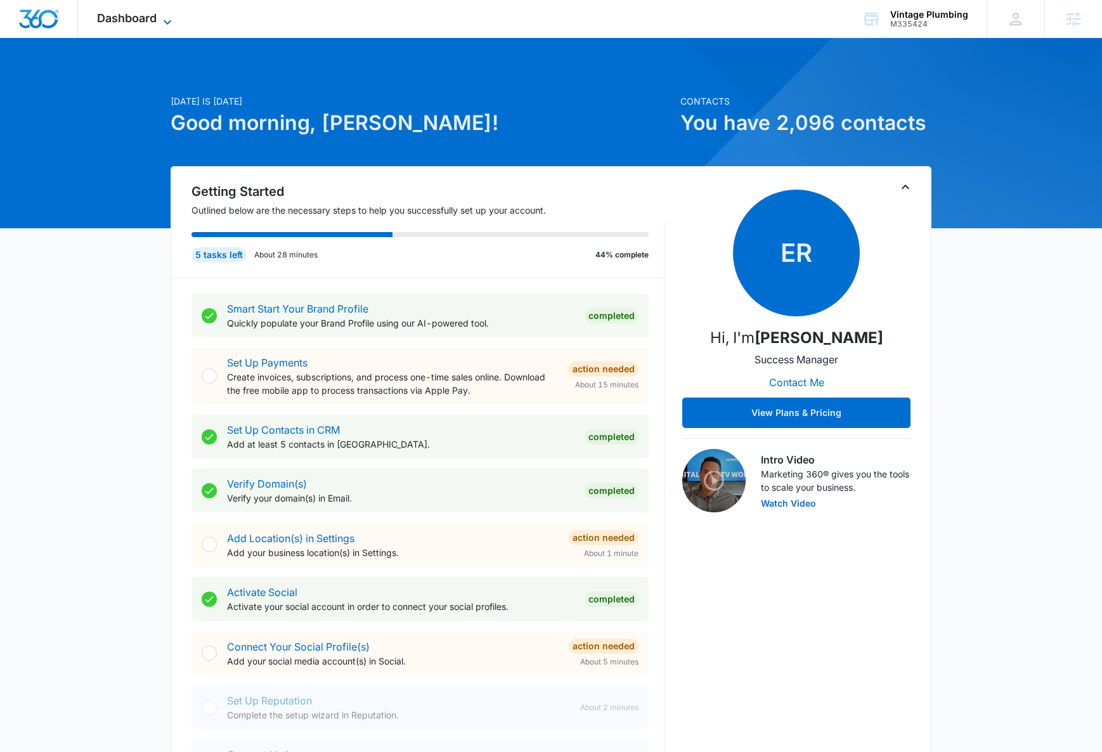
click at [168, 18] on icon at bounding box center [167, 22] width 15 height 15
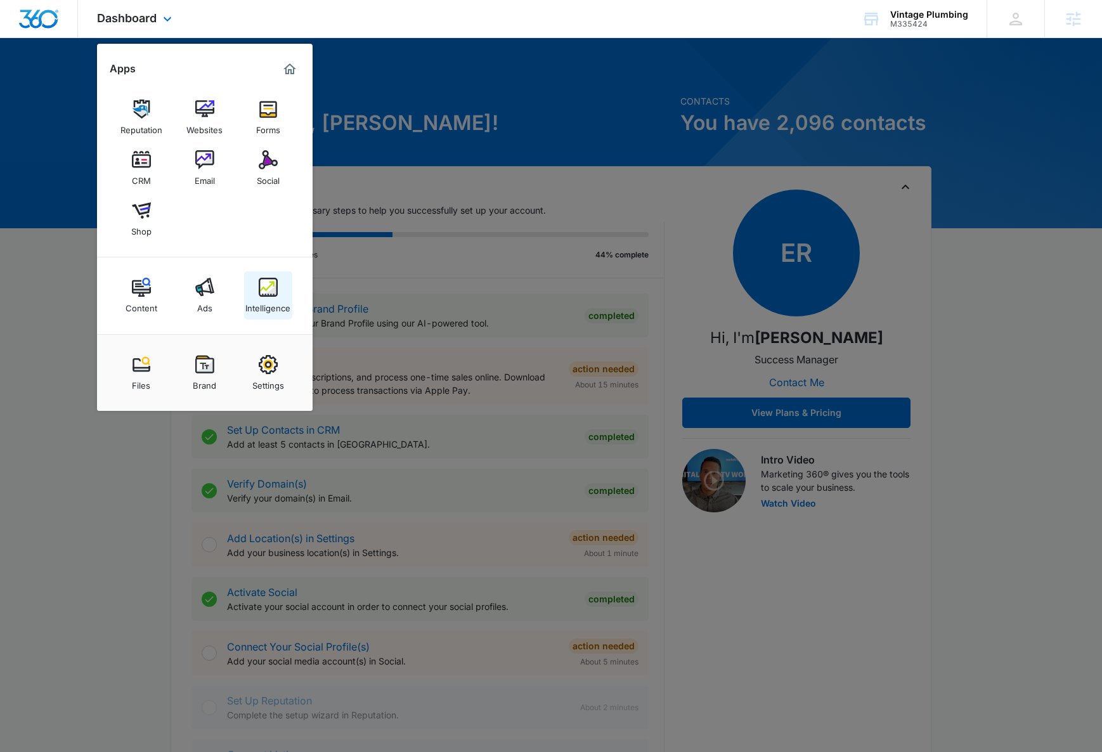
click at [266, 281] on img at bounding box center [268, 287] width 19 height 19
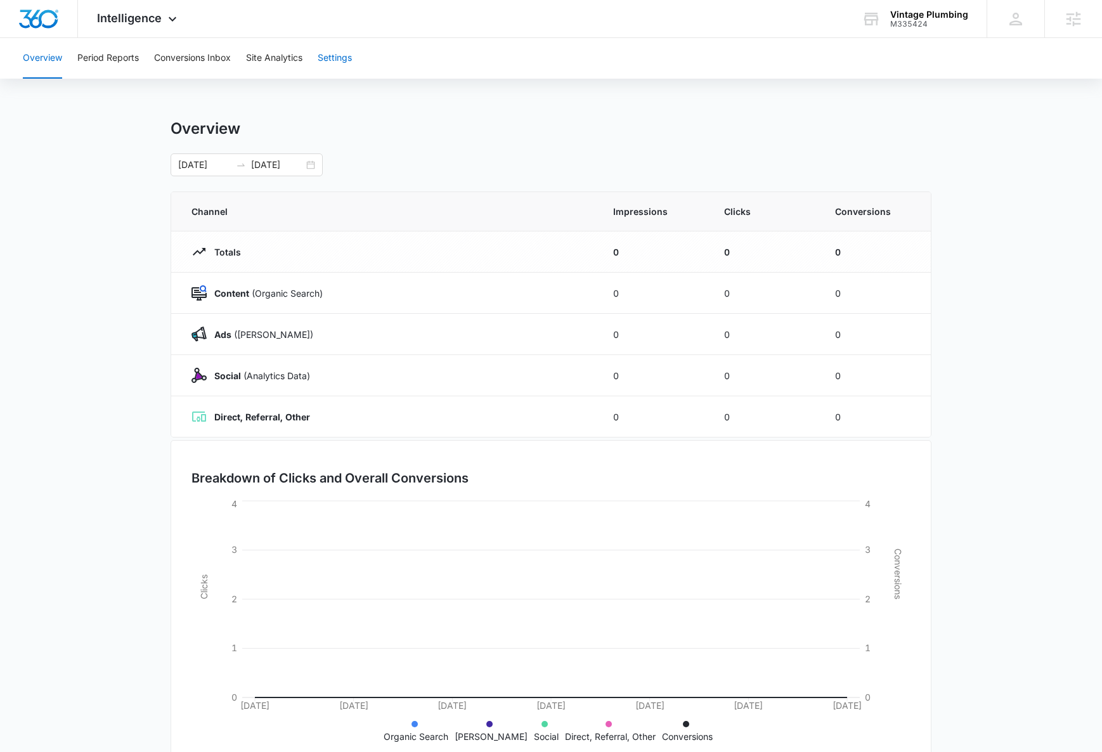
click at [344, 58] on button "Settings" at bounding box center [335, 58] width 34 height 41
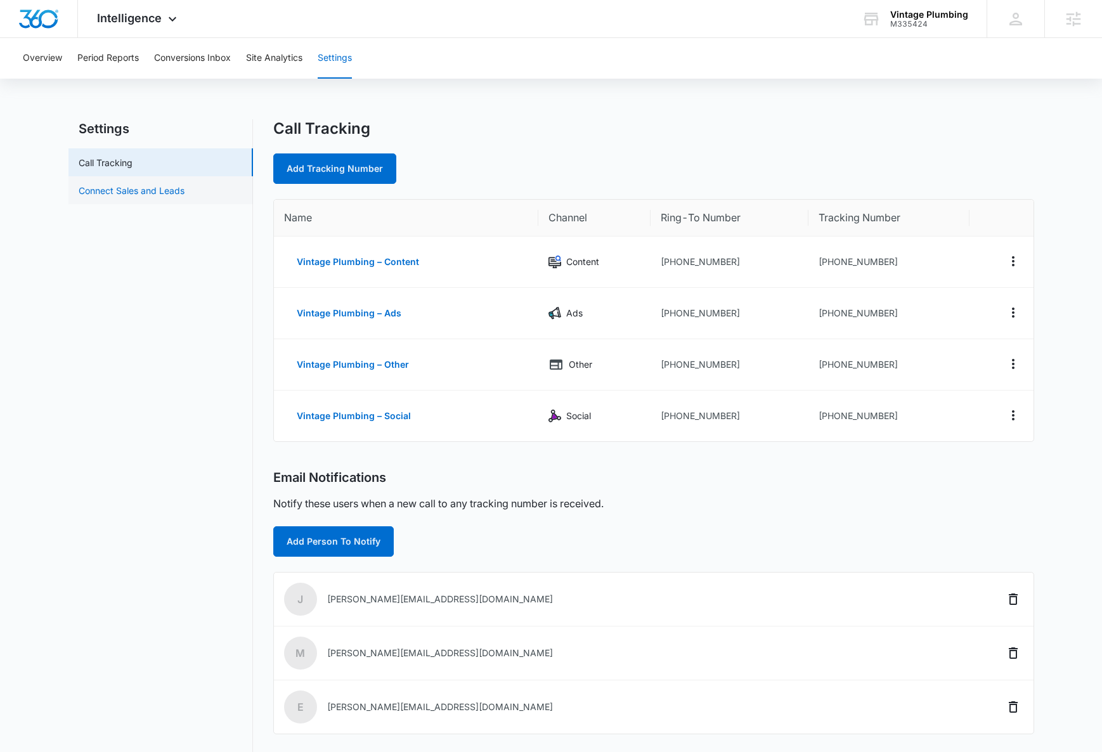
click at [134, 184] on link "Connect Sales and Leads" at bounding box center [132, 190] width 106 height 13
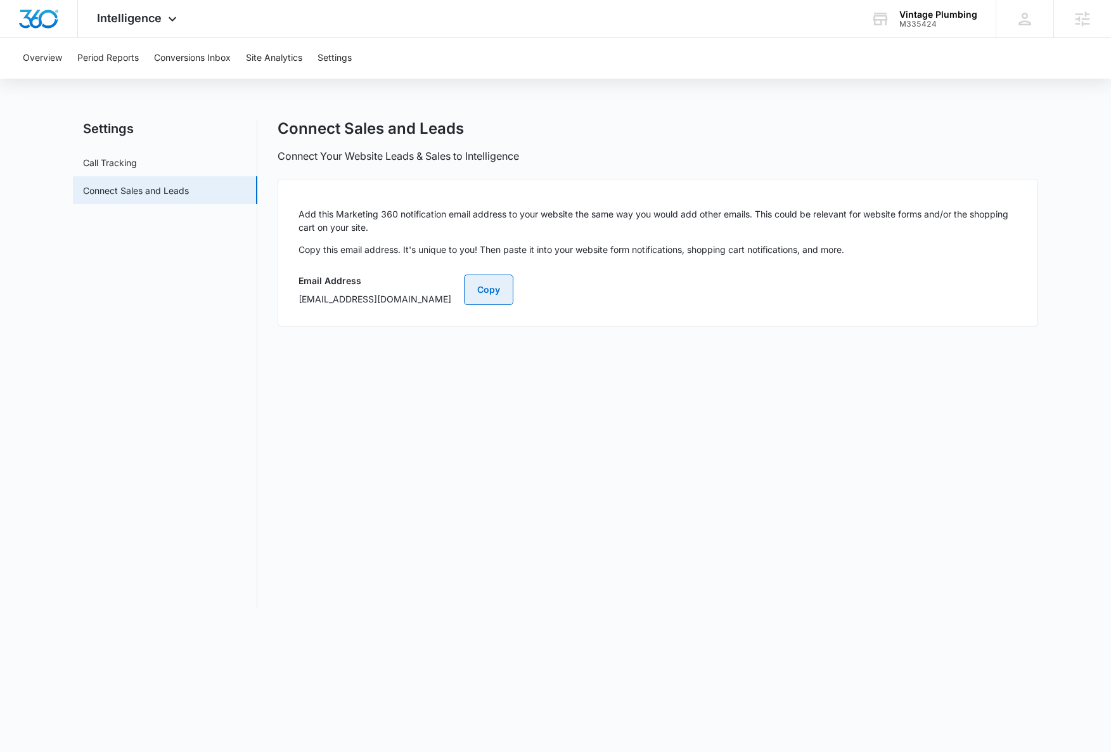
click at [514, 288] on button "Copy" at bounding box center [488, 290] width 49 height 30
click at [514, 281] on button "Copy" at bounding box center [488, 290] width 49 height 30
